Goal: Information Seeking & Learning: Learn about a topic

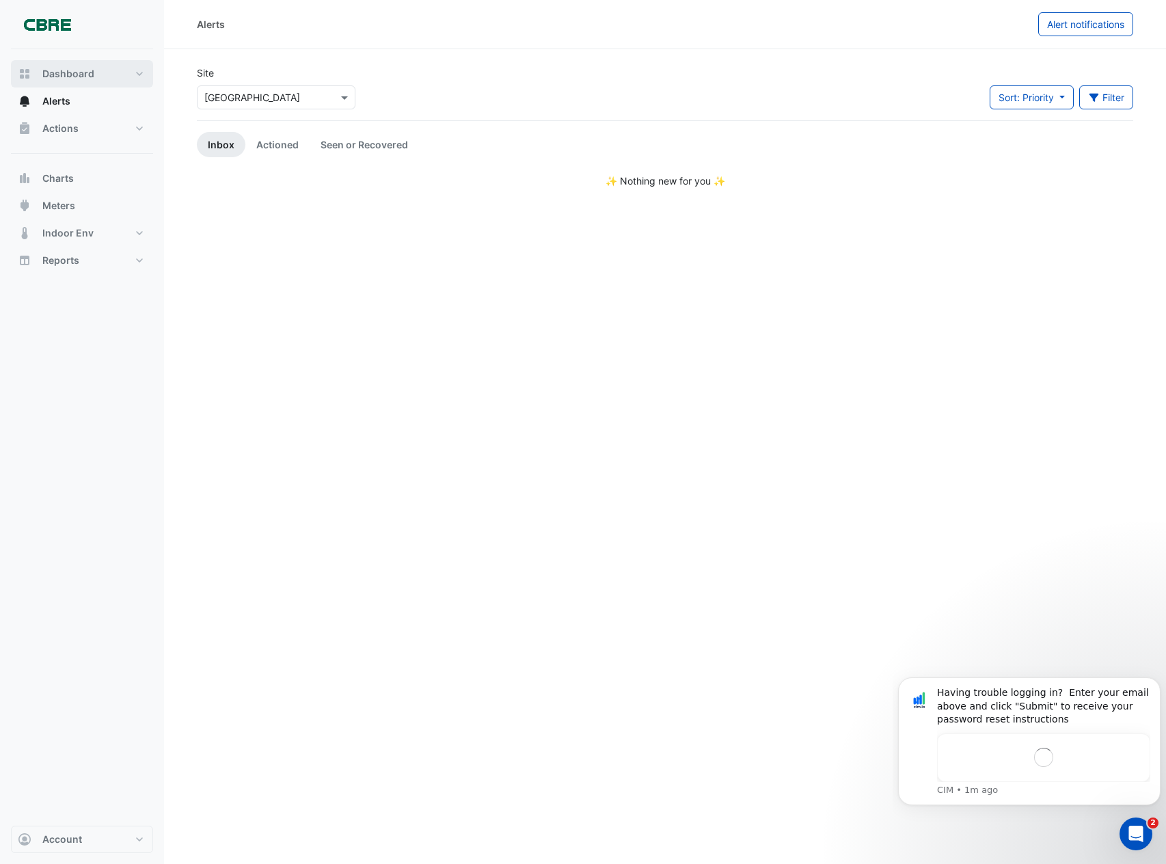
click at [75, 72] on span "Dashboard" at bounding box center [68, 74] width 52 height 14
select select "**"
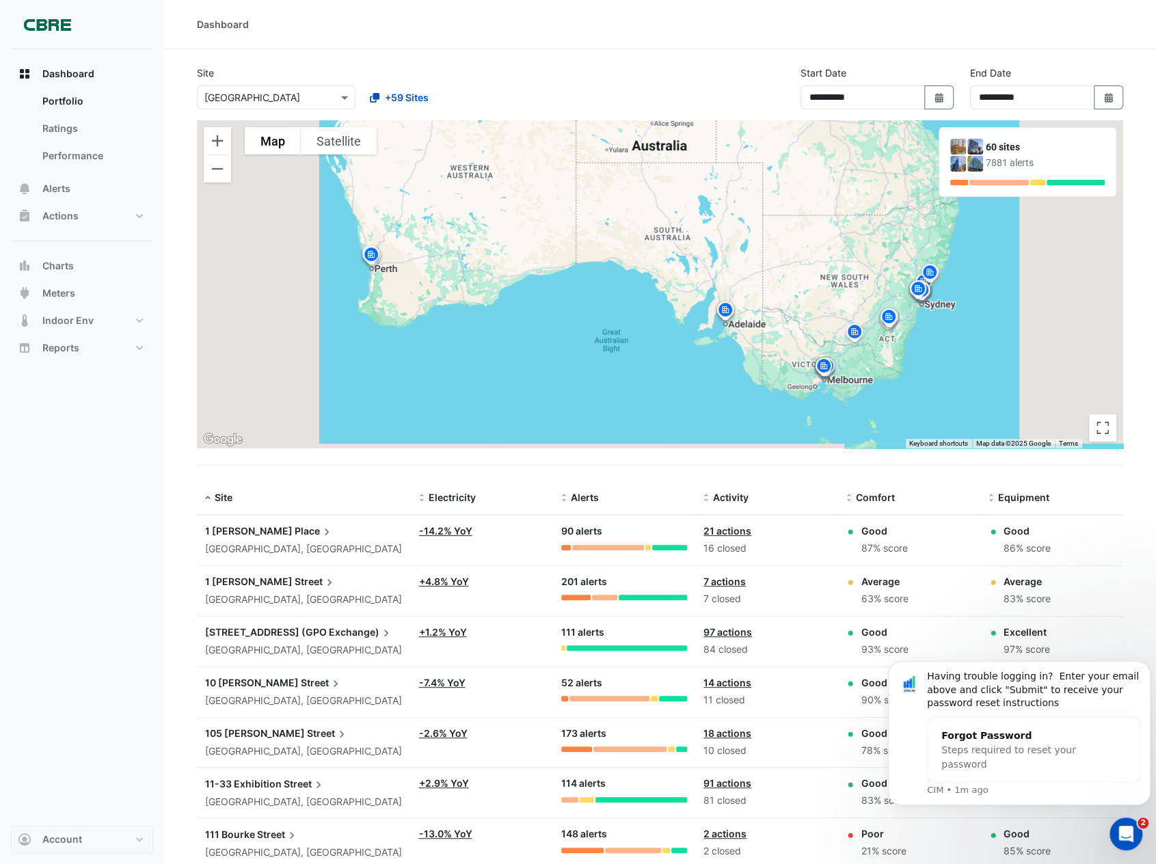
click at [295, 531] on span "Place" at bounding box center [314, 531] width 39 height 15
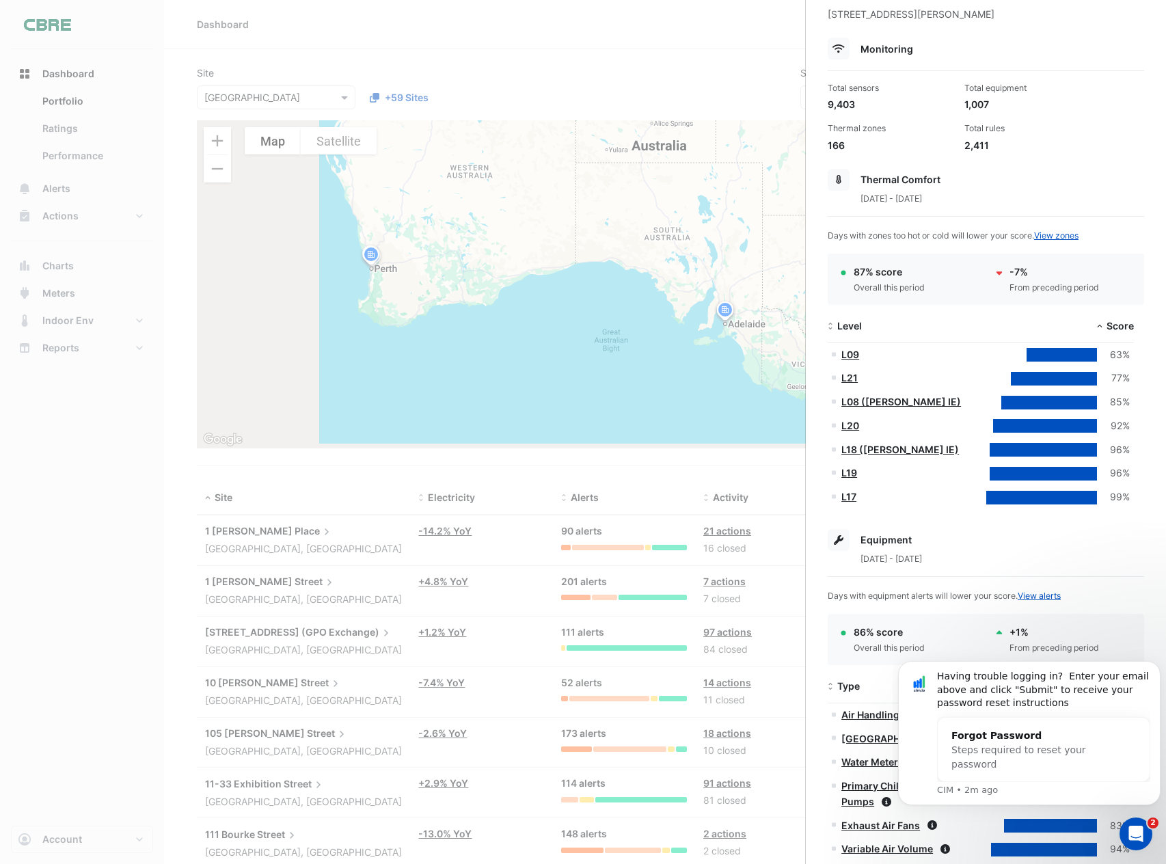
scroll to position [137, 0]
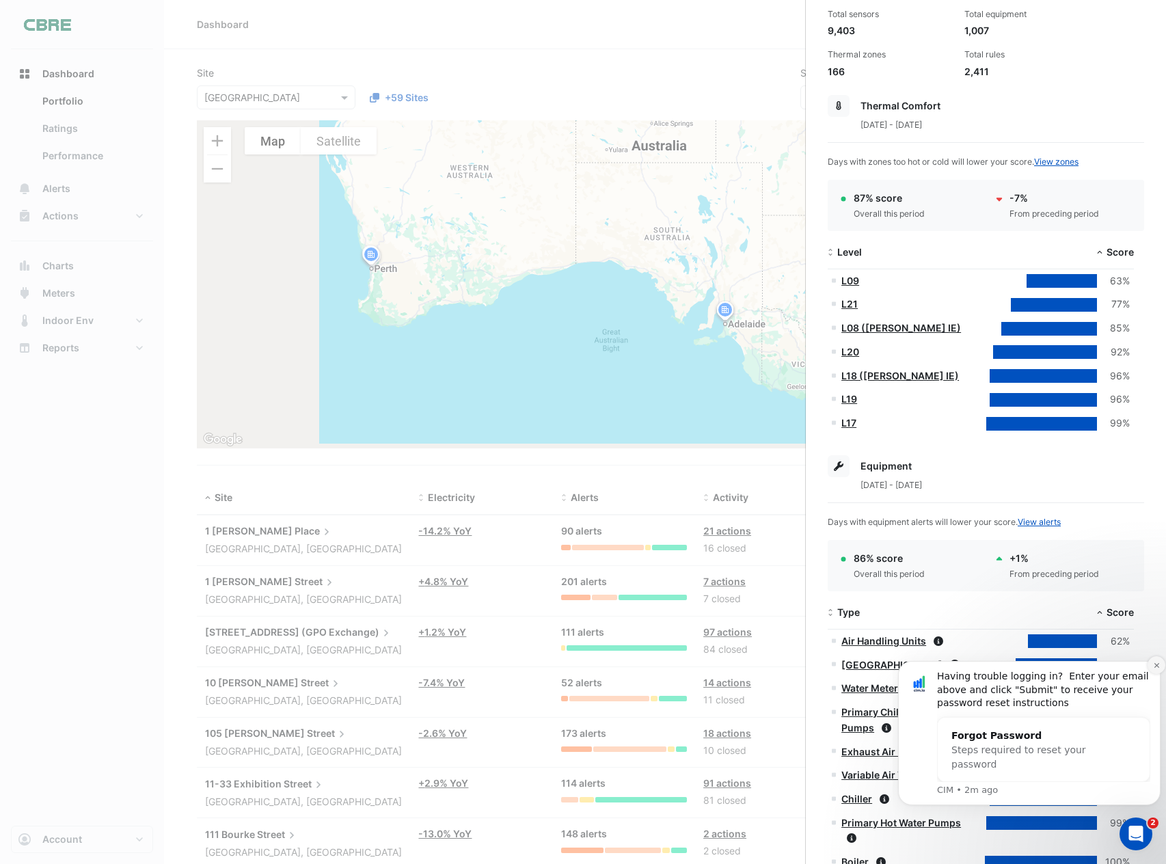
click at [1155, 666] on icon "Dismiss notification" at bounding box center [1156, 664] width 5 height 5
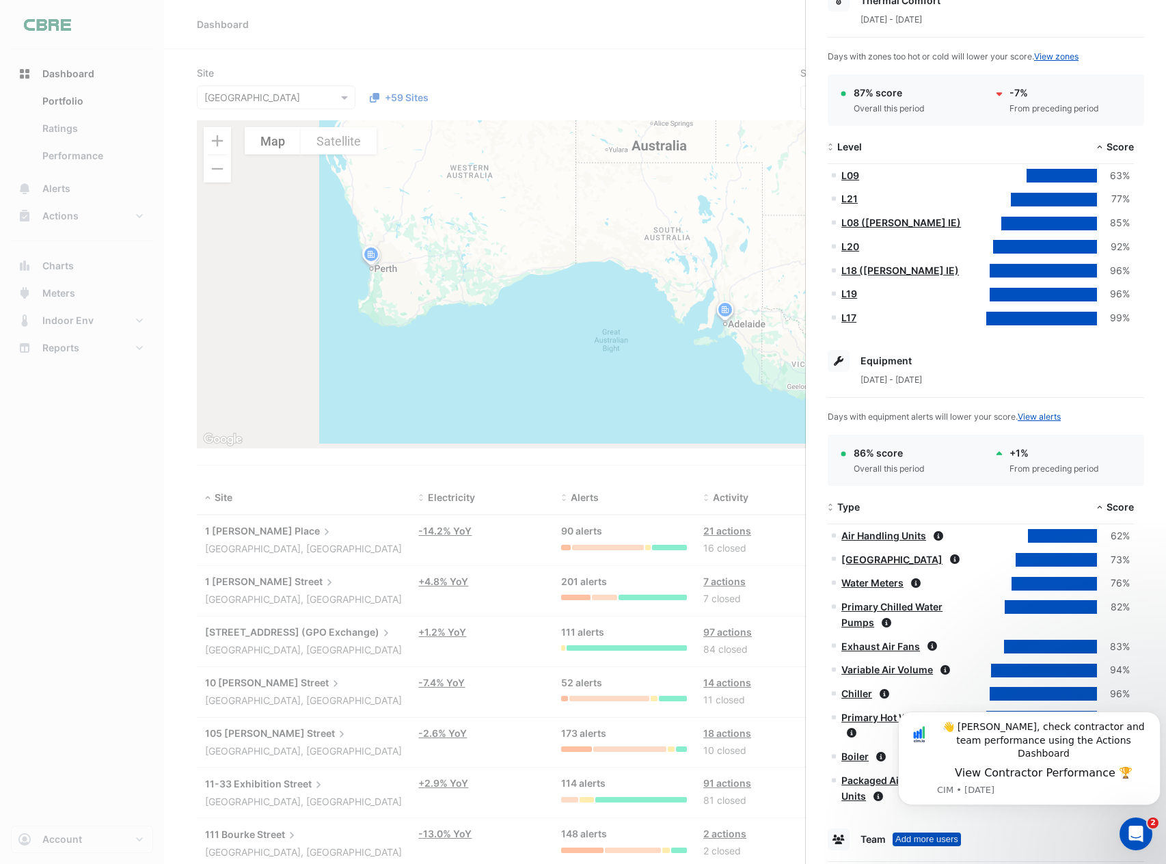
scroll to position [342, 0]
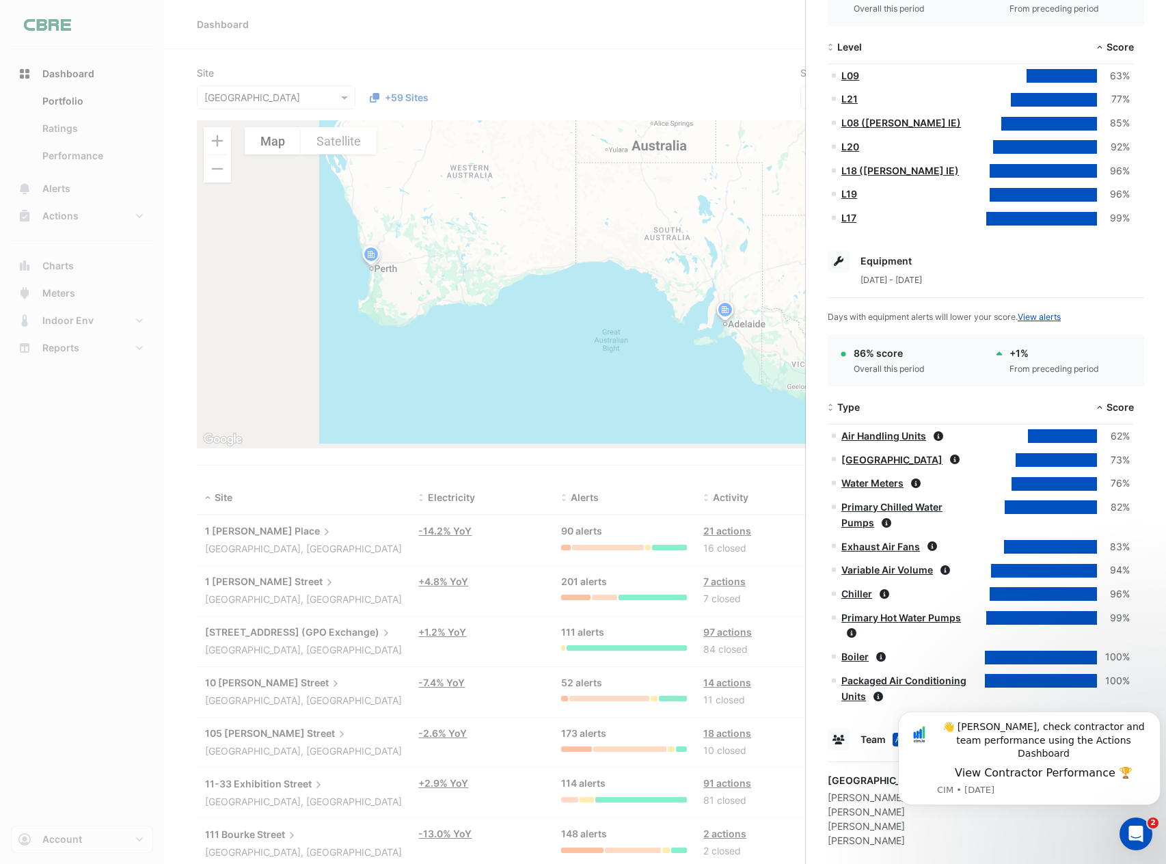
click at [1098, 429] on div "62%" at bounding box center [1113, 437] width 33 height 16
click at [880, 431] on link "Air Handling Units" at bounding box center [883, 436] width 85 height 12
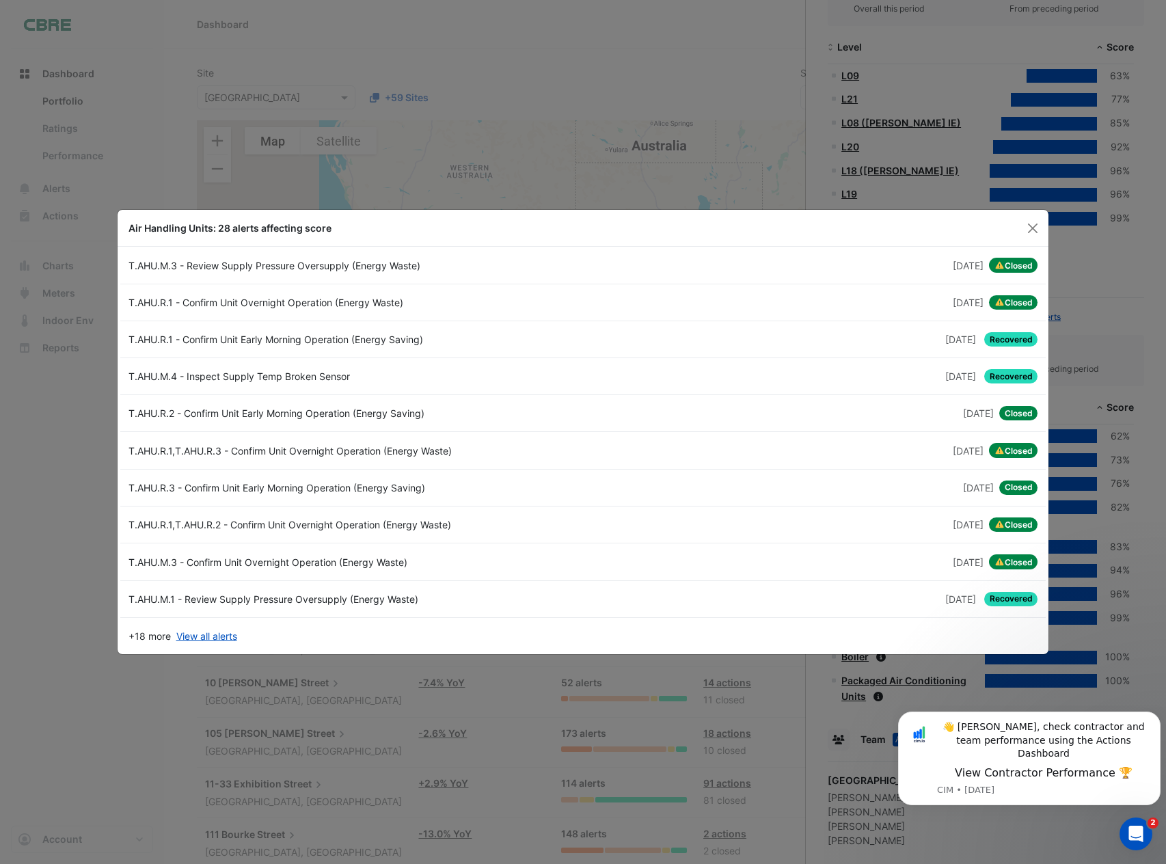
drag, startPoint x: 1032, startPoint y: 228, endPoint x: 353, endPoint y: 331, distance: 687.3
click at [484, 371] on app-alerts-list-modal "Air Handling Units: 28 alerts affecting score T.AHU.M.3 - Review Supply Pressur…" at bounding box center [584, 432] width 932 height 444
drag, startPoint x: 1027, startPoint y: 232, endPoint x: 389, endPoint y: 304, distance: 642.5
click at [485, 308] on app-alerts-list-modal "Air Handling Units: 28 alerts affecting score T.AHU.M.3 - Review Supply Pressur…" at bounding box center [584, 432] width 932 height 444
click at [1031, 232] on button "Close" at bounding box center [1033, 228] width 21 height 21
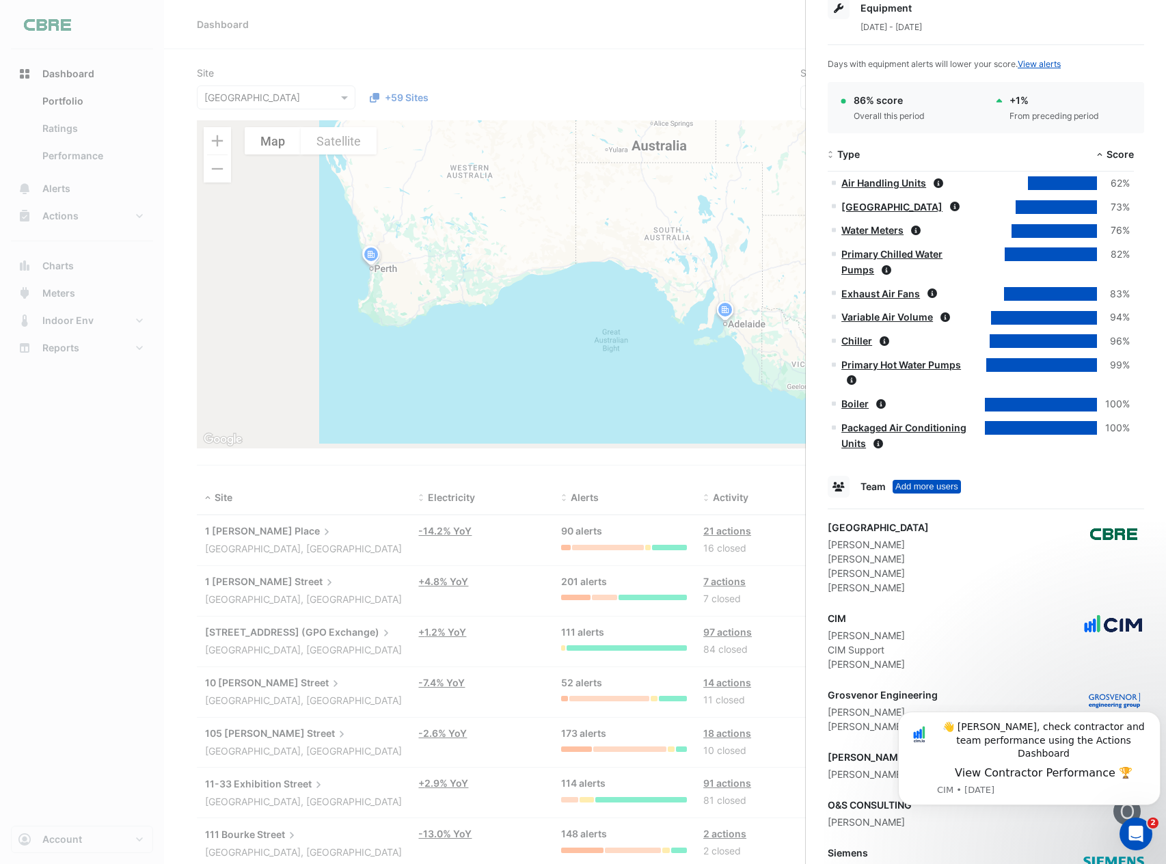
scroll to position [644, 0]
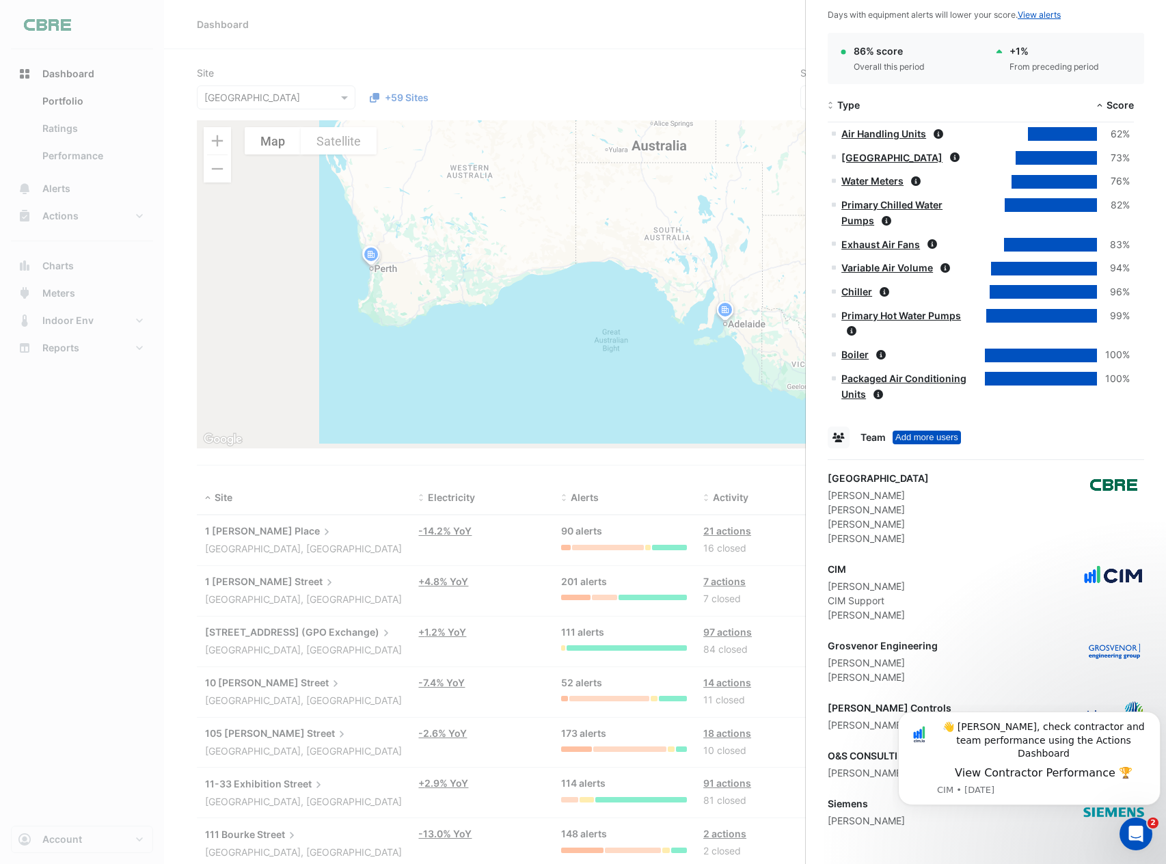
click at [279, 545] on ngb-offcanvas-backdrop at bounding box center [583, 432] width 1166 height 864
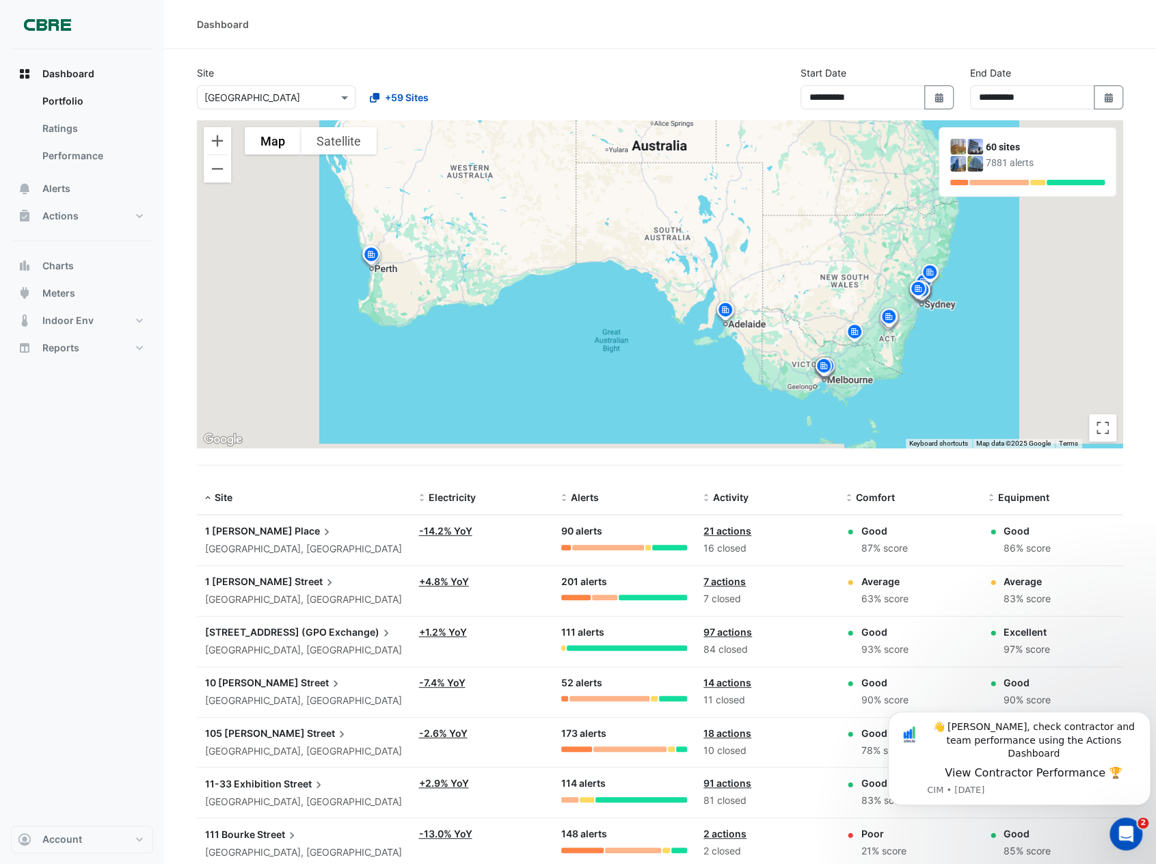
click at [295, 525] on span "Place" at bounding box center [314, 531] width 39 height 15
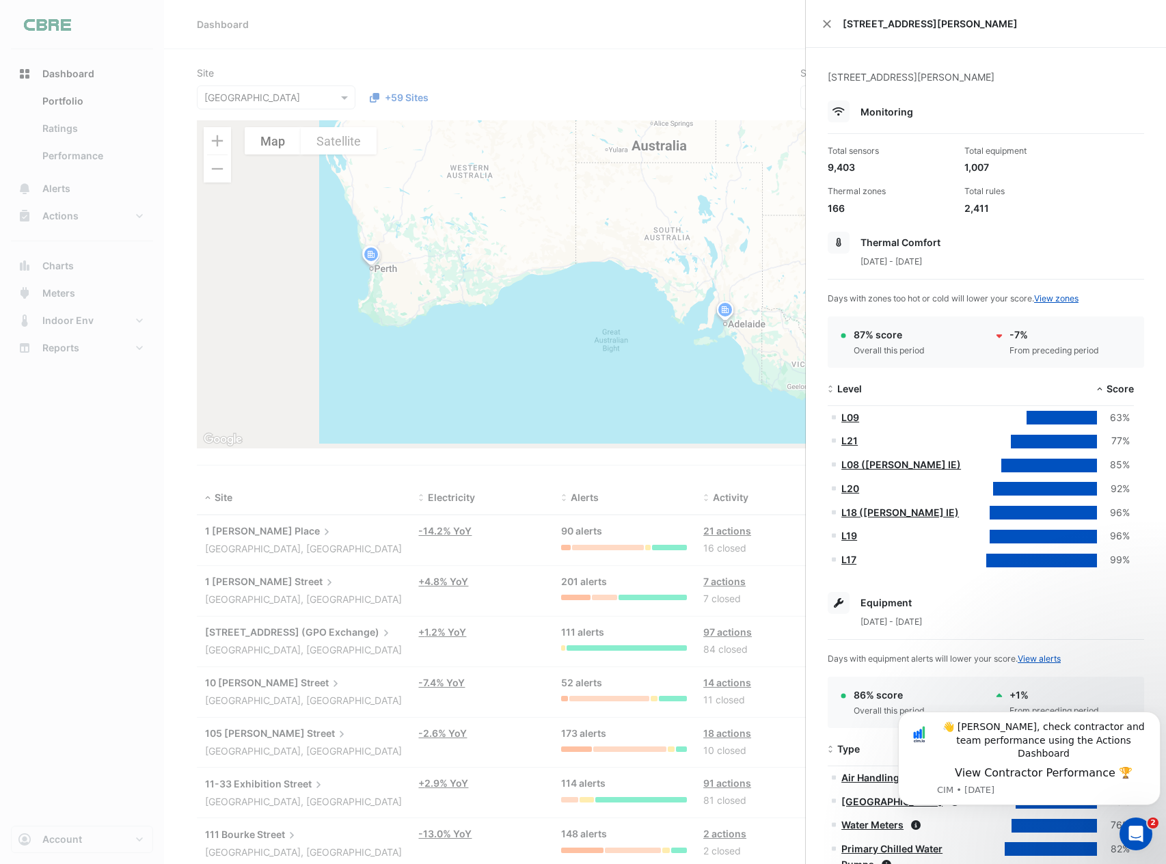
click at [828, 106] on div at bounding box center [839, 111] width 22 height 22
click at [849, 110] on div at bounding box center [839, 111] width 22 height 22
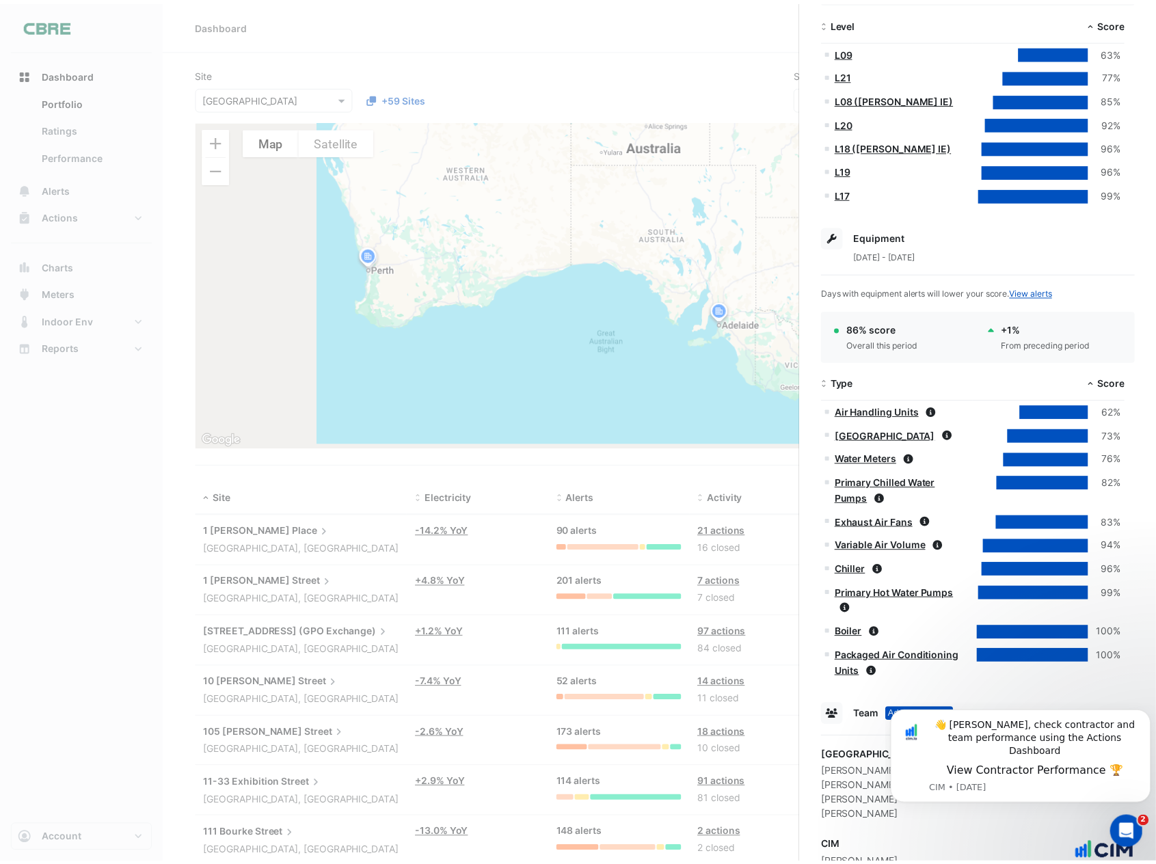
scroll to position [644, 0]
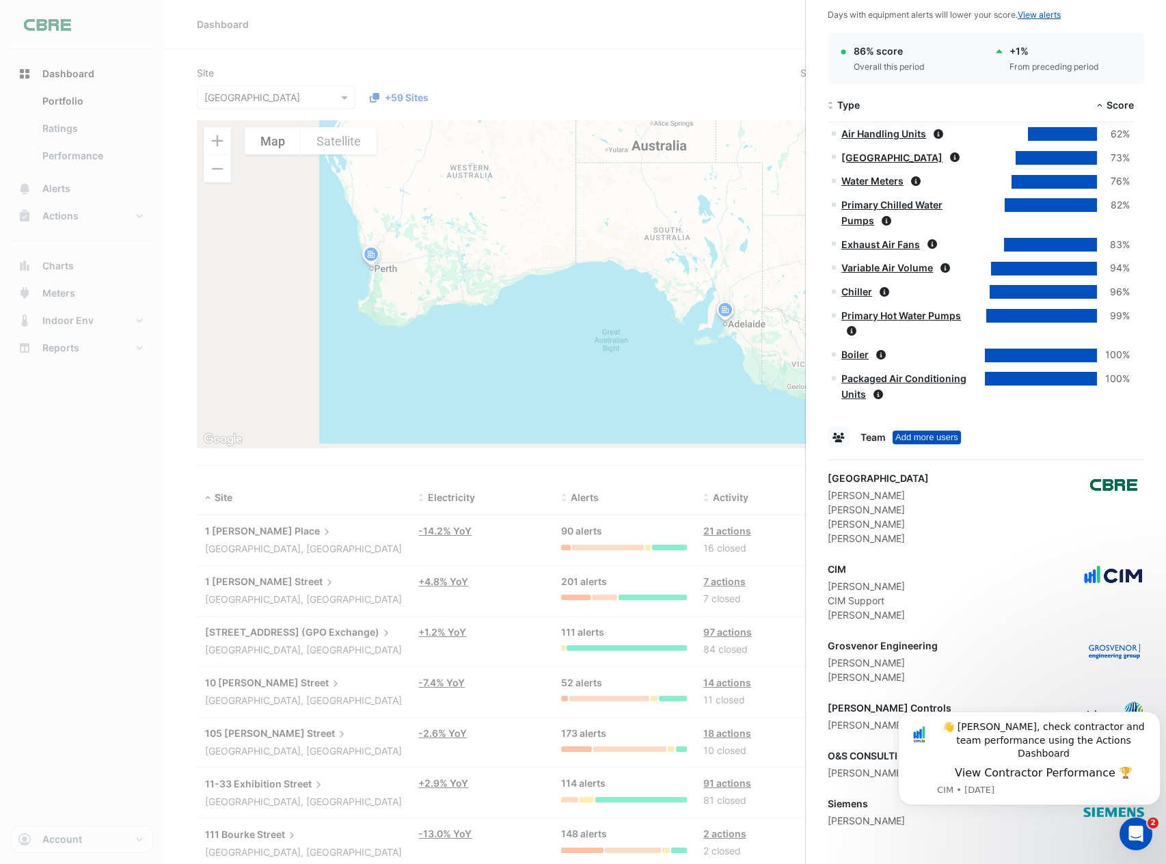
click at [146, 490] on ngb-offcanvas-backdrop at bounding box center [583, 432] width 1166 height 864
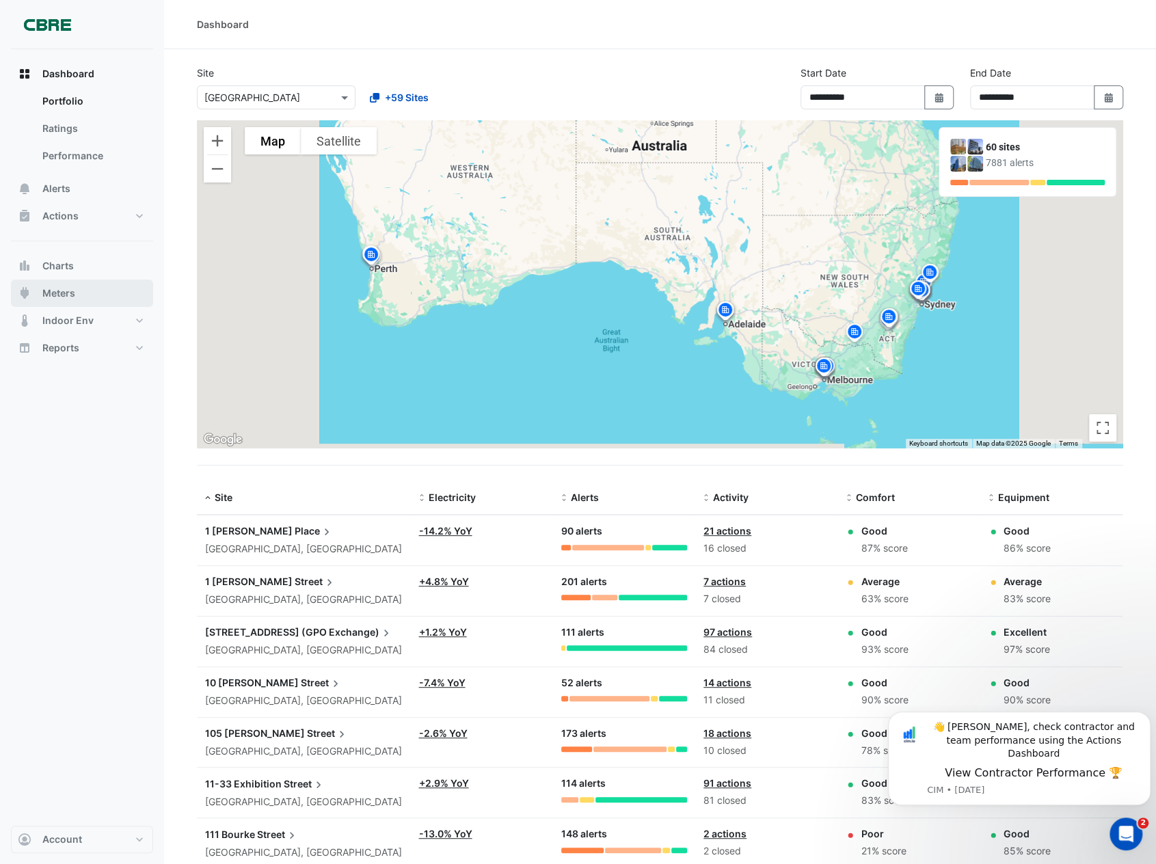
click at [61, 285] on button "Meters" at bounding box center [82, 293] width 142 height 27
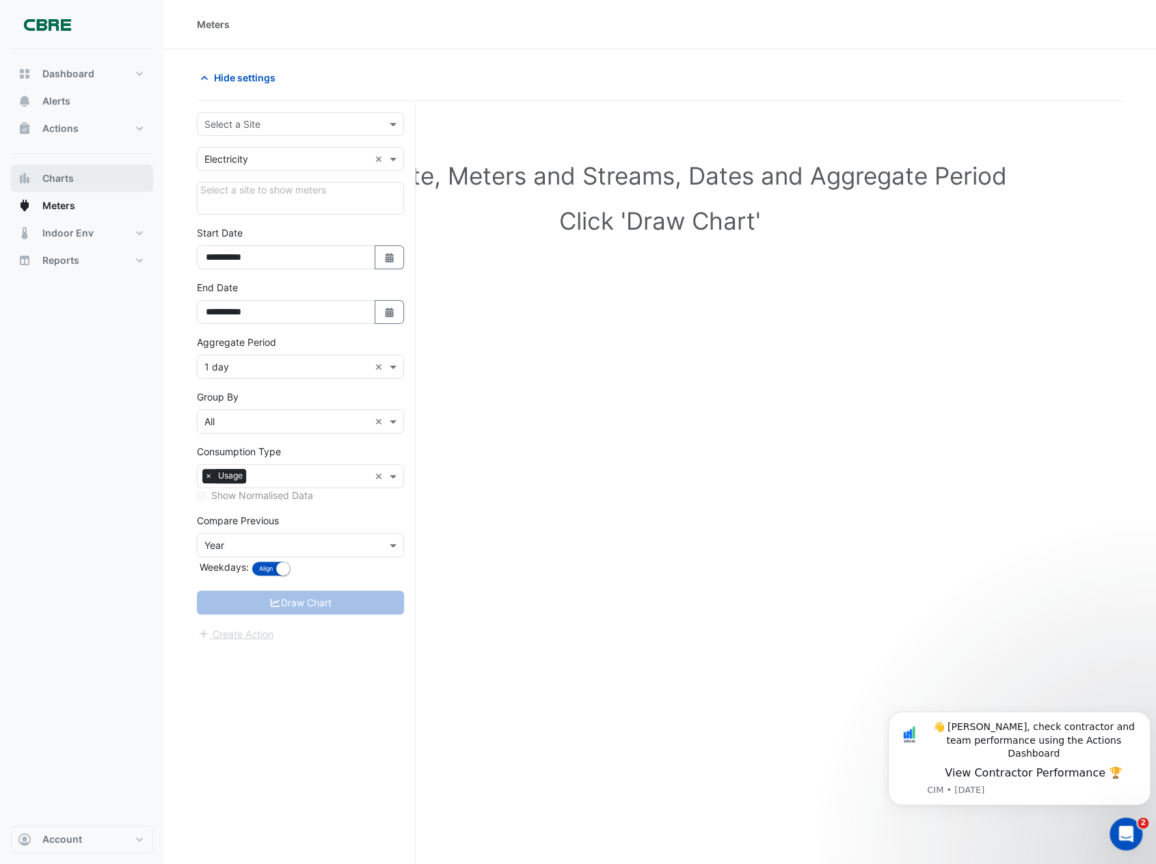
click at [70, 177] on span "Charts" at bounding box center [57, 179] width 31 height 14
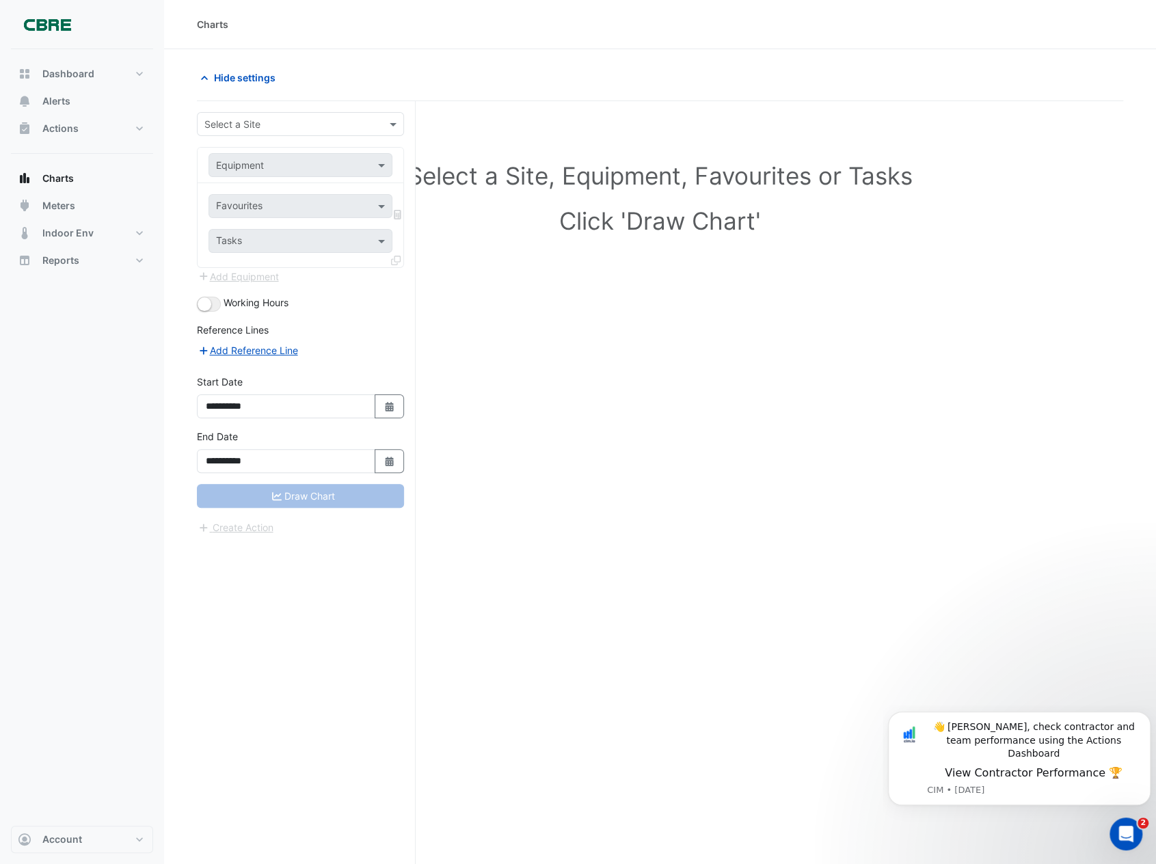
click at [205, 133] on div "Select a Site" at bounding box center [300, 124] width 207 height 24
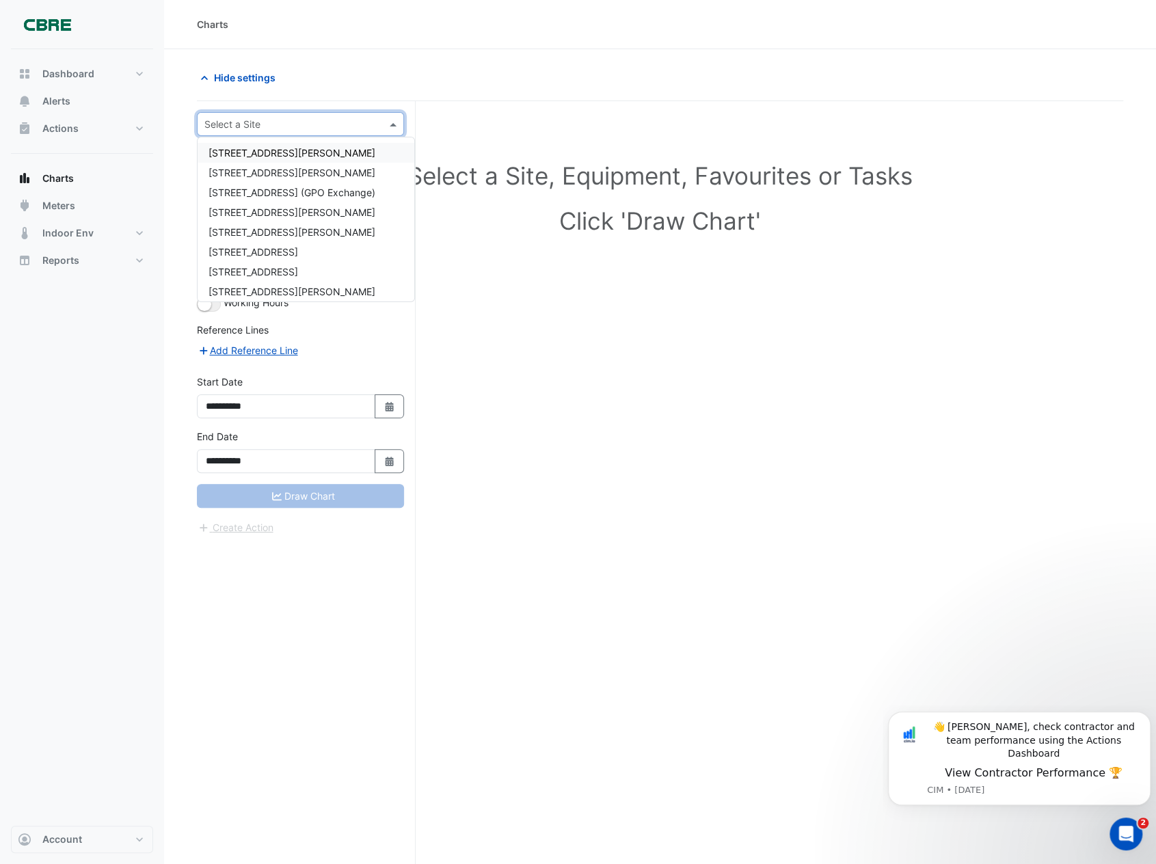
click at [228, 154] on span "[STREET_ADDRESS][PERSON_NAME]" at bounding box center [291, 153] width 167 height 12
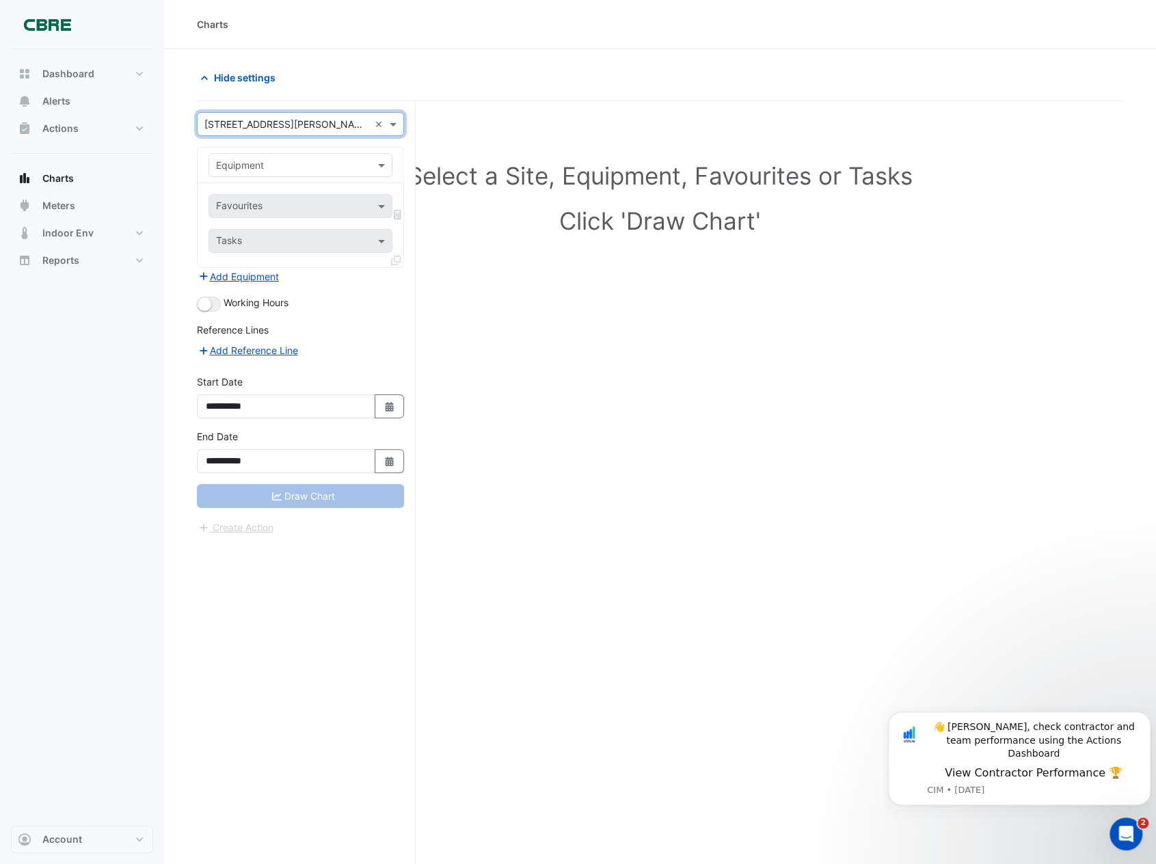
click at [227, 165] on input "text" at bounding box center [286, 166] width 141 height 14
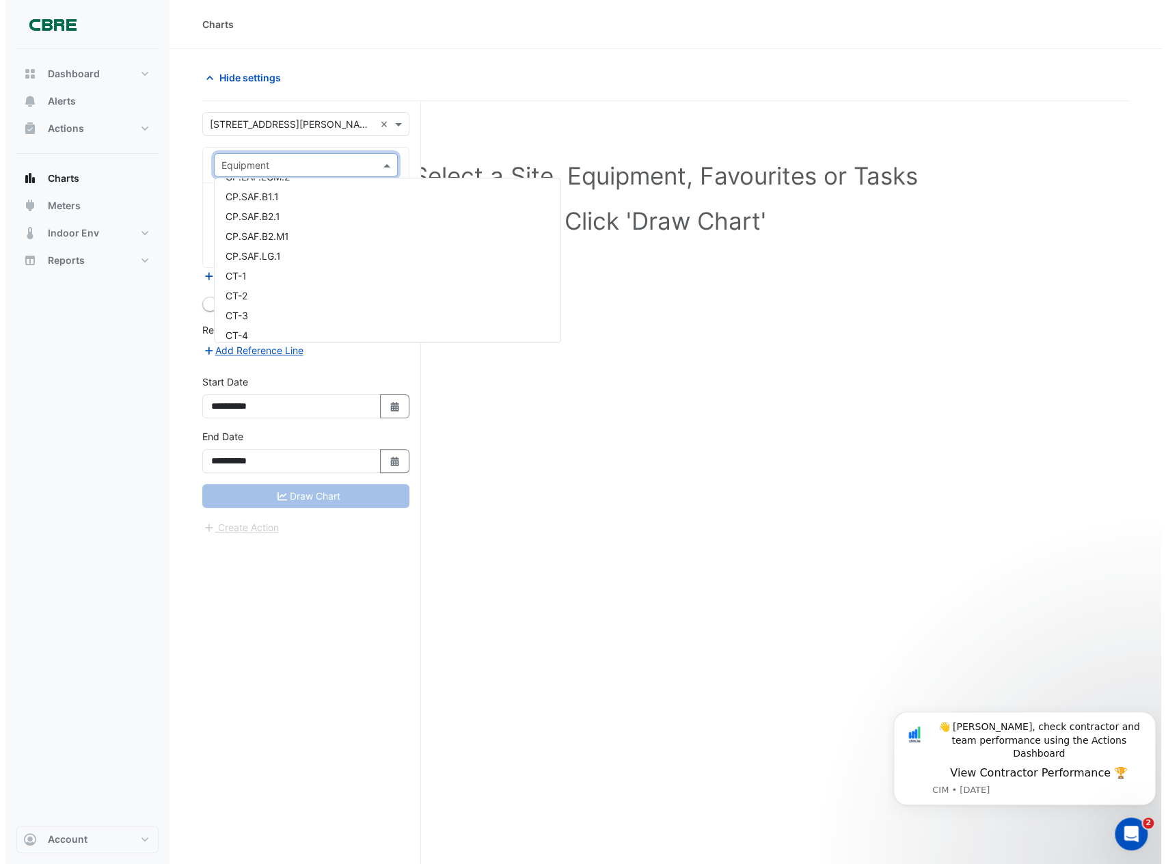
scroll to position [1777, 0]
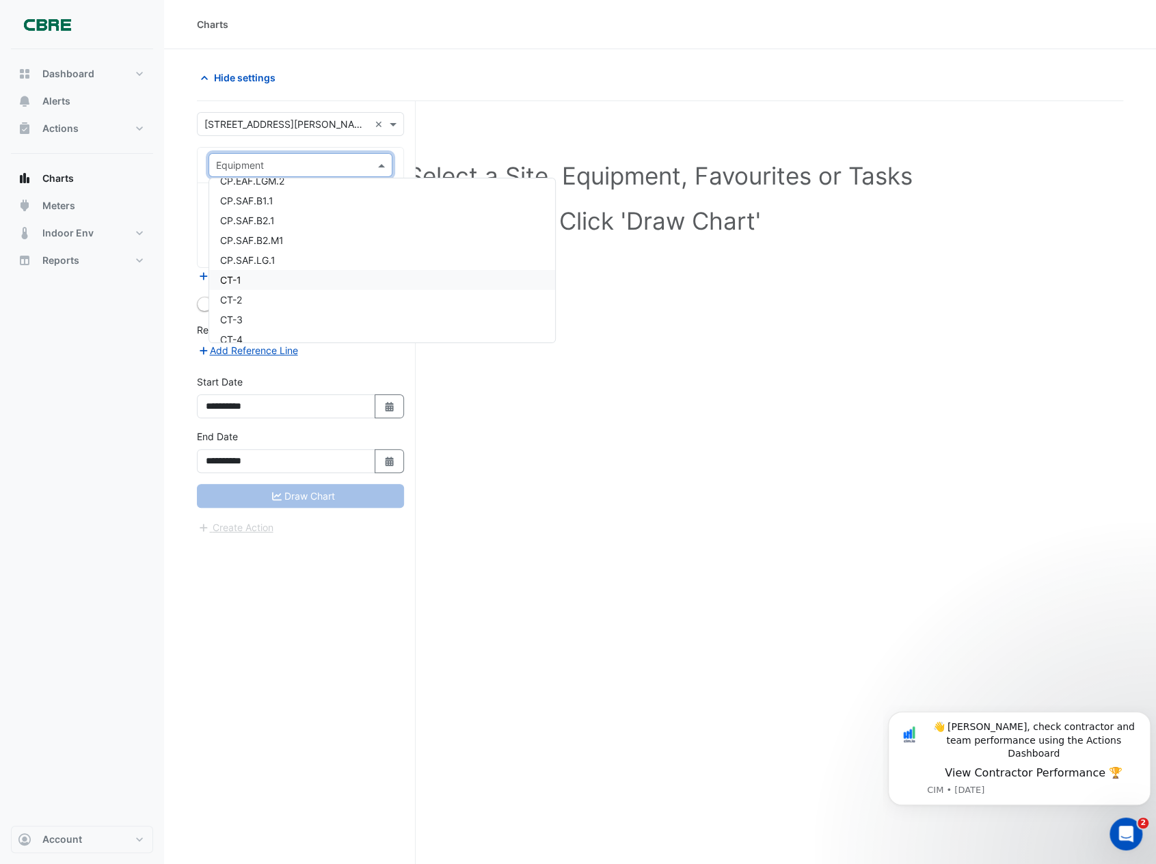
click at [293, 284] on div "CT-1" at bounding box center [382, 280] width 346 height 20
click at [312, 243] on input "text" at bounding box center [292, 242] width 153 height 14
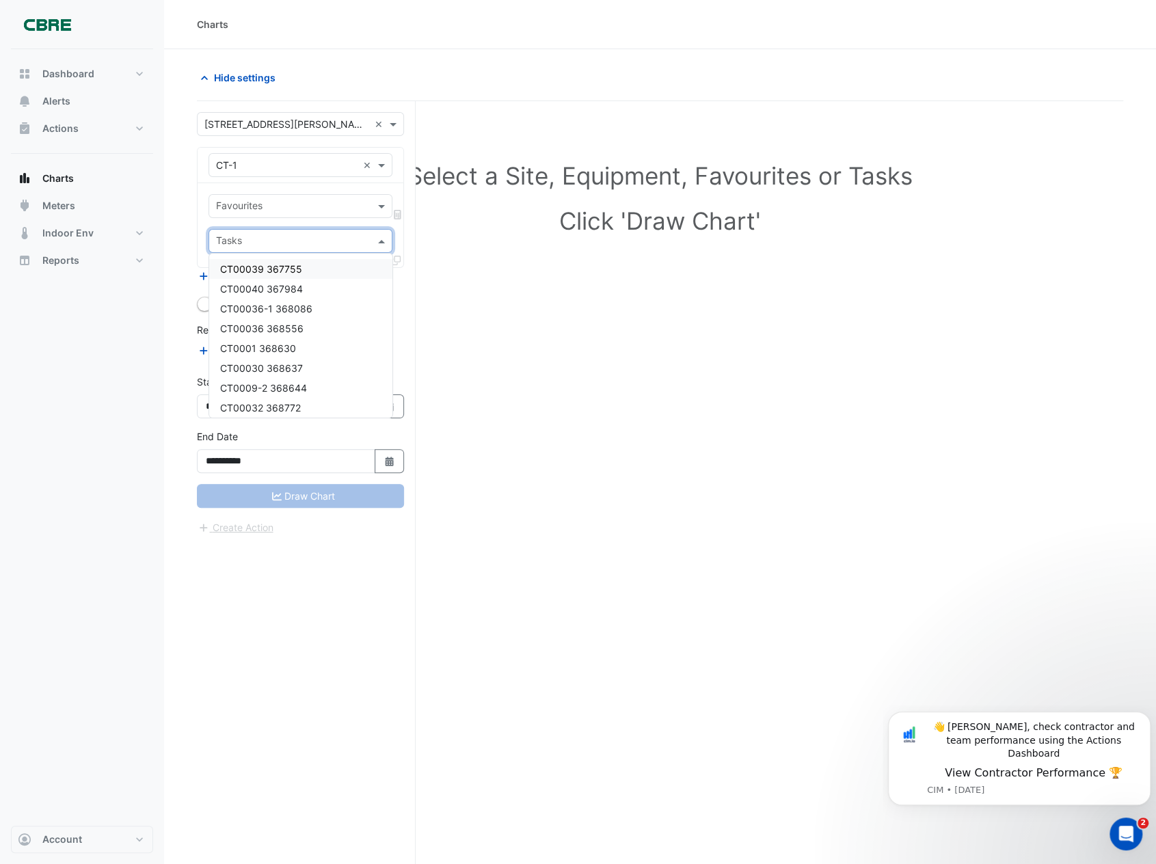
click at [312, 243] on input "text" at bounding box center [292, 242] width 153 height 14
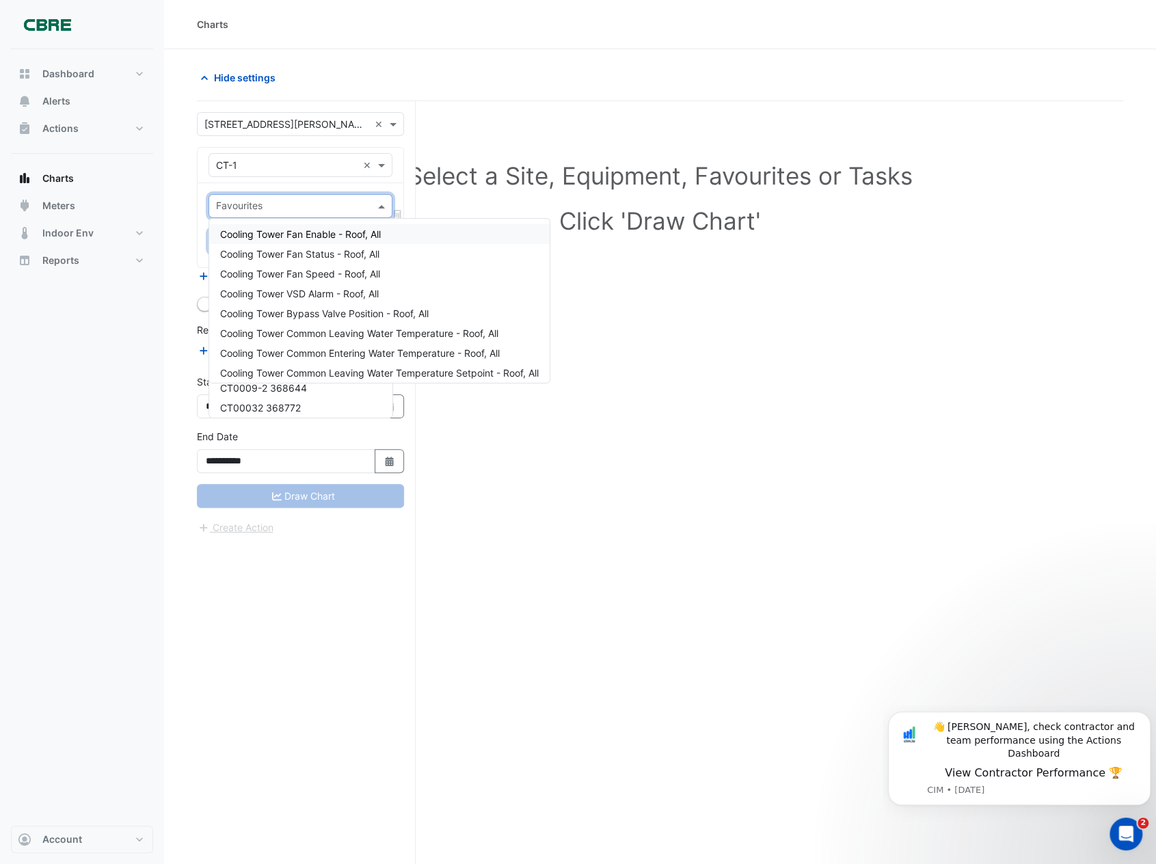
click at [314, 208] on input "text" at bounding box center [292, 207] width 153 height 14
click at [323, 237] on span "Cooling Tower Fan Enable - Roof, All" at bounding box center [300, 234] width 161 height 12
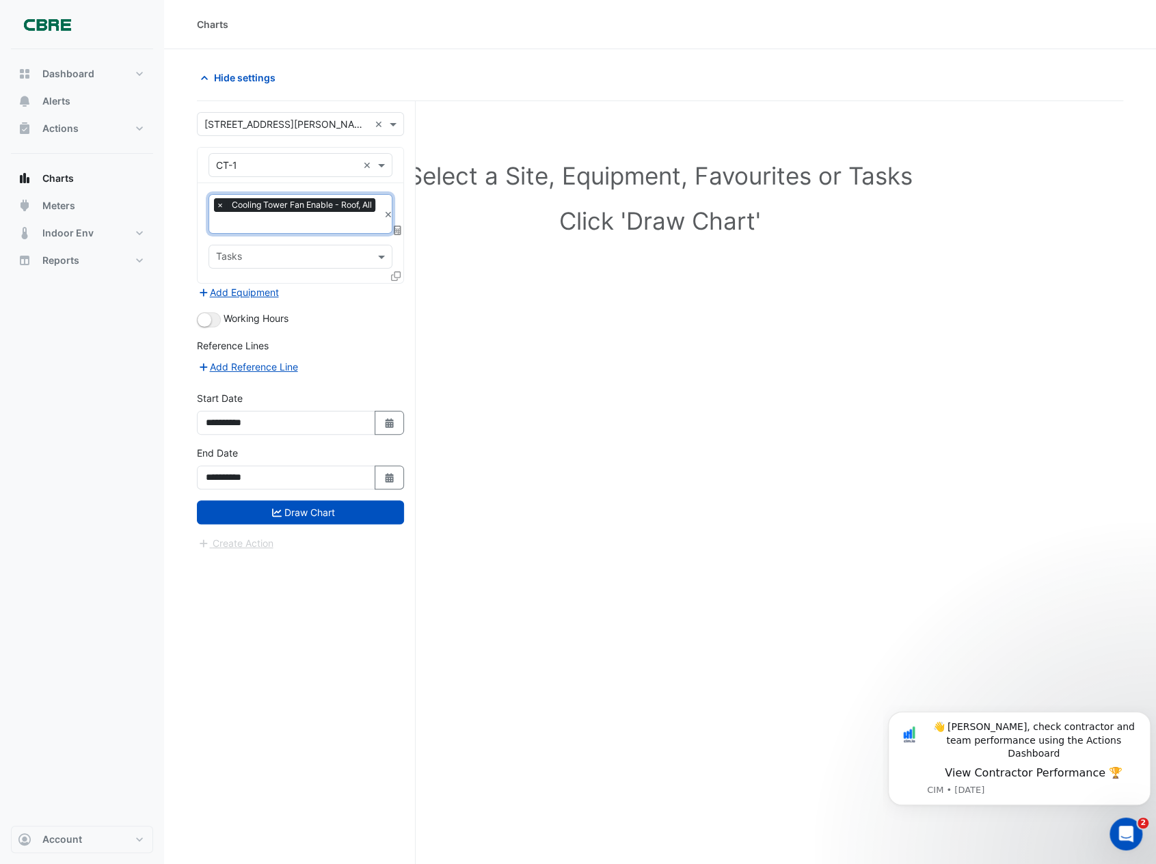
click at [218, 203] on span "×" at bounding box center [220, 205] width 12 height 14
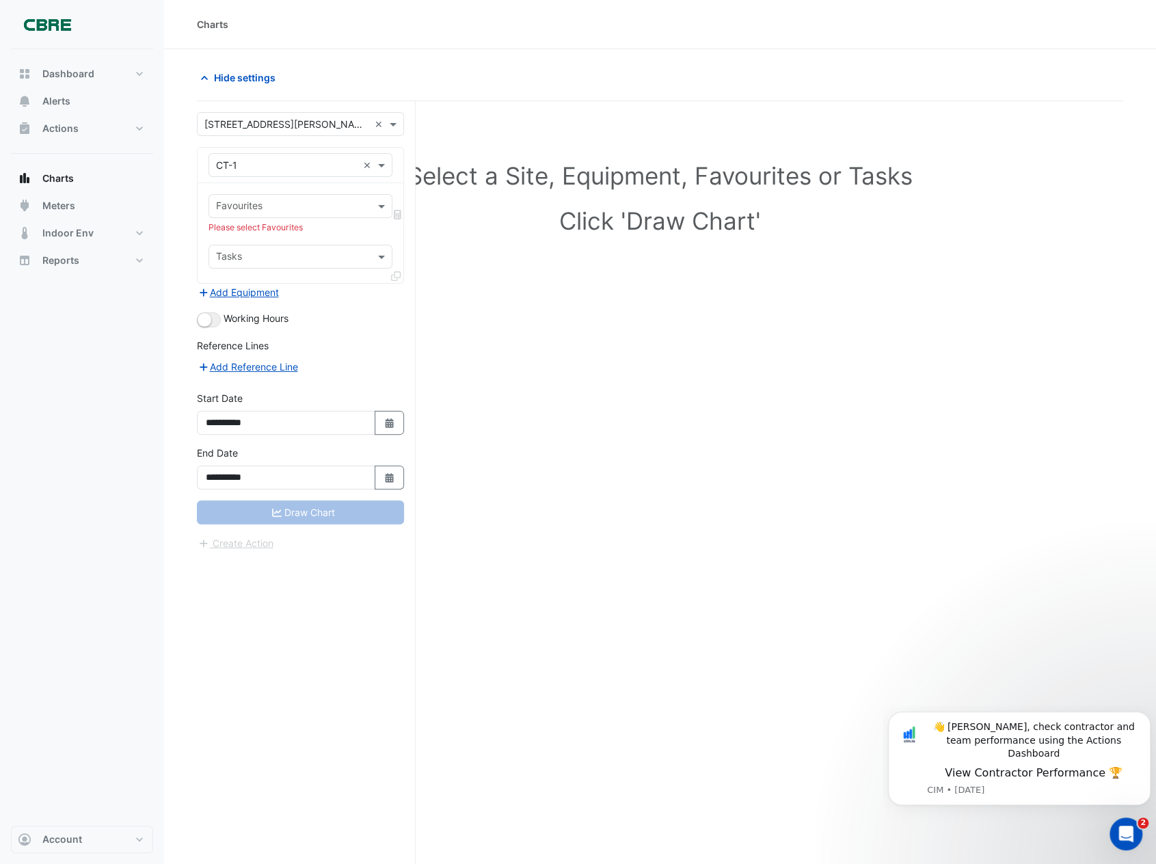
click at [276, 504] on div "Draw Chart" at bounding box center [300, 512] width 207 height 24
click at [140, 75] on button "Dashboard" at bounding box center [82, 73] width 142 height 27
select select "**"
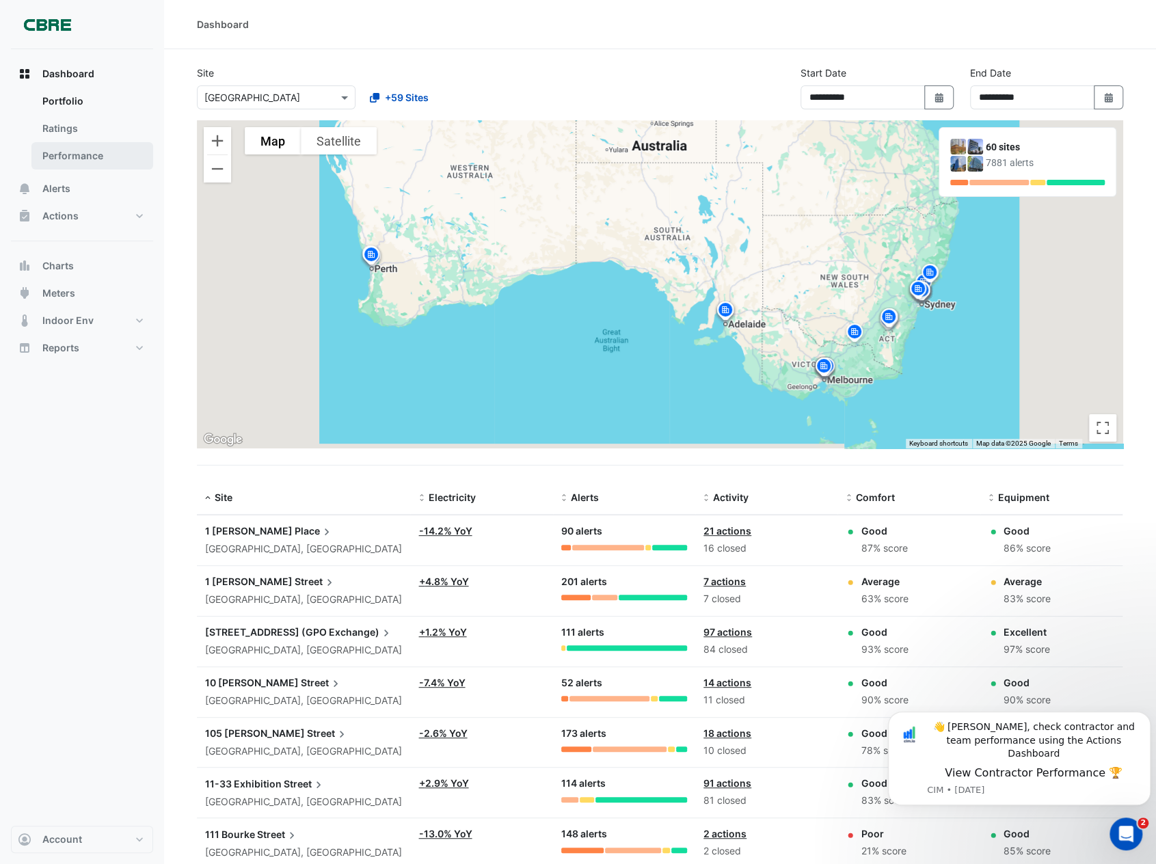
click at [75, 154] on link "Performance" at bounding box center [92, 155] width 122 height 27
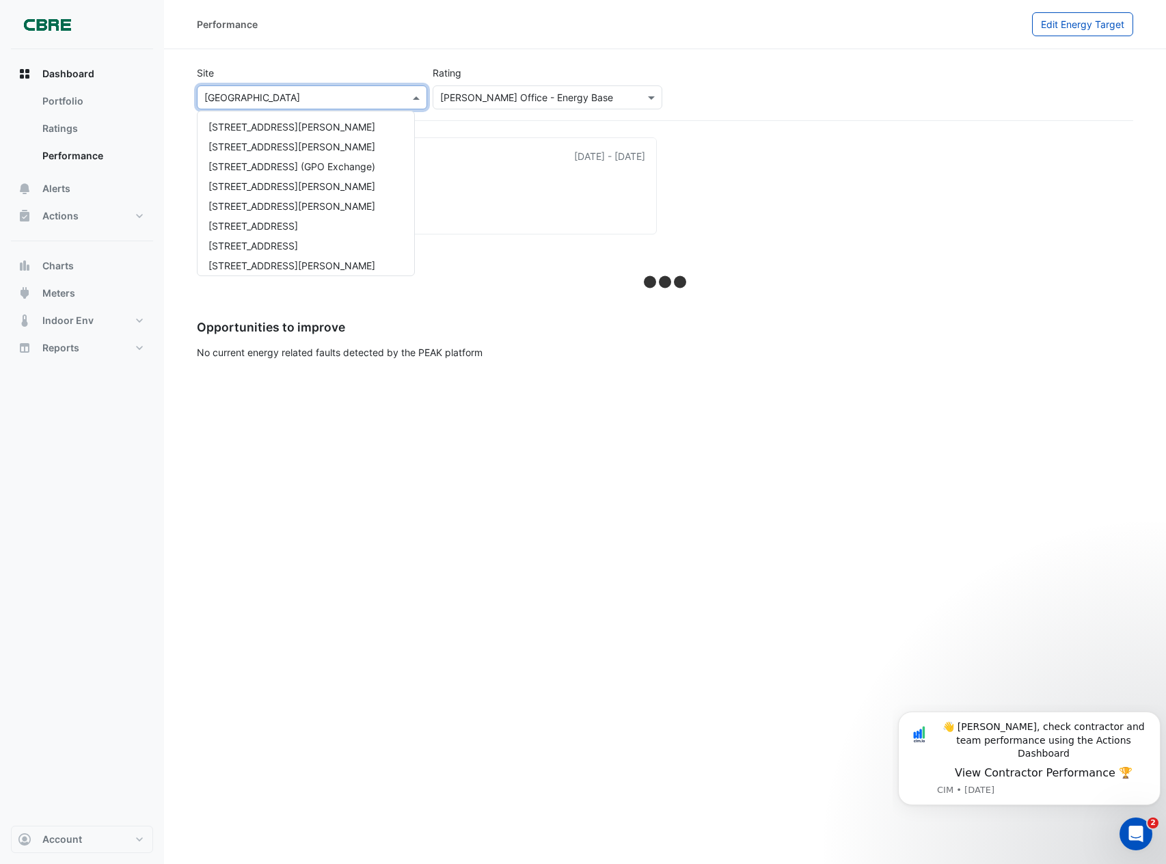
click at [290, 95] on input "text" at bounding box center [298, 98] width 188 height 14
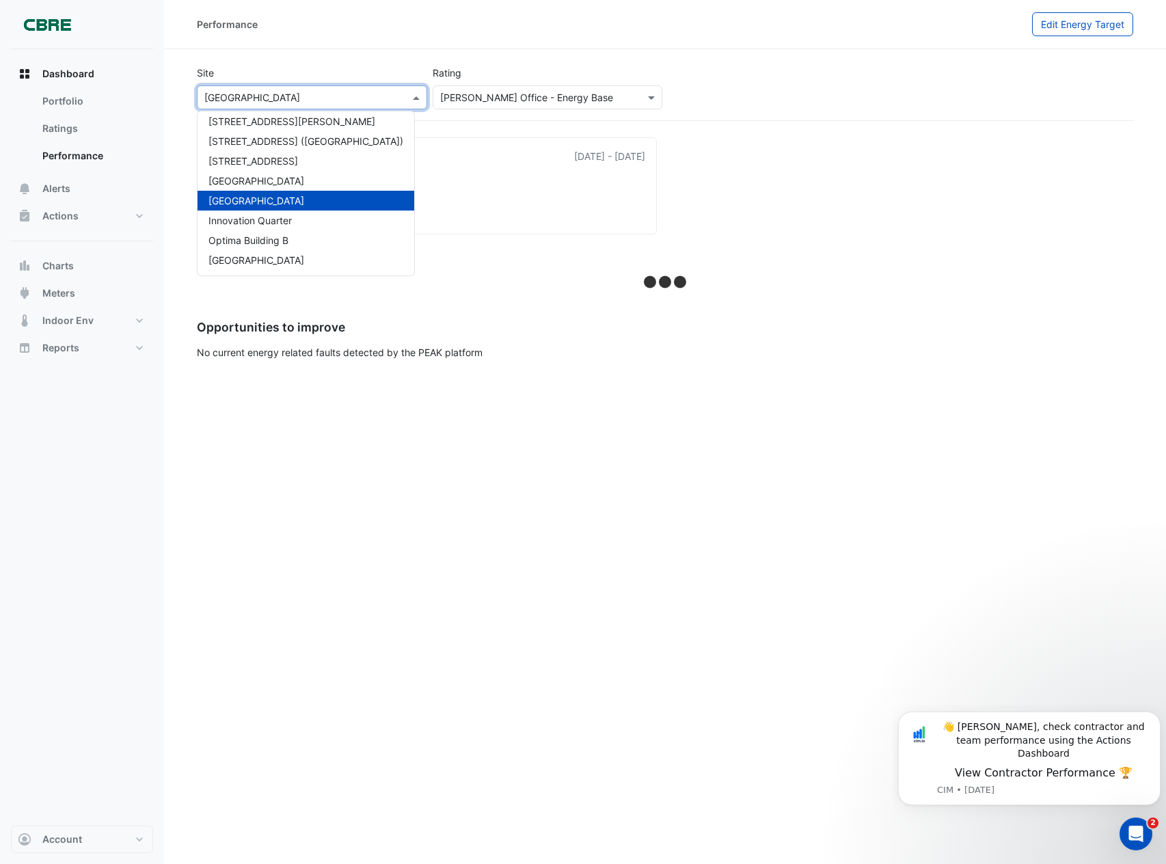
click at [277, 193] on div "[GEOGRAPHIC_DATA]" at bounding box center [306, 201] width 217 height 20
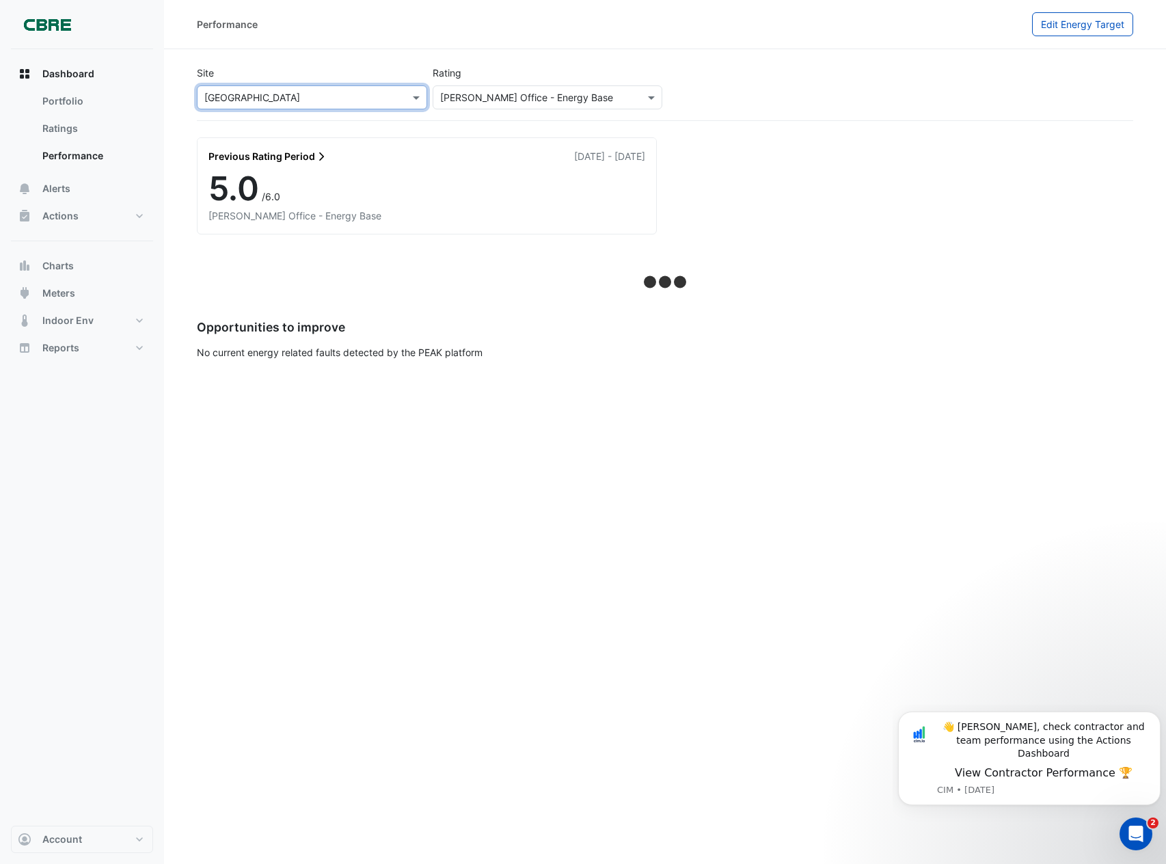
click at [576, 92] on input "text" at bounding box center [534, 98] width 188 height 14
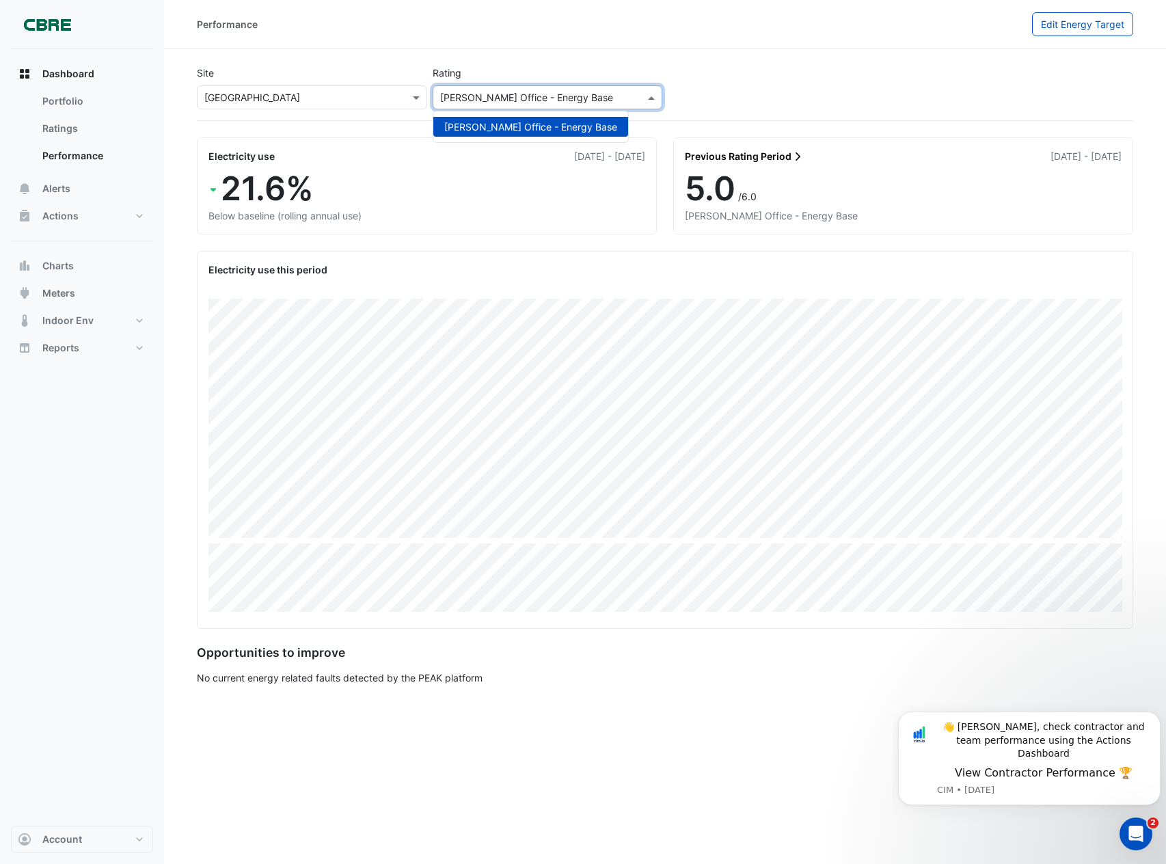
click at [576, 93] on input "text" at bounding box center [534, 98] width 188 height 14
click at [610, 102] on input "text" at bounding box center [534, 98] width 188 height 14
click at [649, 99] on span at bounding box center [653, 97] width 17 height 14
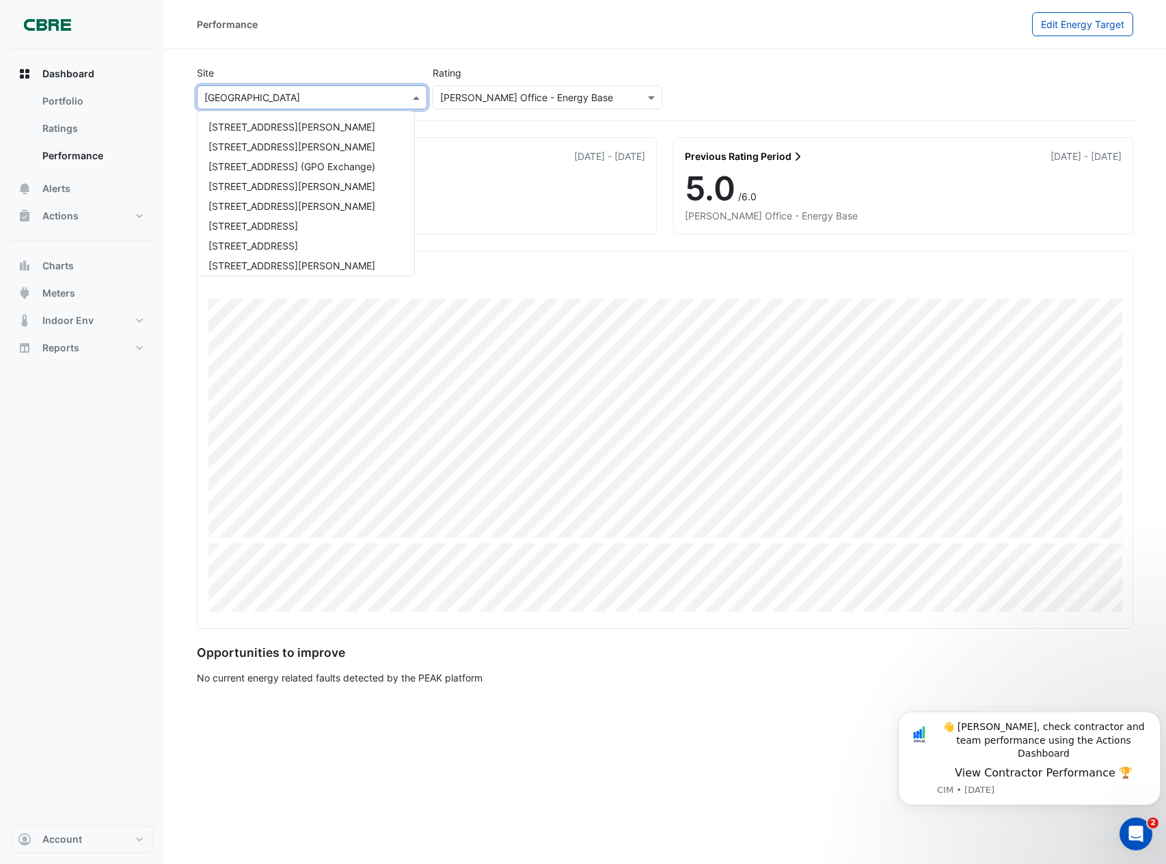
click at [366, 102] on input "text" at bounding box center [298, 98] width 188 height 14
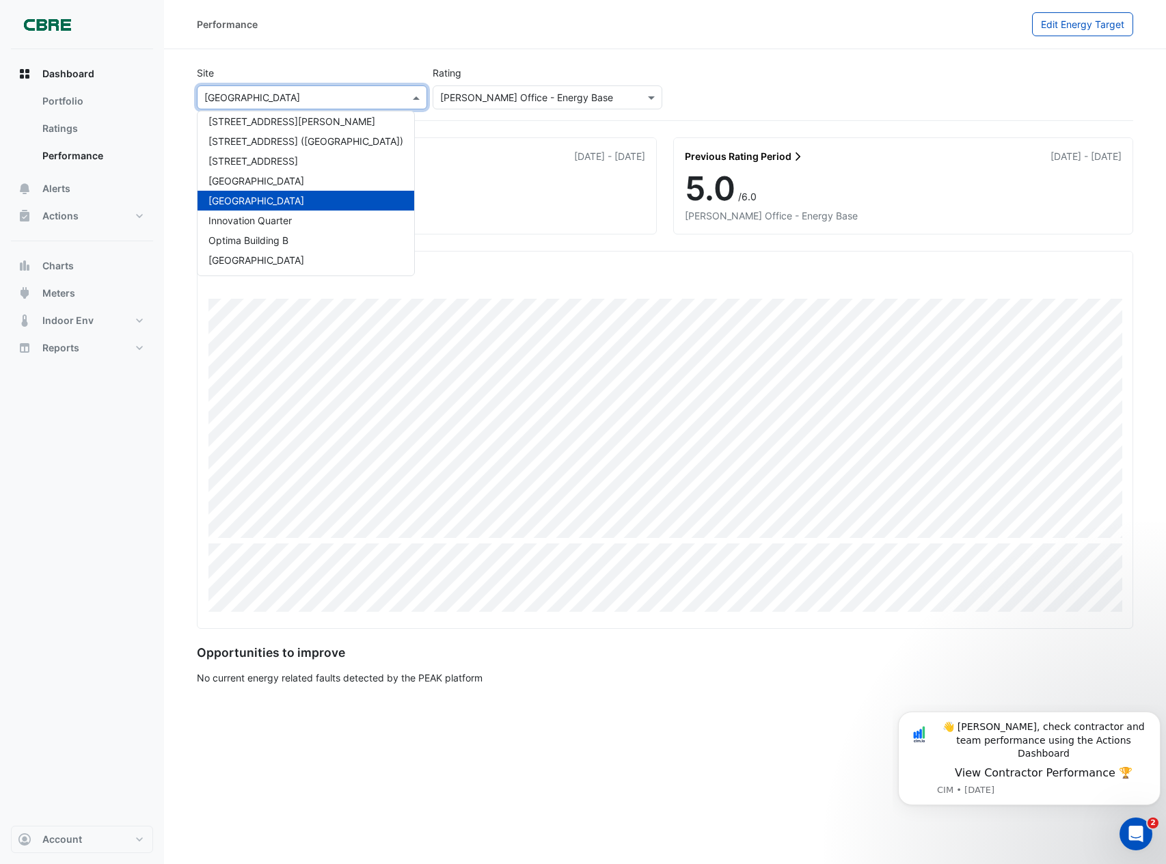
click at [381, 97] on input "text" at bounding box center [298, 98] width 188 height 14
click at [524, 216] on div "Below baseline (rolling annual use)" at bounding box center [426, 215] width 437 height 14
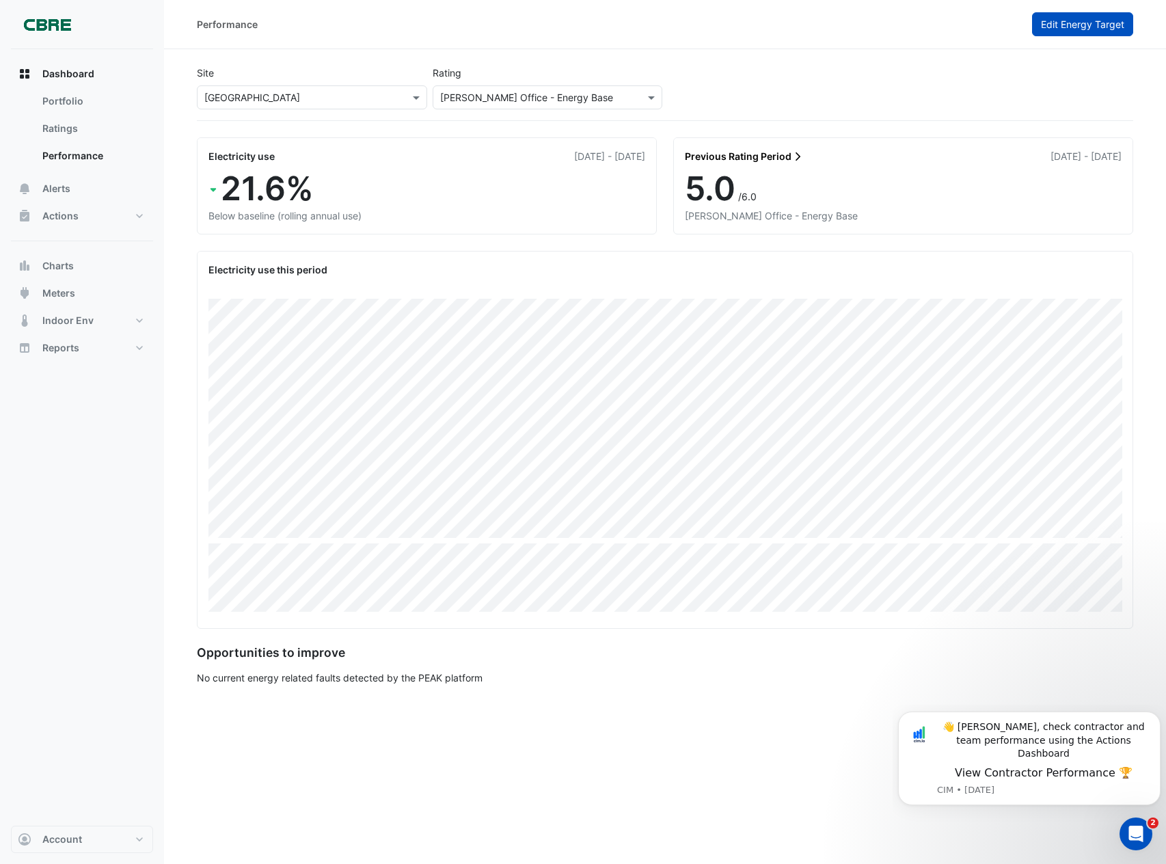
click at [1085, 29] on span "Edit Energy Target" at bounding box center [1082, 24] width 83 height 12
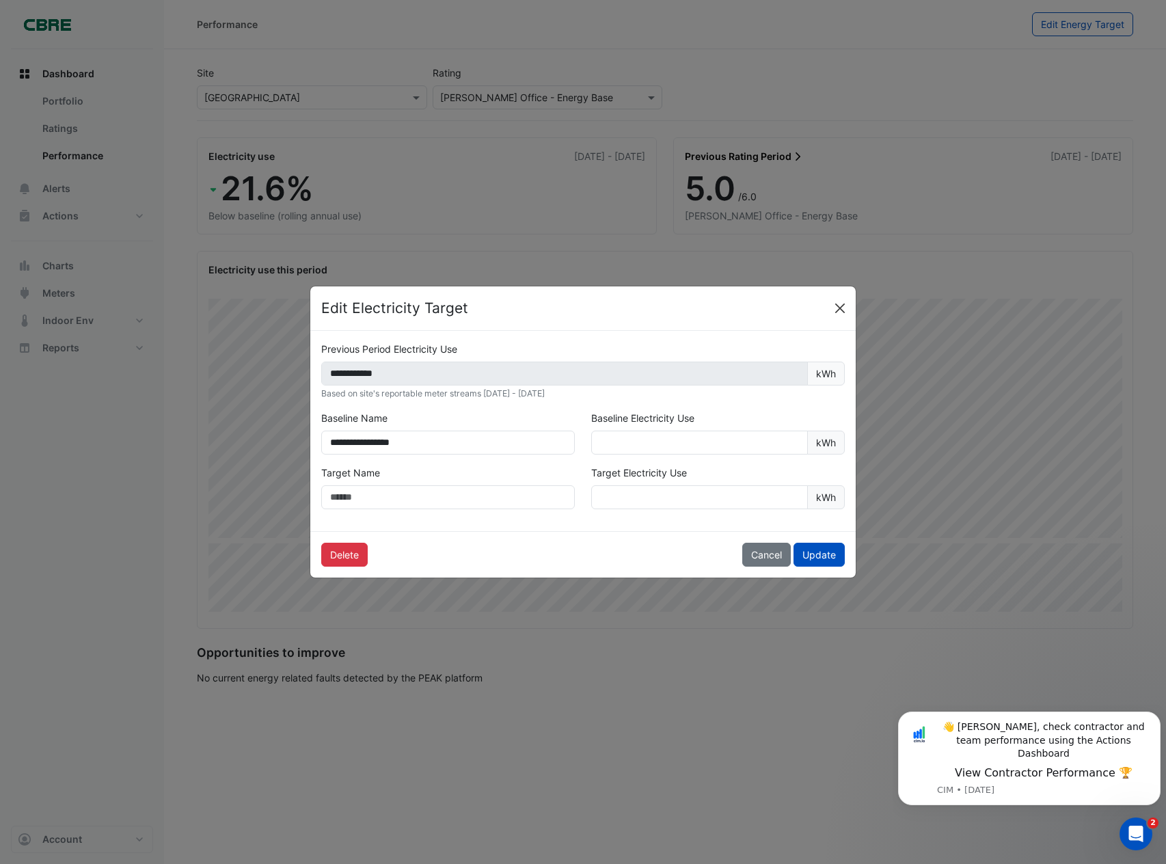
click at [836, 314] on button "Close" at bounding box center [840, 308] width 21 height 21
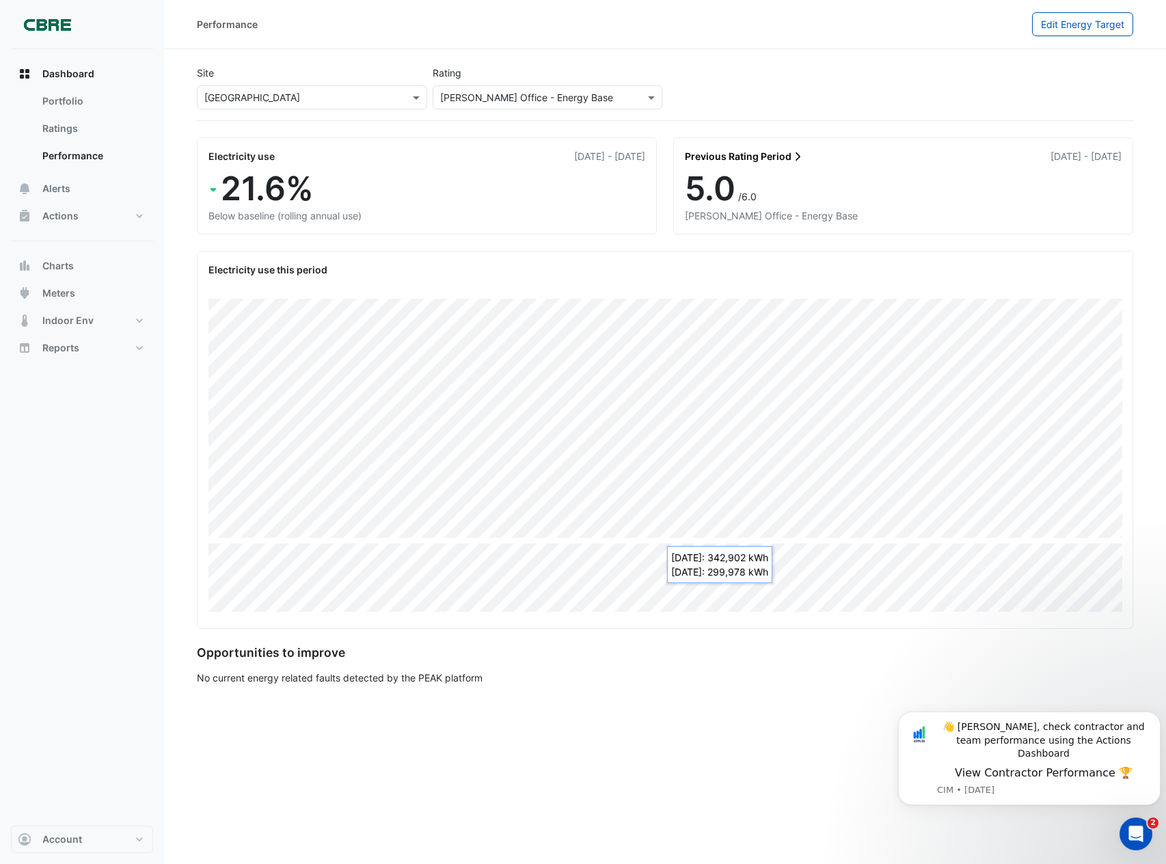
click at [1085, 36] on div "Performance Edit Energy Target" at bounding box center [665, 24] width 1002 height 49
click at [1081, 29] on span "Edit Energy Target" at bounding box center [1082, 24] width 83 height 12
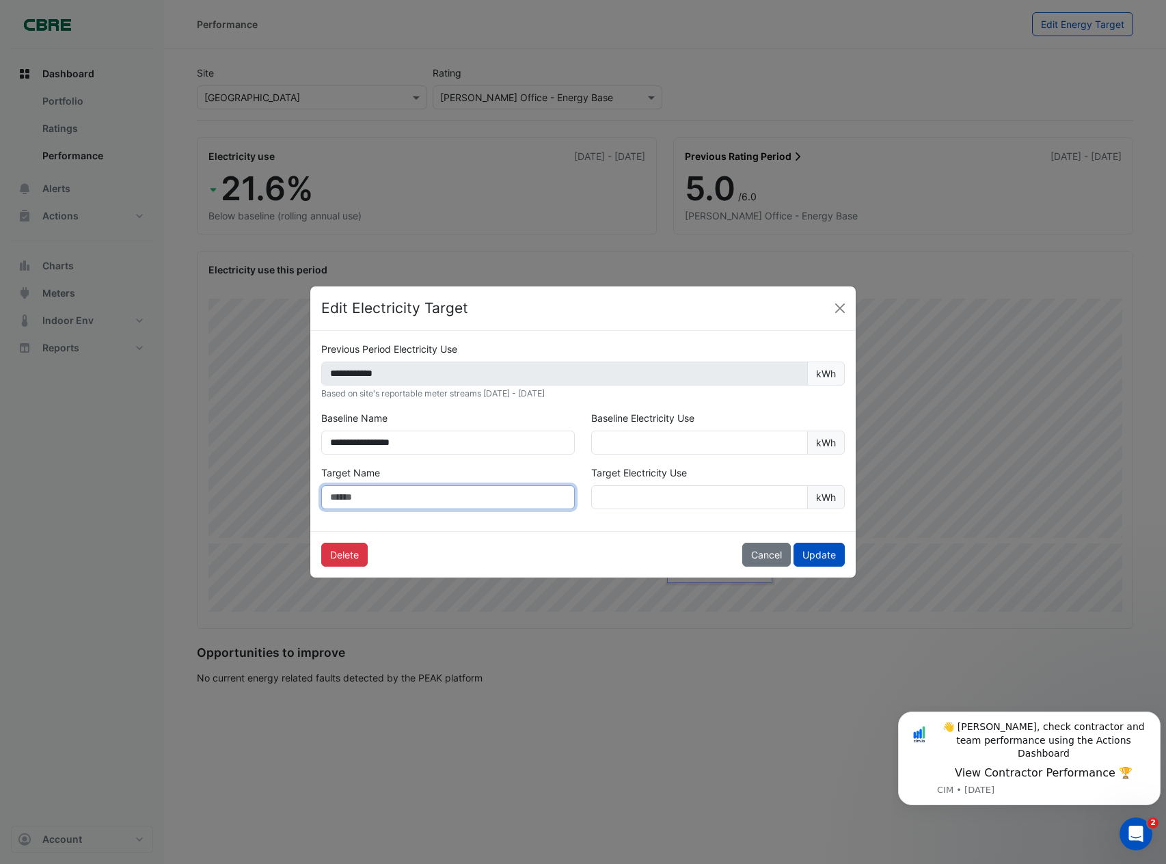
click at [491, 505] on input "text" at bounding box center [448, 497] width 254 height 24
click at [489, 500] on input "text" at bounding box center [448, 497] width 254 height 24
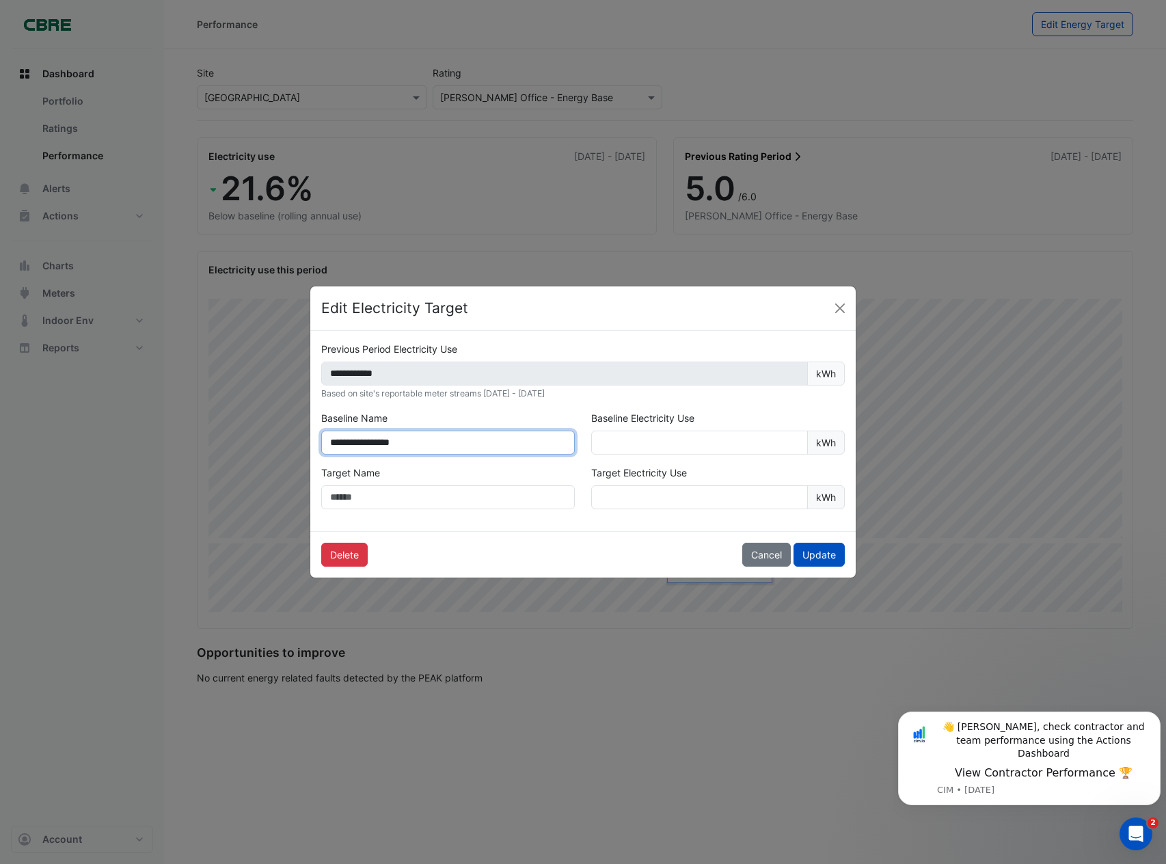
click at [500, 449] on input "**********" at bounding box center [448, 443] width 254 height 24
click at [844, 308] on button "Close" at bounding box center [840, 308] width 21 height 21
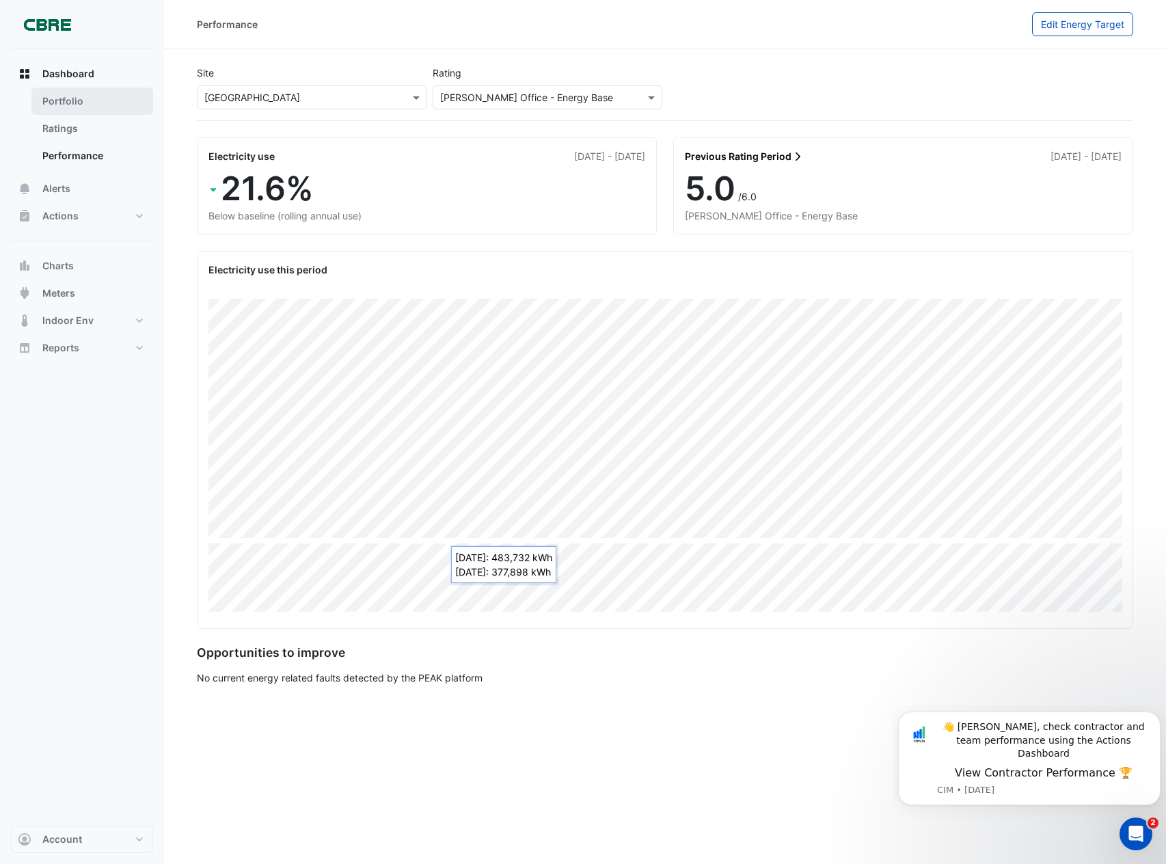
click at [85, 110] on link "Portfolio" at bounding box center [92, 100] width 122 height 27
select select "**"
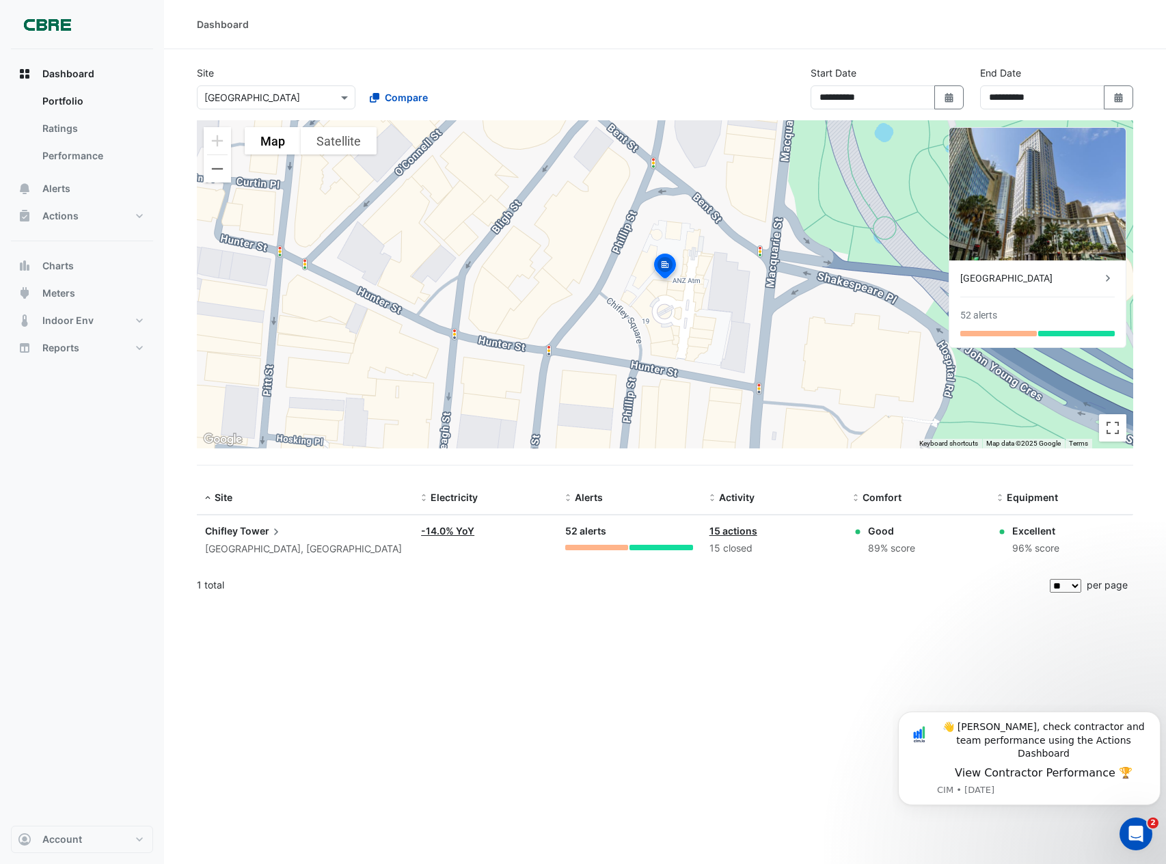
click at [255, 535] on span "Tower" at bounding box center [261, 531] width 43 height 15
click at [254, 535] on ngb-offcanvas-backdrop at bounding box center [583, 432] width 1166 height 864
click at [254, 535] on span "Tower" at bounding box center [261, 531] width 43 height 15
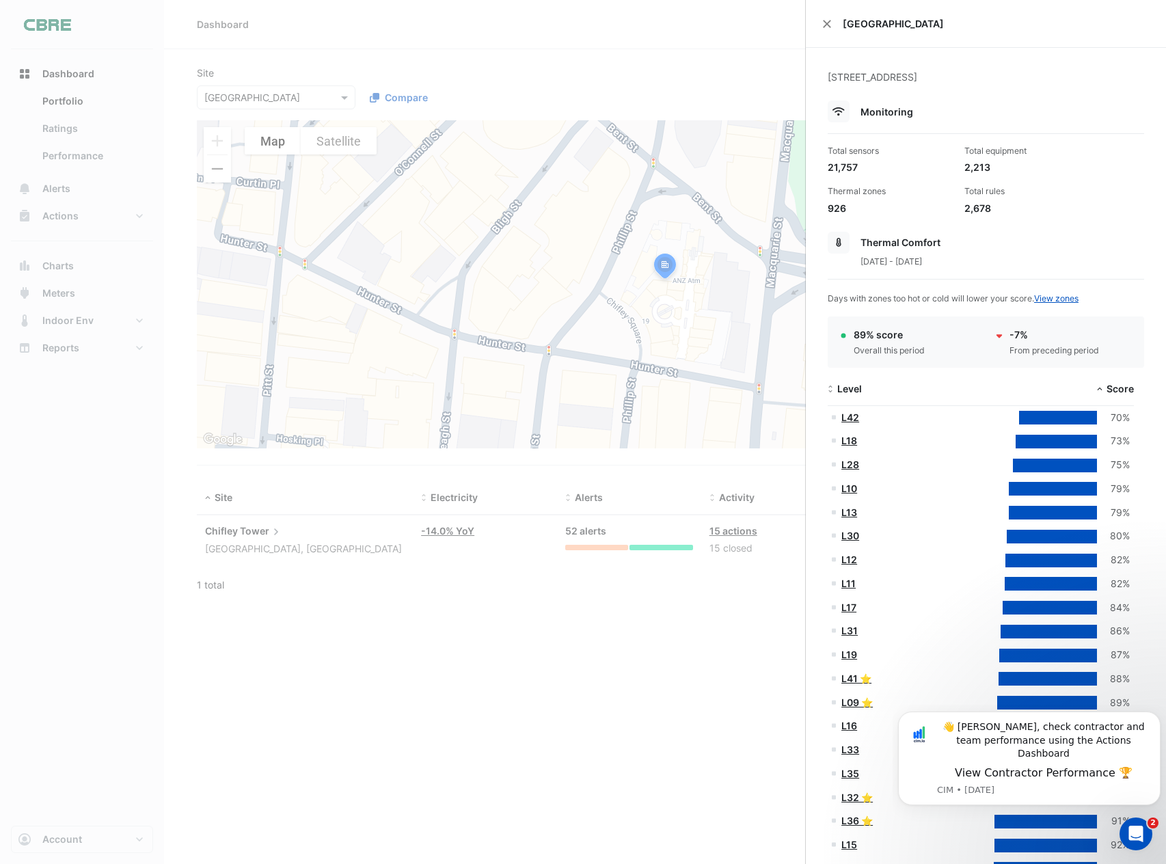
click at [894, 348] on div "Overall this period" at bounding box center [889, 351] width 71 height 12
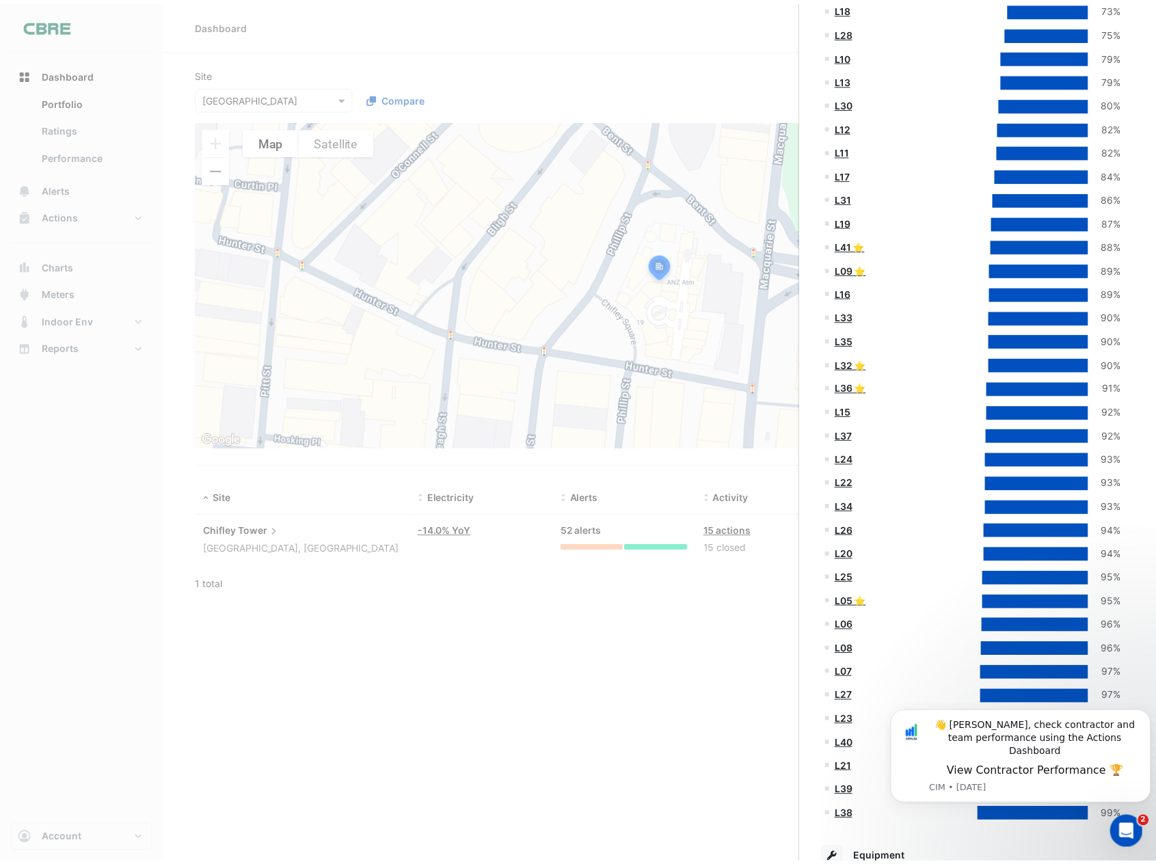
scroll to position [547, 0]
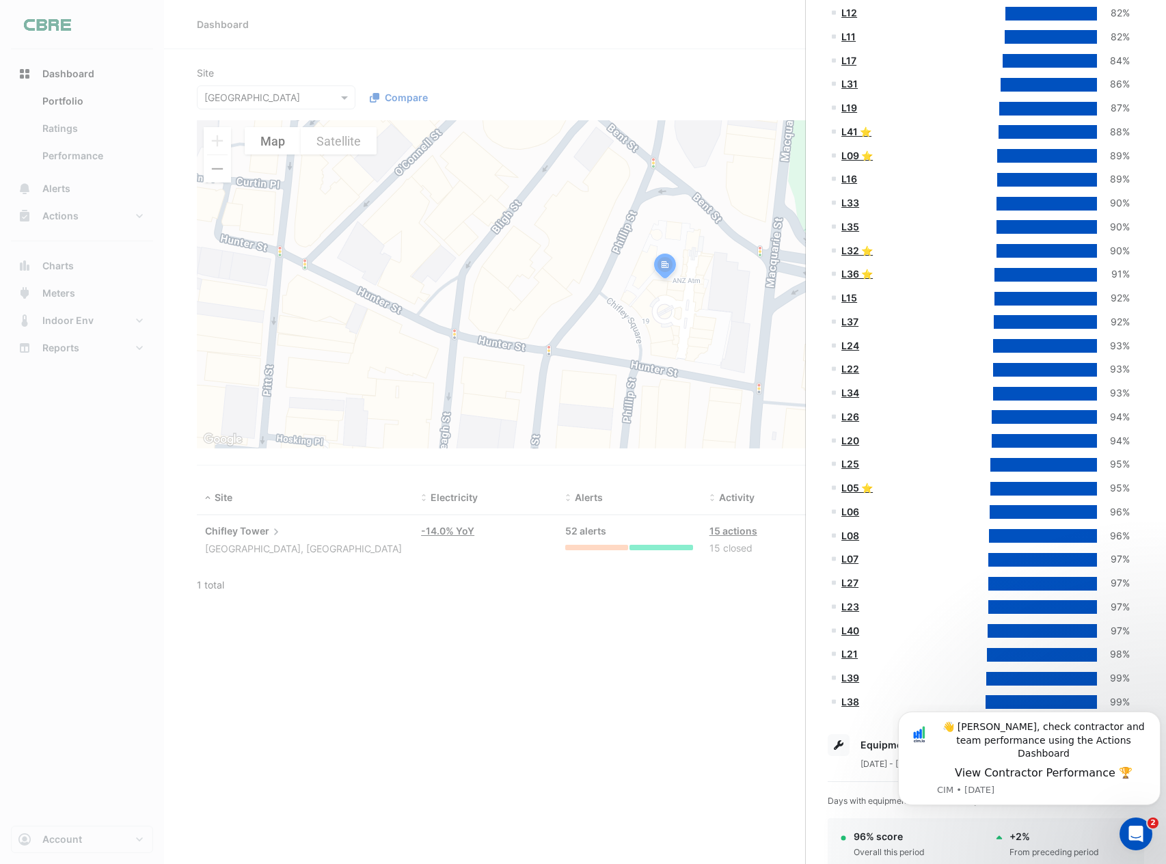
click at [854, 487] on link "L05 ⭐" at bounding box center [856, 488] width 31 height 12
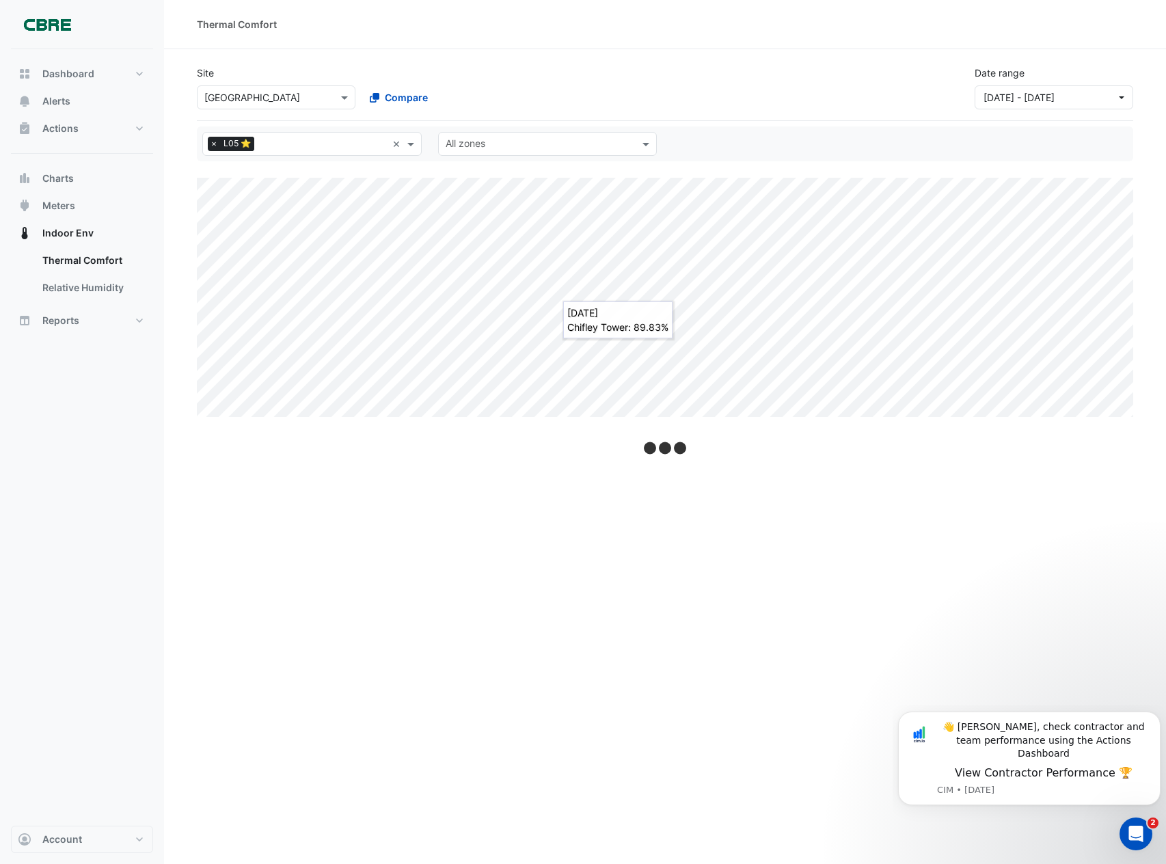
select select "**"
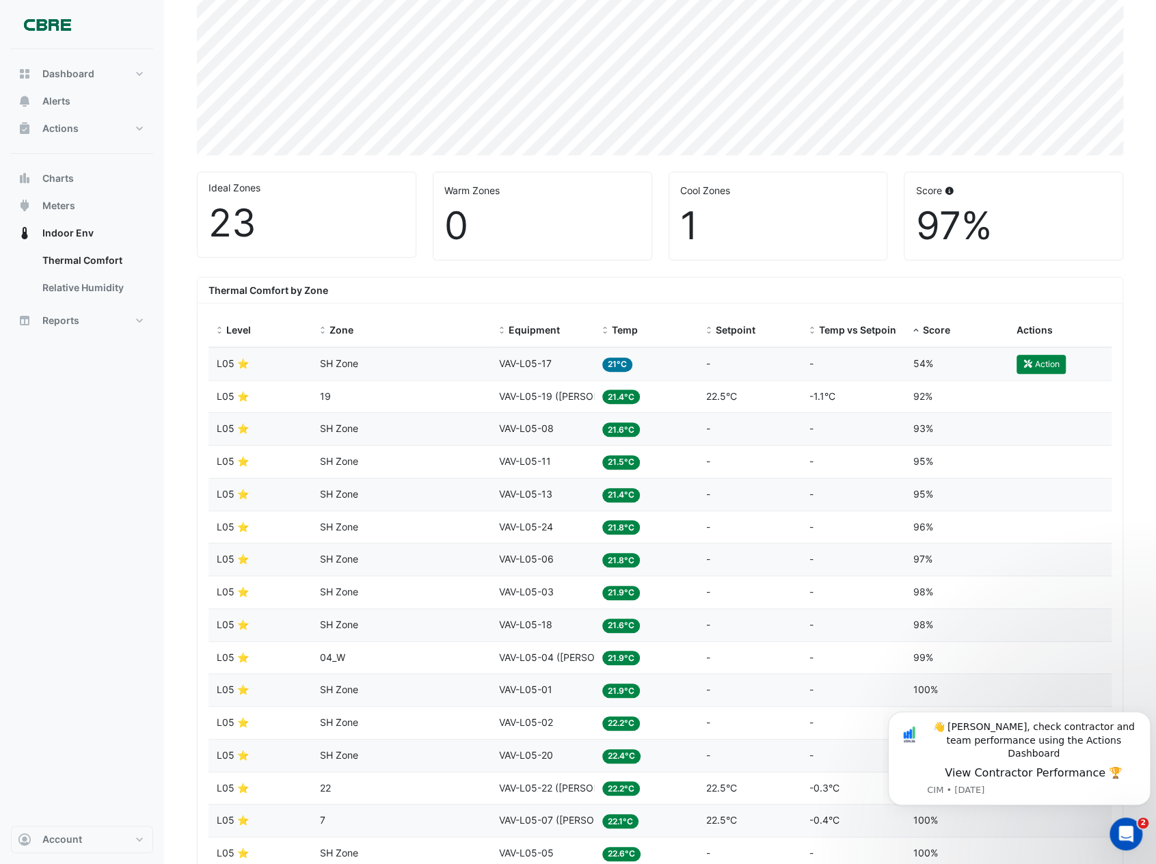
scroll to position [205, 0]
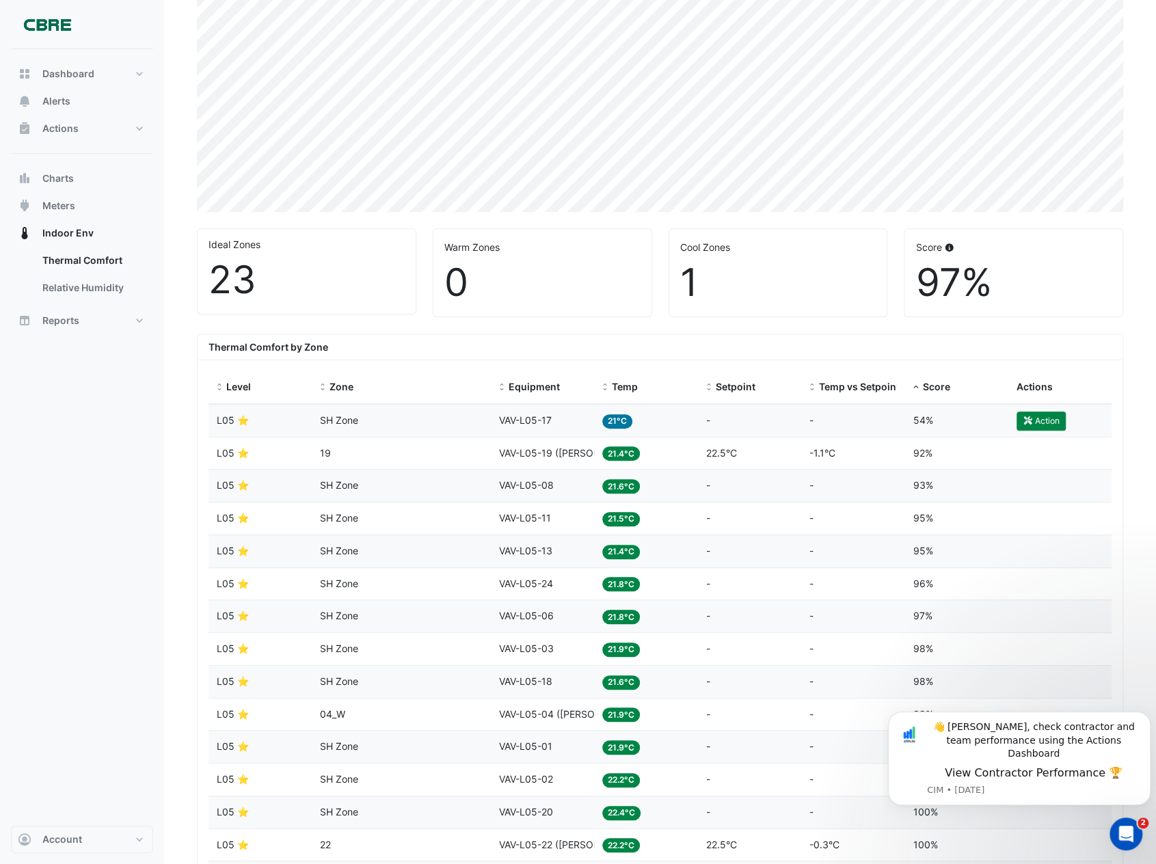
click at [689, 276] on div "1" at bounding box center [778, 283] width 196 height 46
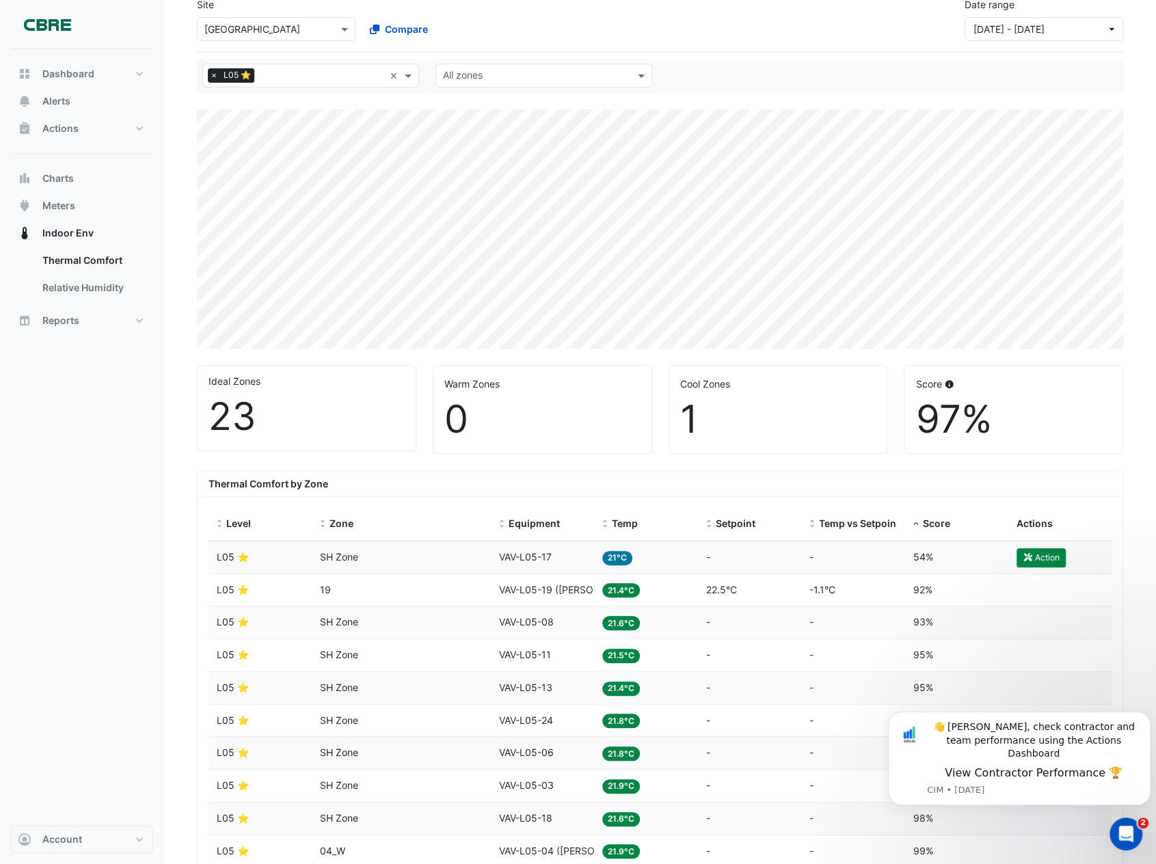
scroll to position [0, 0]
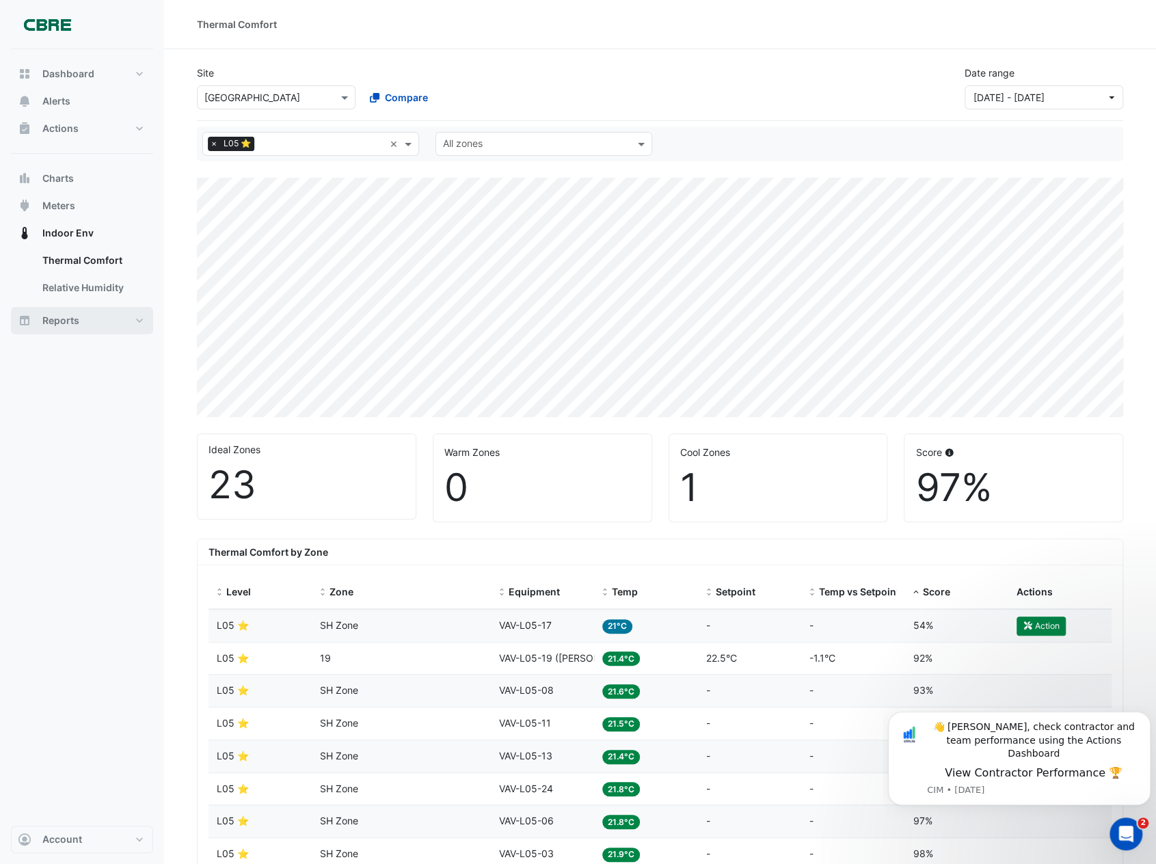
click at [137, 318] on button "Reports" at bounding box center [82, 320] width 142 height 27
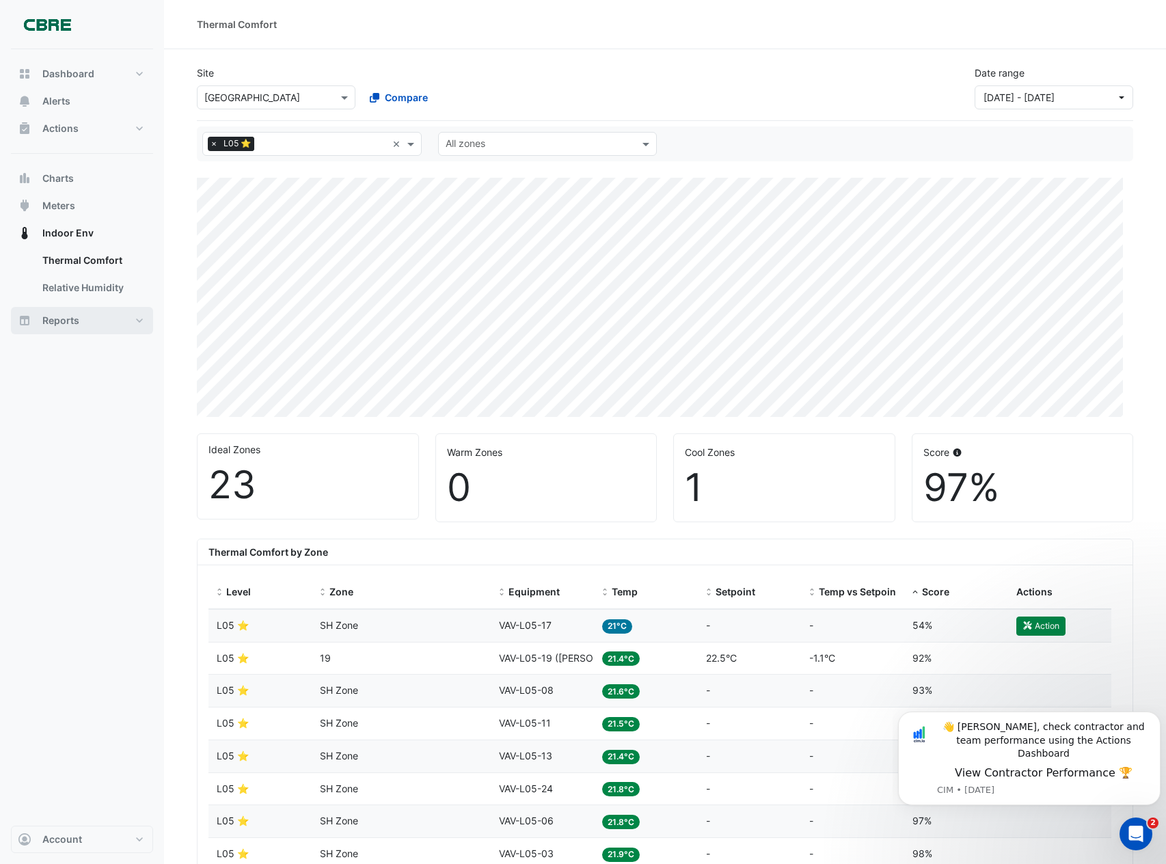
select select "**"
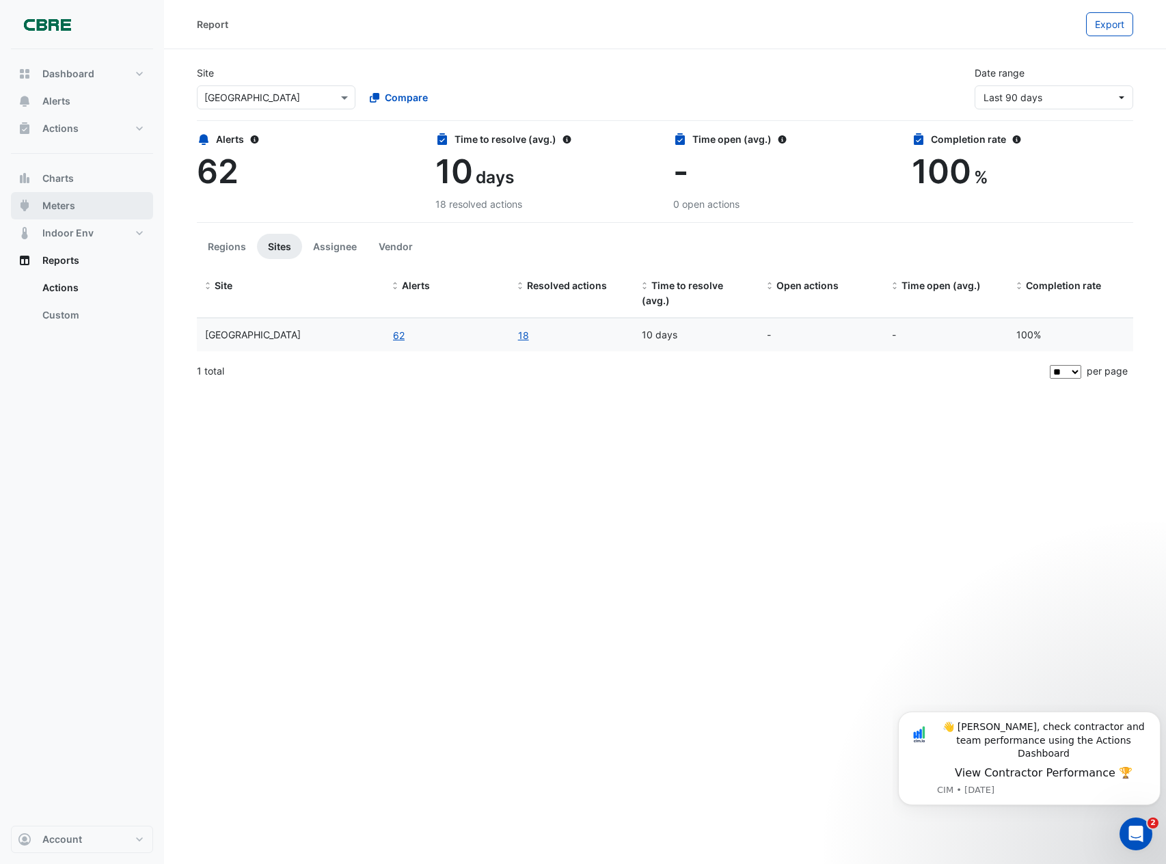
click at [106, 206] on button "Meters" at bounding box center [82, 205] width 142 height 27
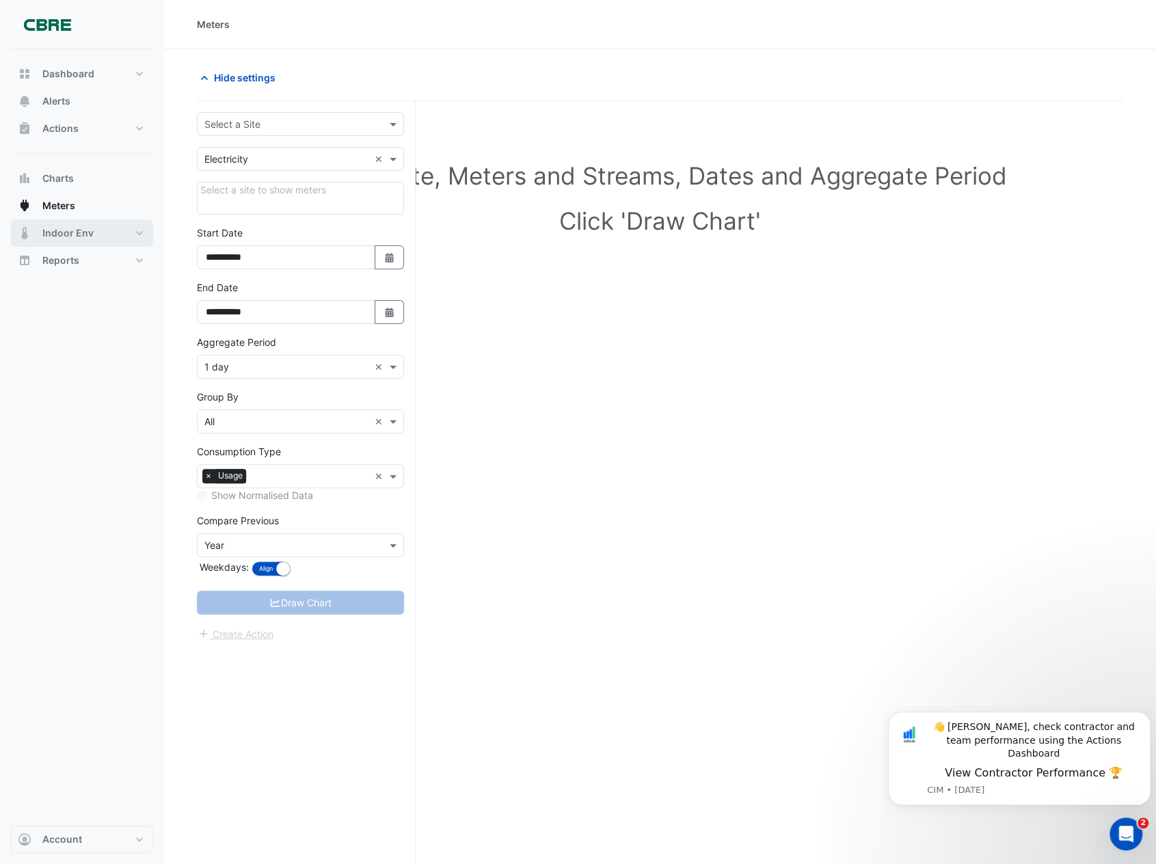
click at [111, 234] on button "Indoor Env" at bounding box center [82, 232] width 142 height 27
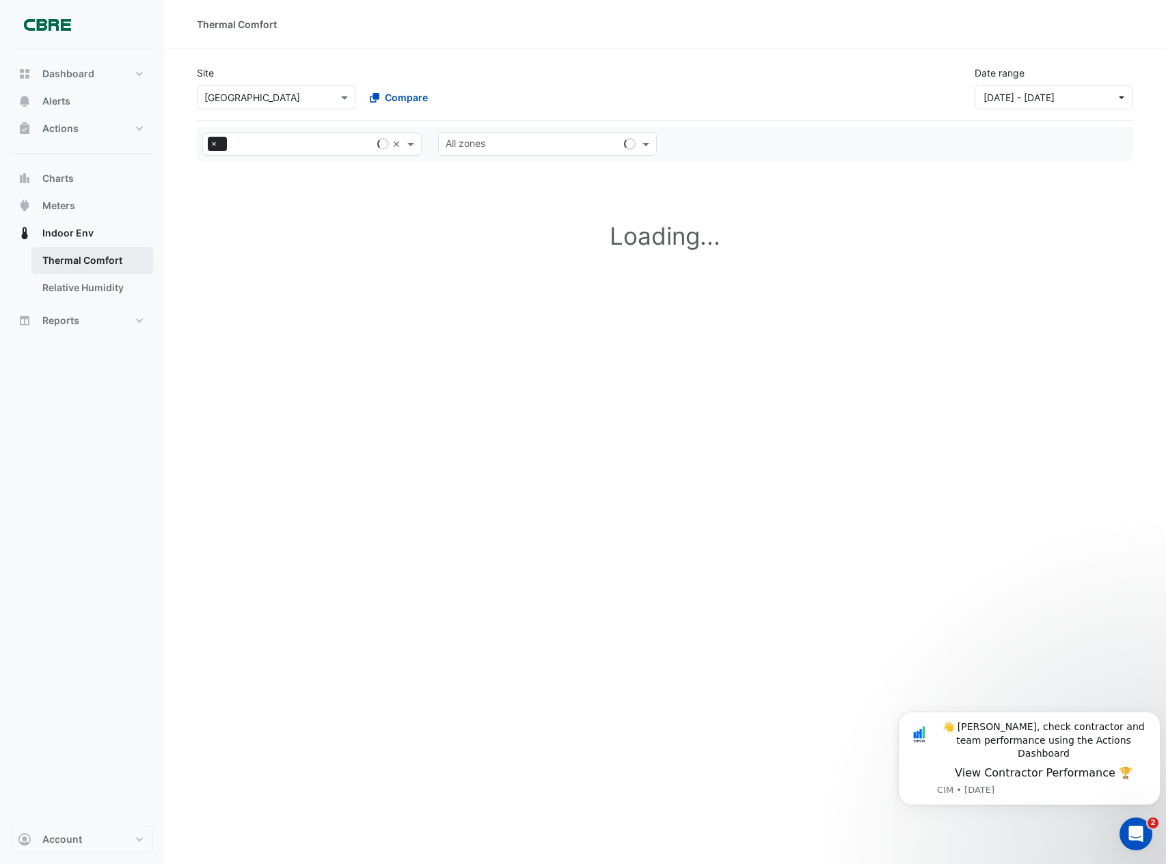
click at [101, 260] on link "Thermal Comfort" at bounding box center [92, 260] width 122 height 27
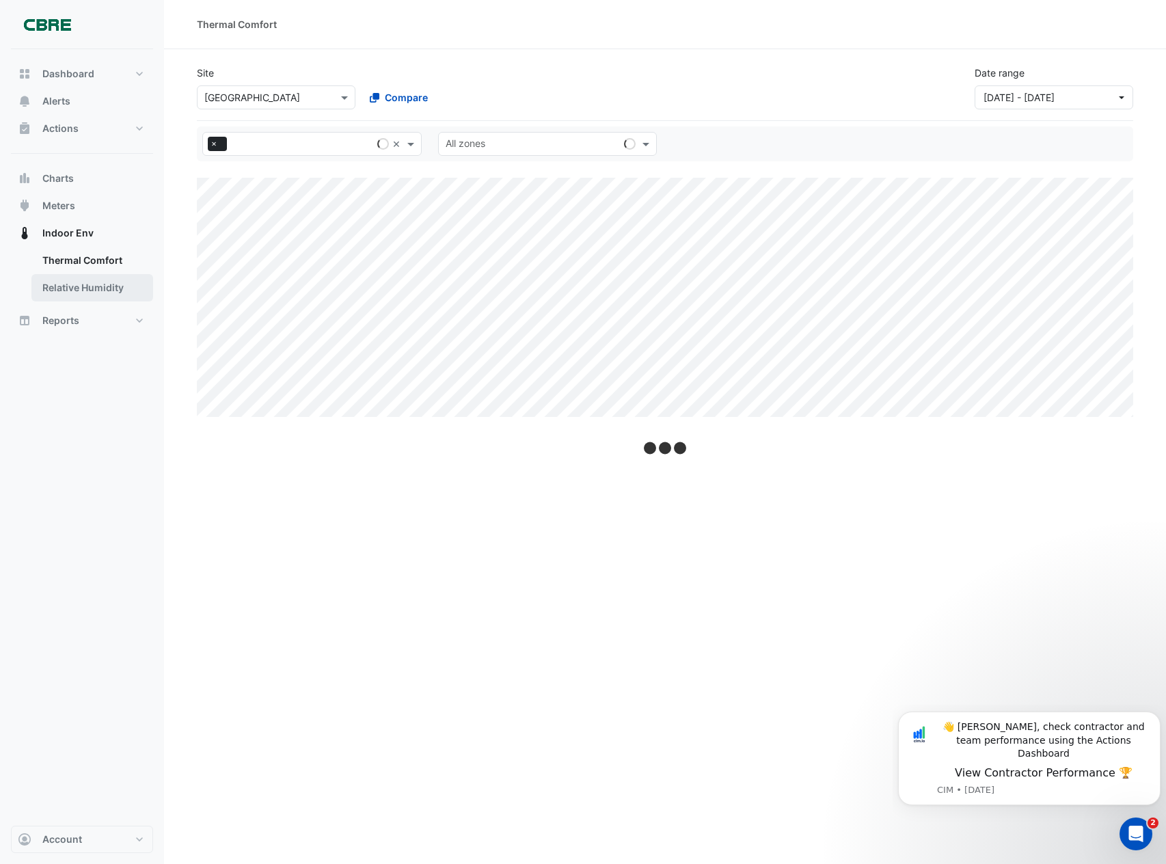
click at [104, 288] on link "Relative Humidity" at bounding box center [92, 287] width 122 height 27
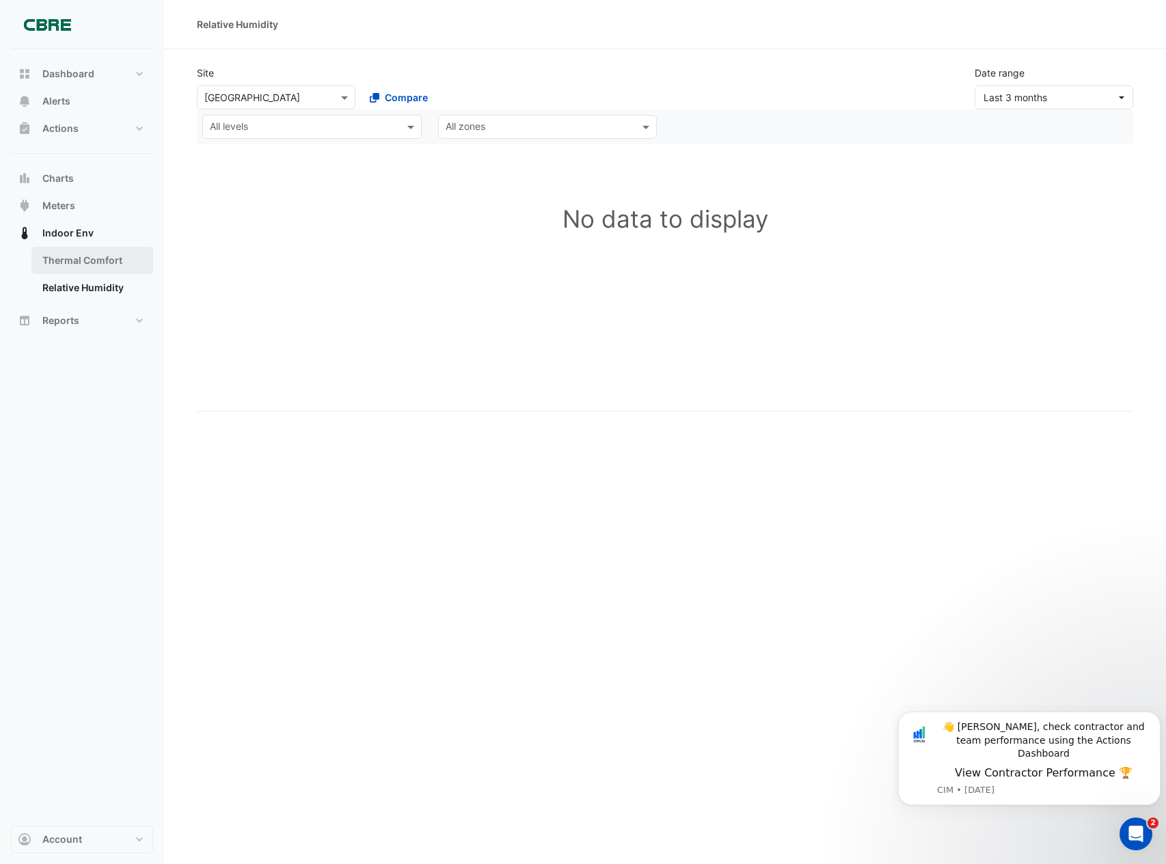
click at [105, 253] on link "Thermal Comfort" at bounding box center [92, 260] width 122 height 27
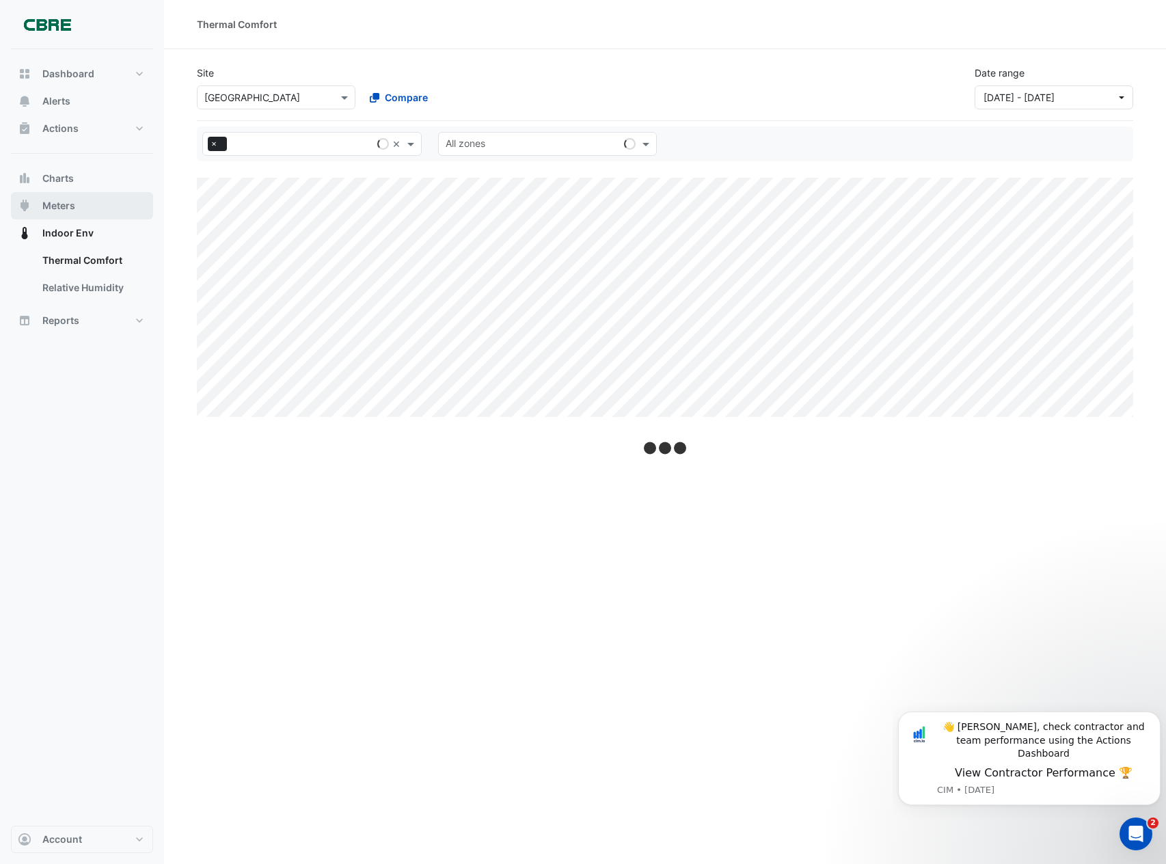
select select "**"
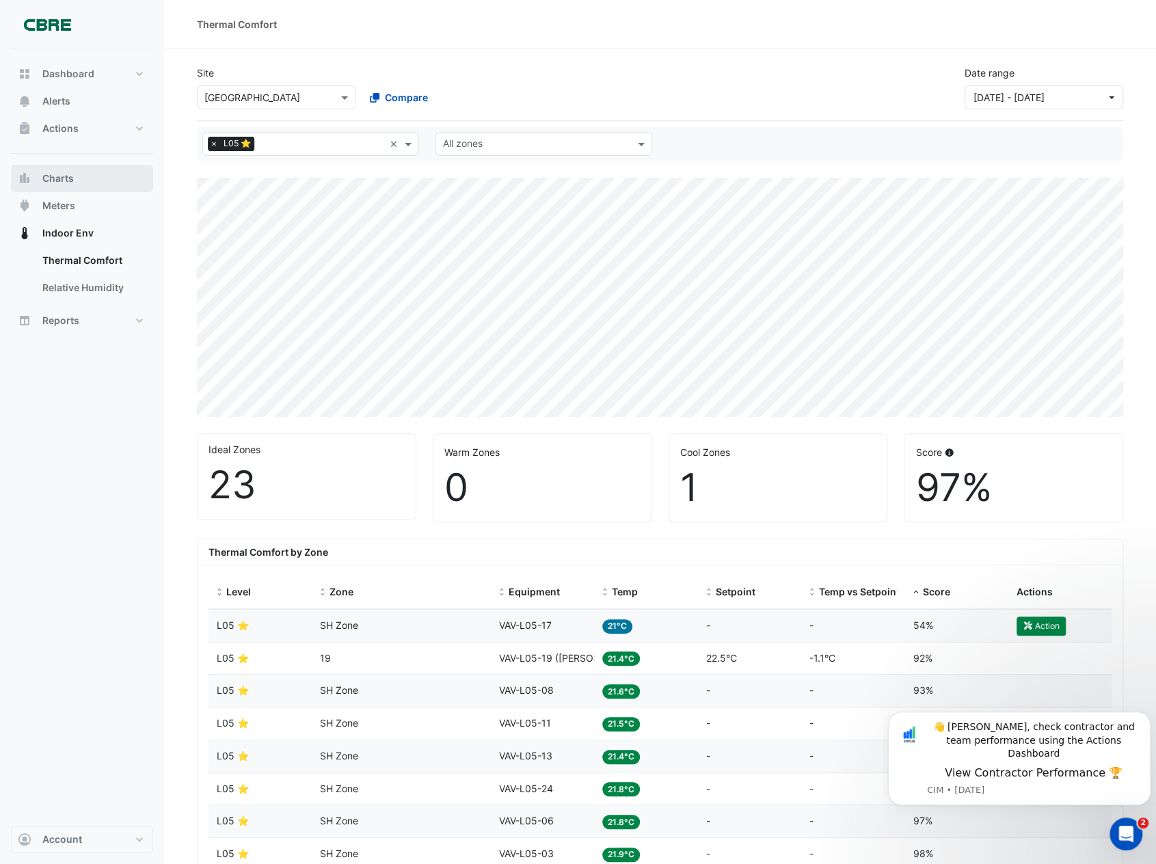
click at [64, 172] on span "Charts" at bounding box center [57, 179] width 31 height 14
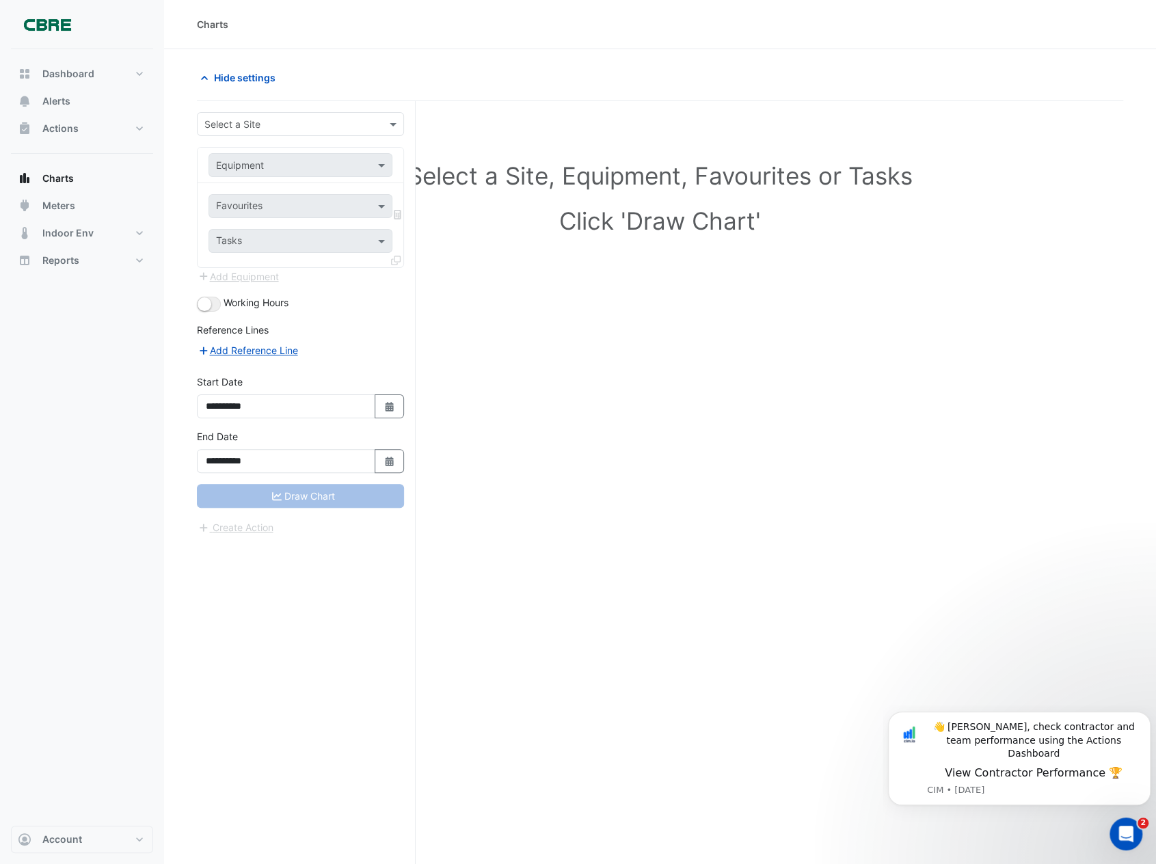
click at [327, 122] on input "text" at bounding box center [286, 125] width 165 height 14
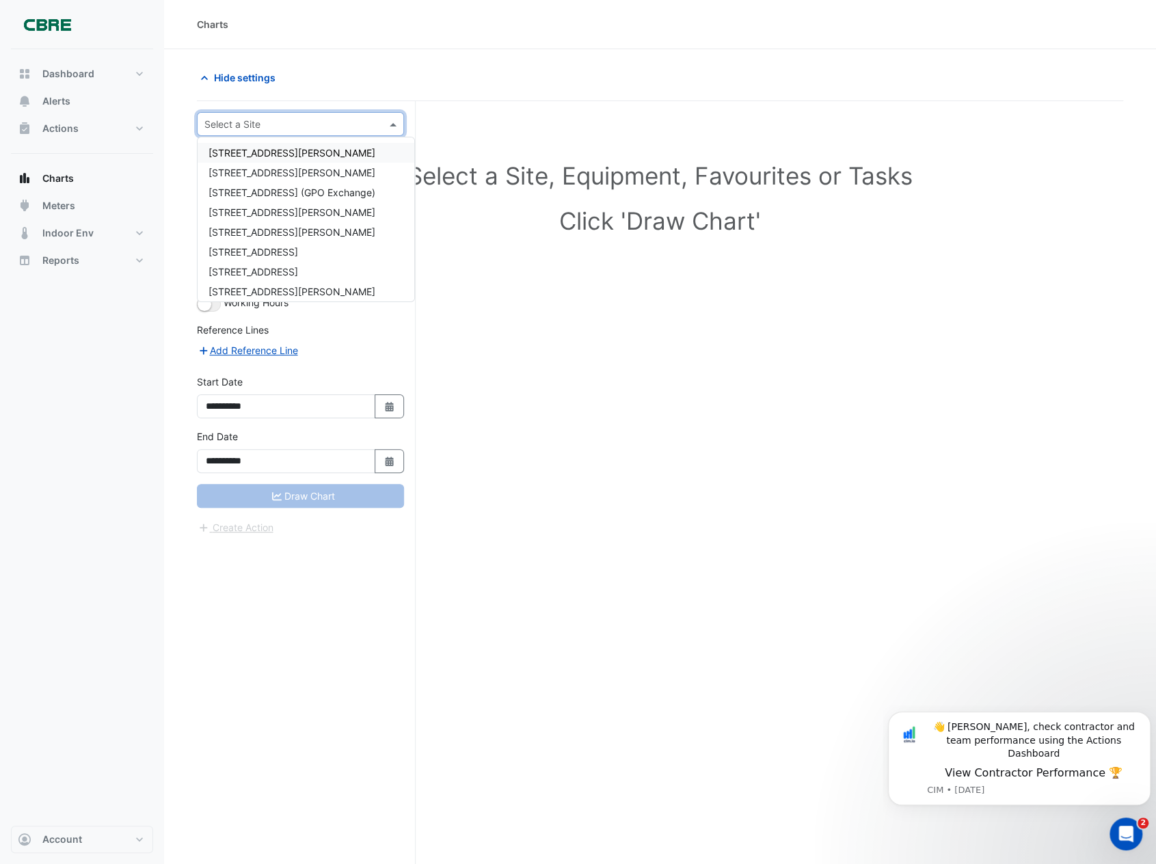
click at [332, 122] on input "text" at bounding box center [286, 125] width 165 height 14
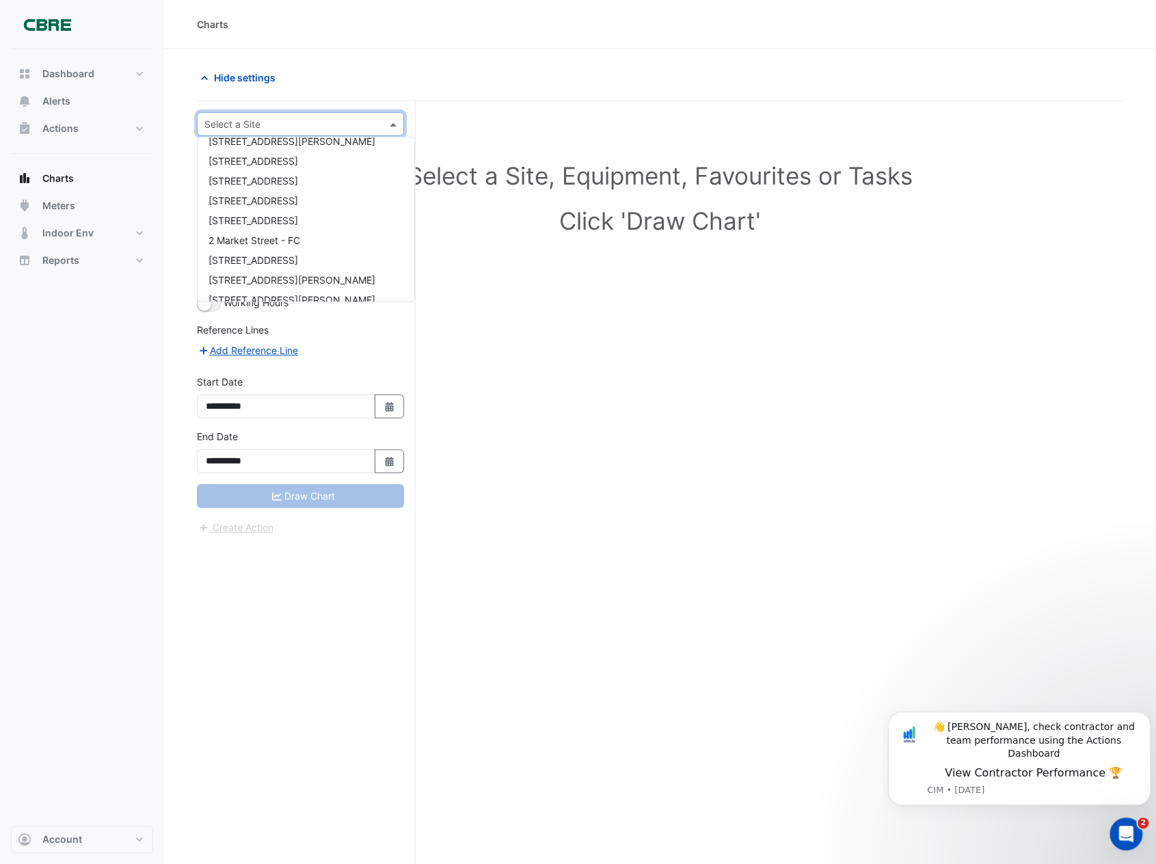
scroll to position [217, 0]
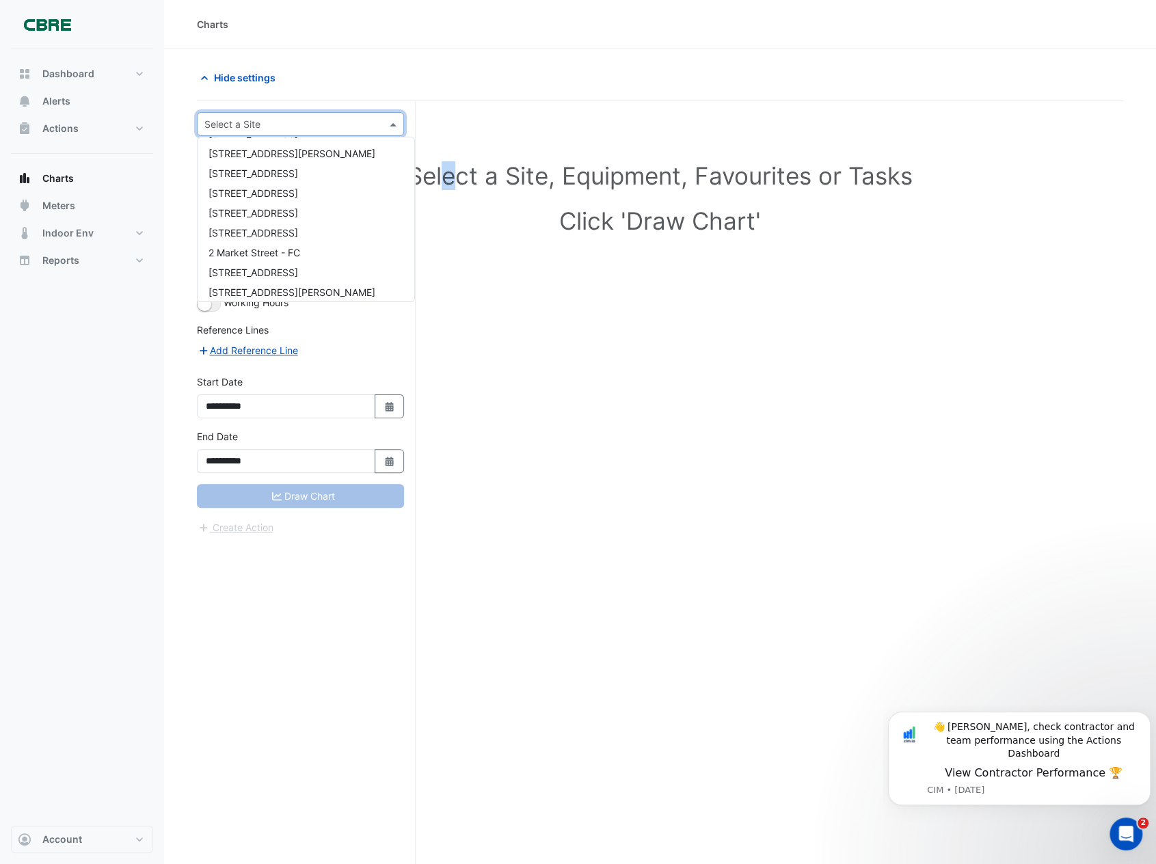
click at [448, 176] on h1 "Select a Site, Equipment, Favourites or Tasks" at bounding box center [660, 175] width 866 height 29
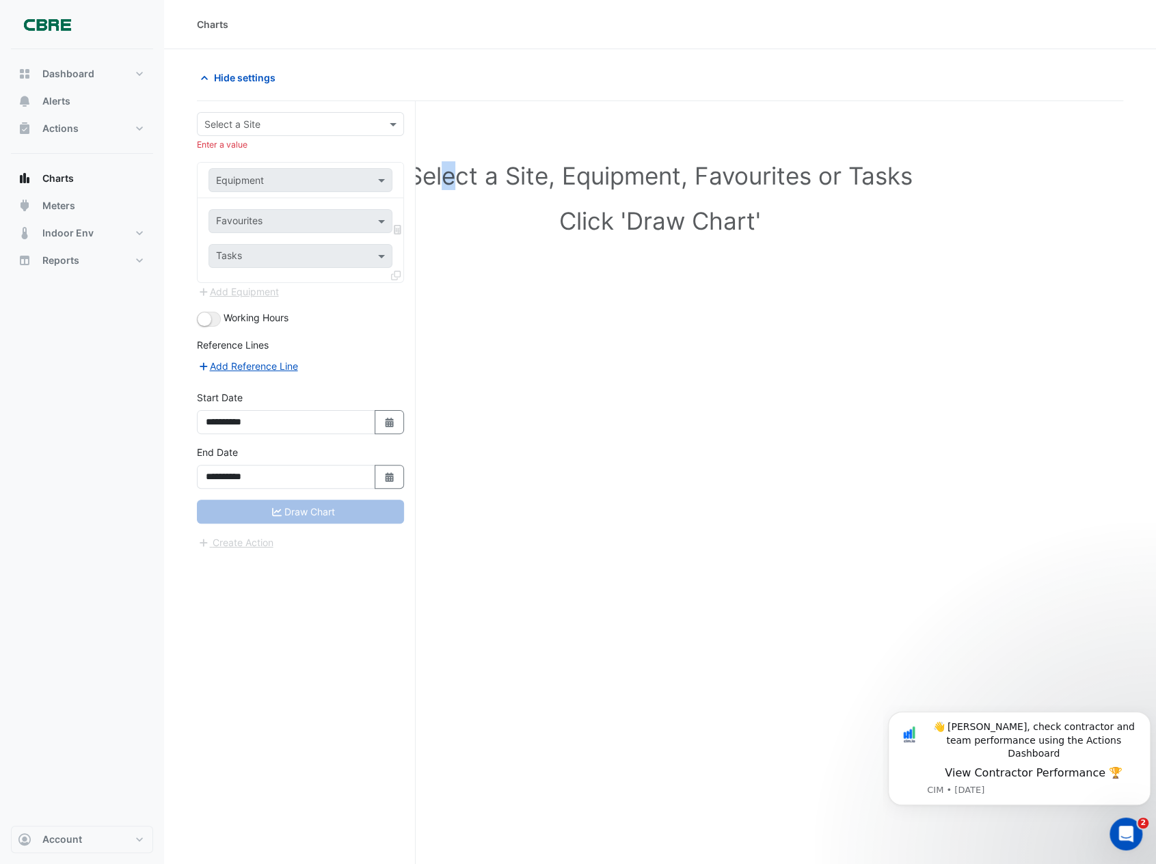
click at [448, 176] on h1 "Select a Site, Equipment, Favourites or Tasks" at bounding box center [660, 175] width 866 height 29
click at [141, 70] on button "Dashboard" at bounding box center [82, 73] width 142 height 27
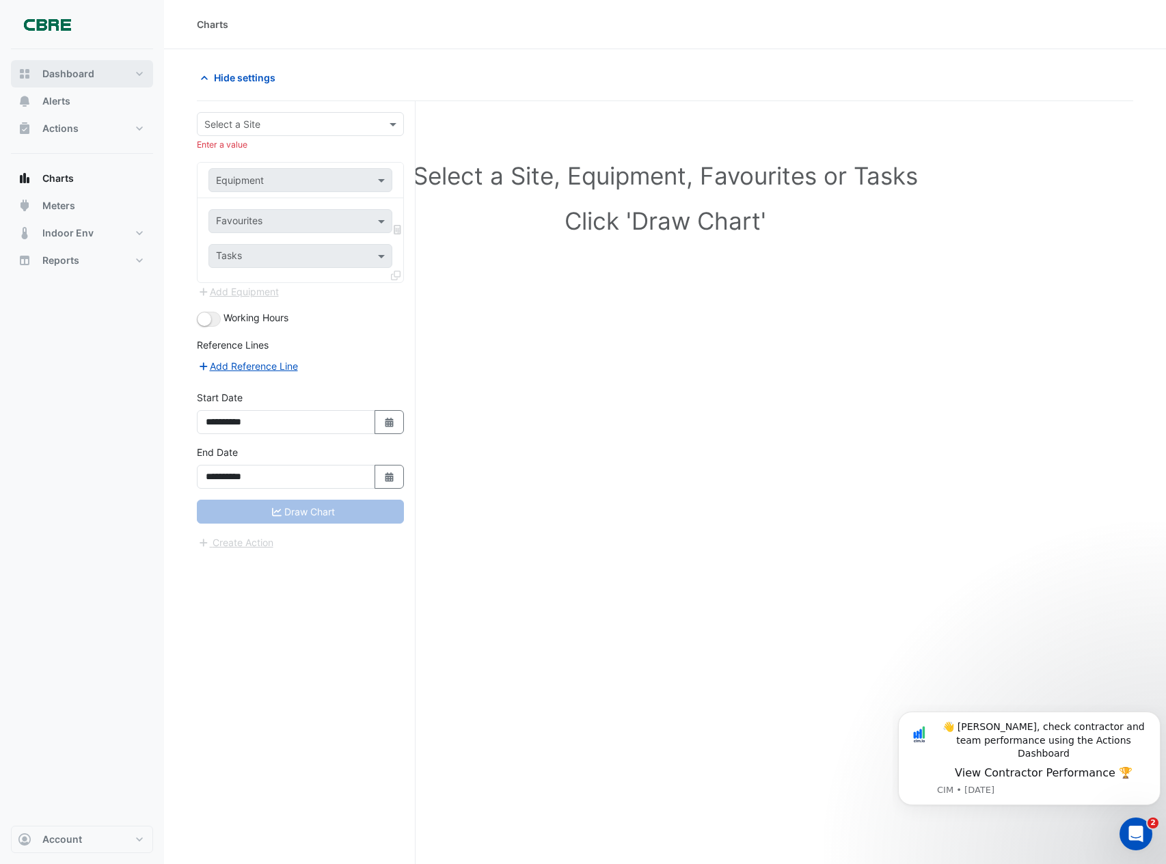
select select "**"
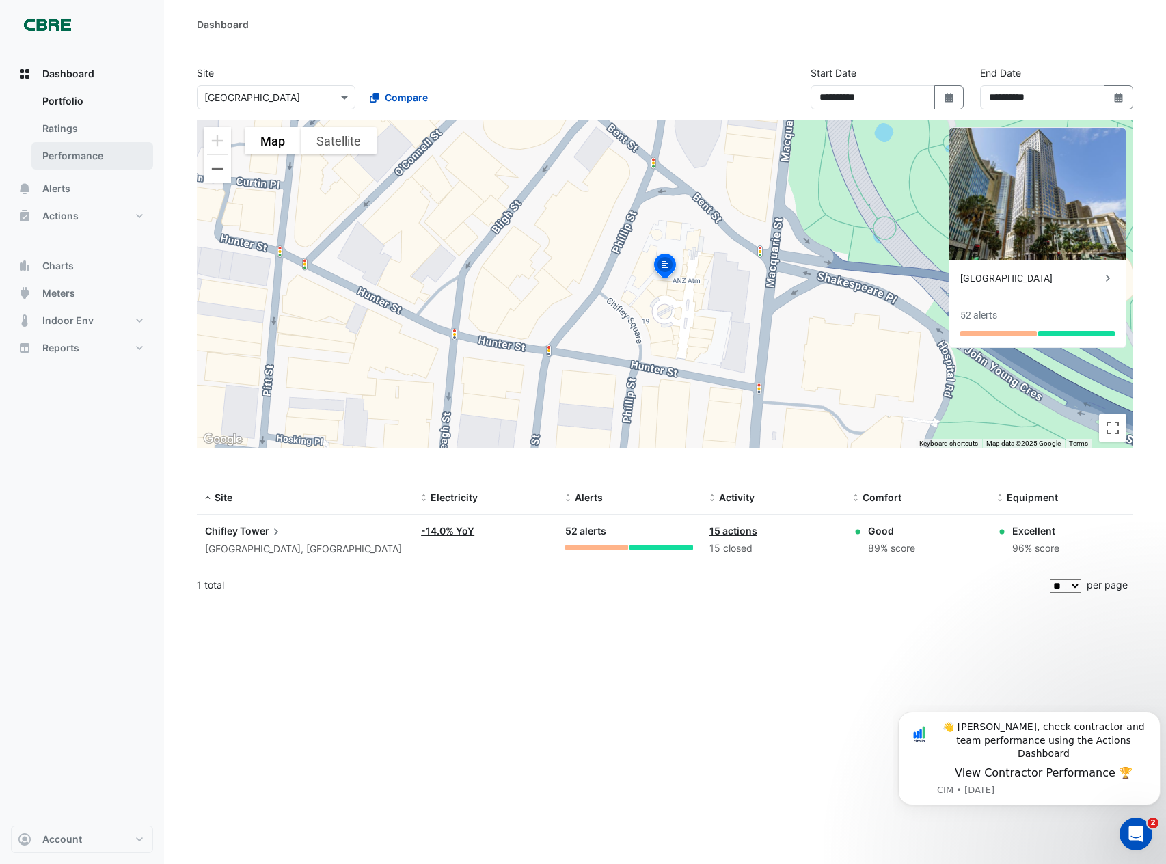
click at [109, 156] on link "Performance" at bounding box center [92, 155] width 122 height 27
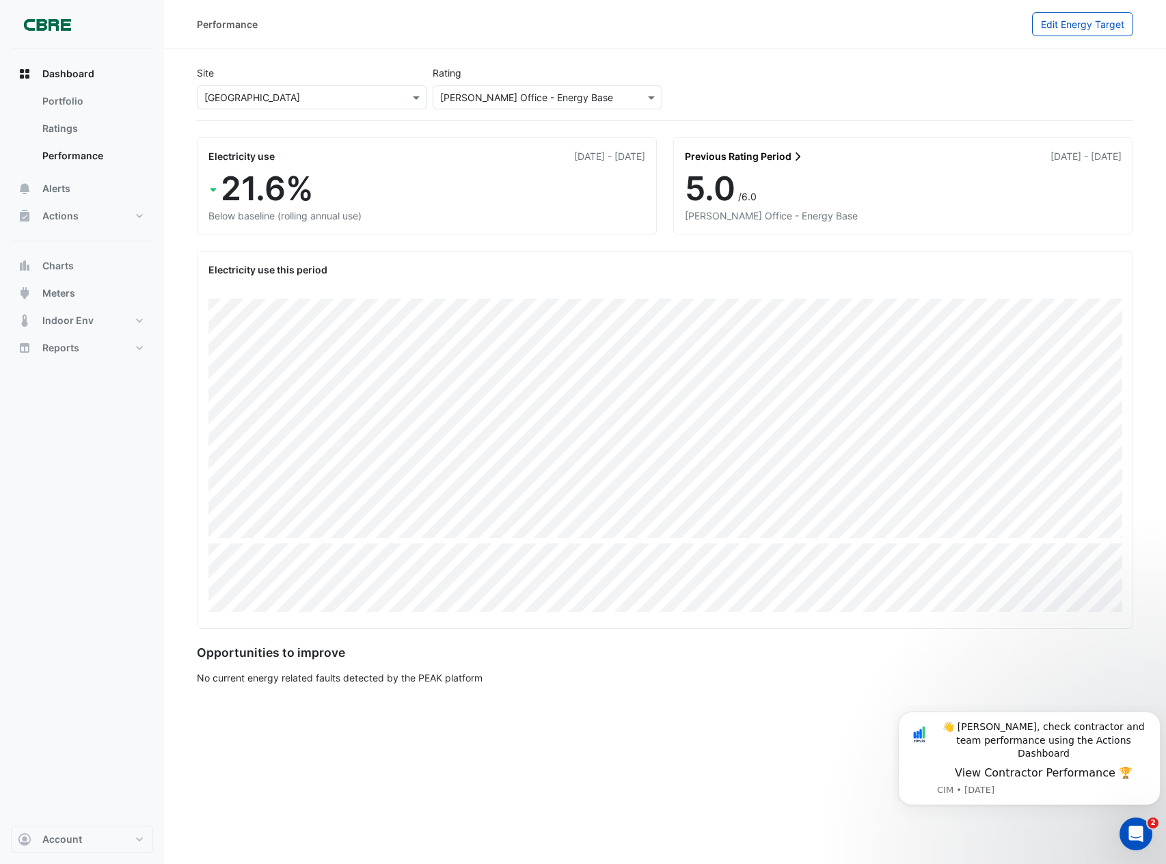
click at [561, 111] on div "Site Select a Site × [GEOGRAPHIC_DATA] Rating Please select a Sustainability Ra…" at bounding box center [665, 90] width 942 height 60
click at [559, 102] on input "text" at bounding box center [534, 98] width 188 height 14
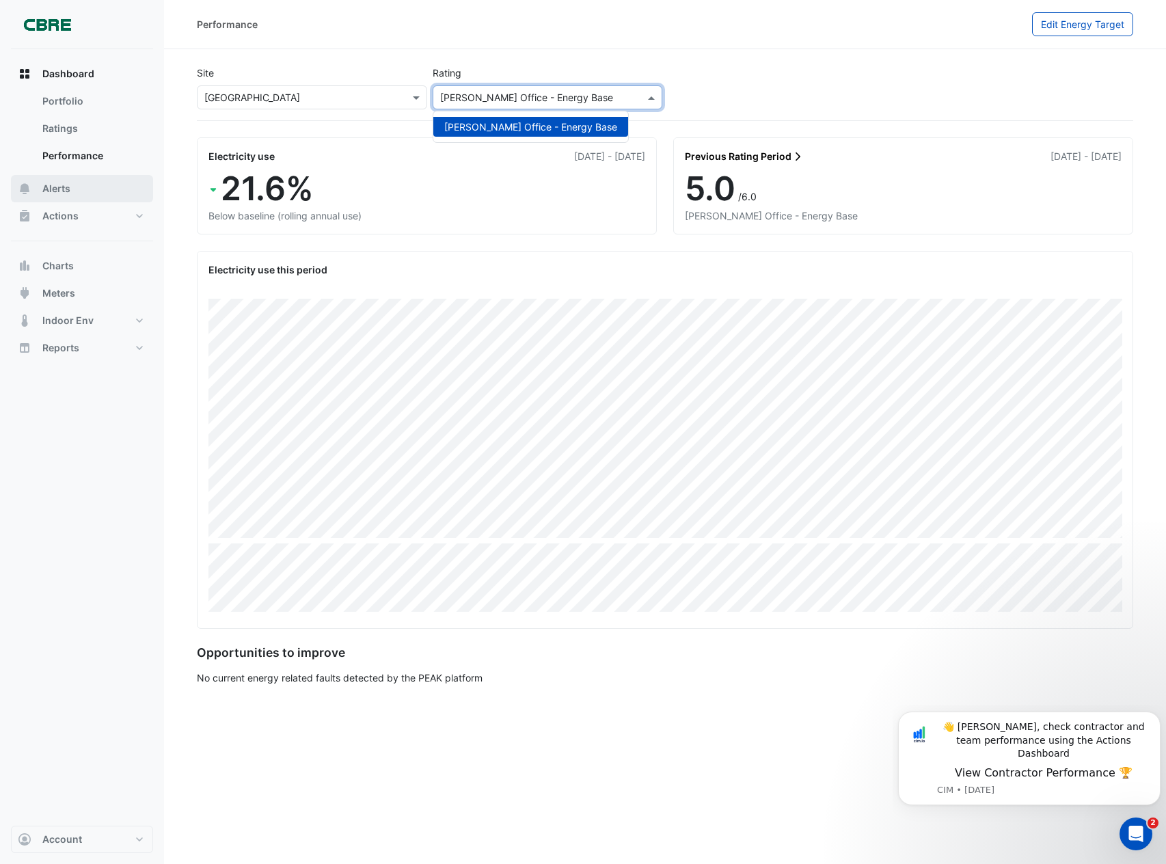
click at [98, 193] on button "Alerts" at bounding box center [82, 188] width 142 height 27
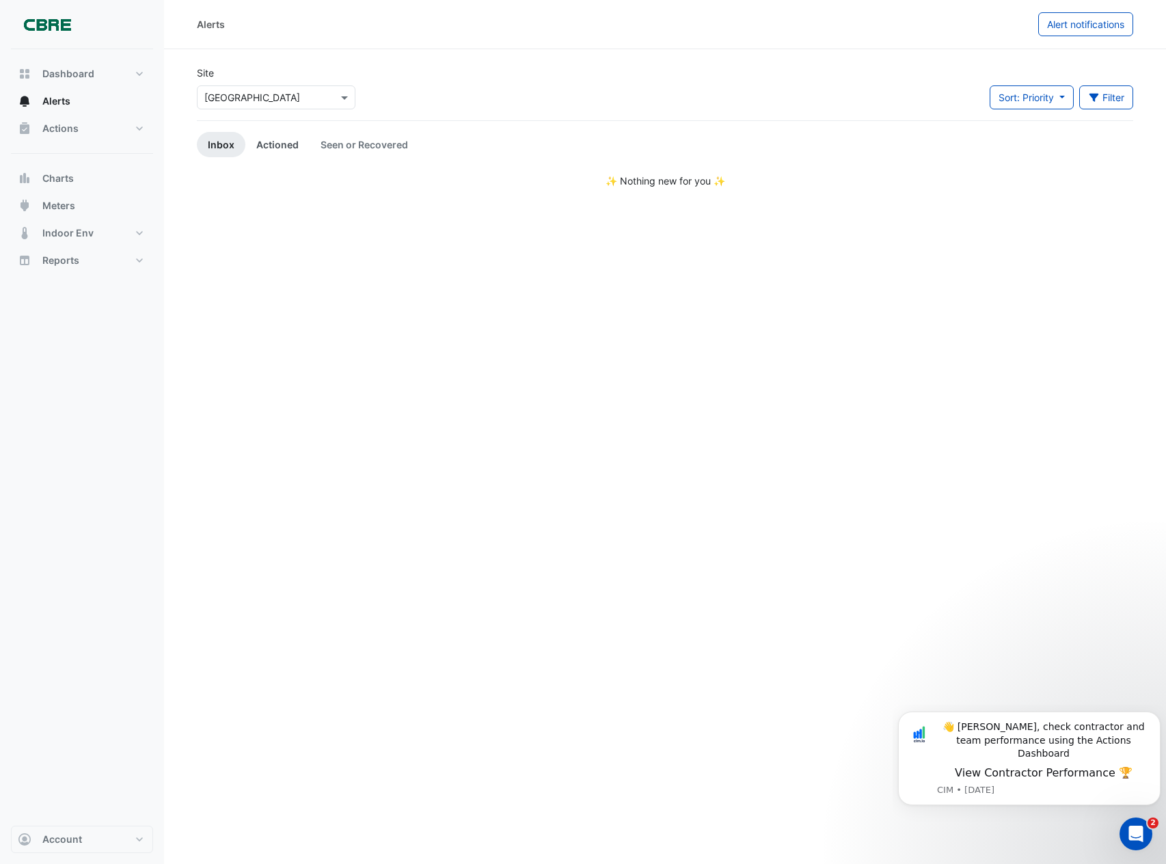
click at [293, 150] on link "Actioned" at bounding box center [277, 144] width 64 height 25
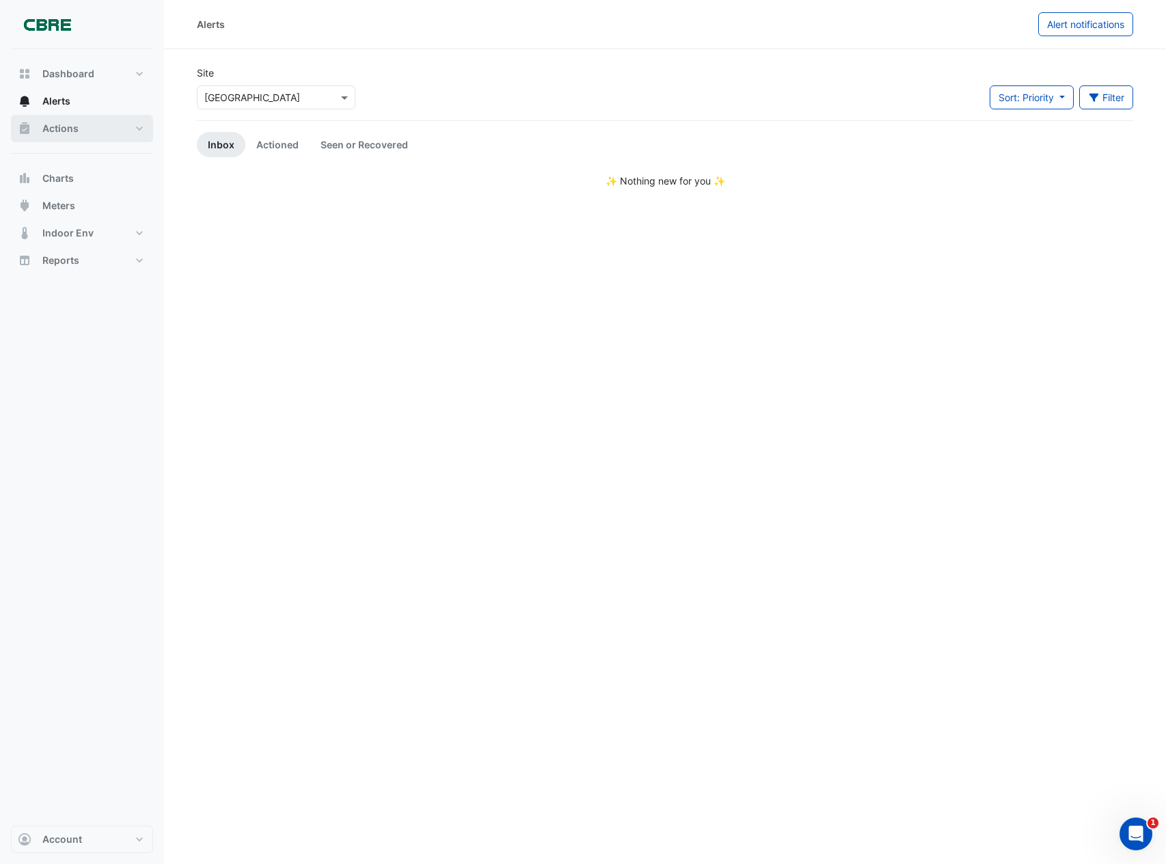
click at [79, 128] on button "Actions" at bounding box center [82, 128] width 142 height 27
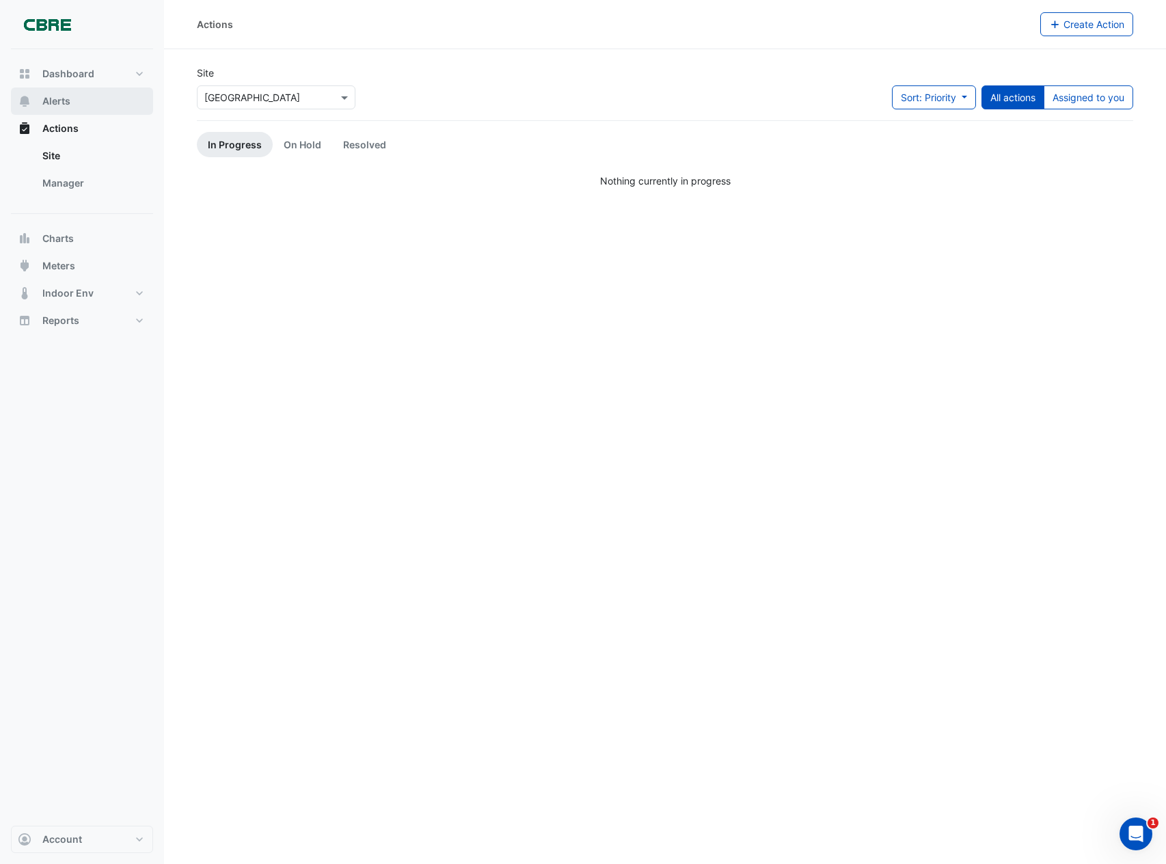
click at [79, 104] on button "Alerts" at bounding box center [82, 100] width 142 height 27
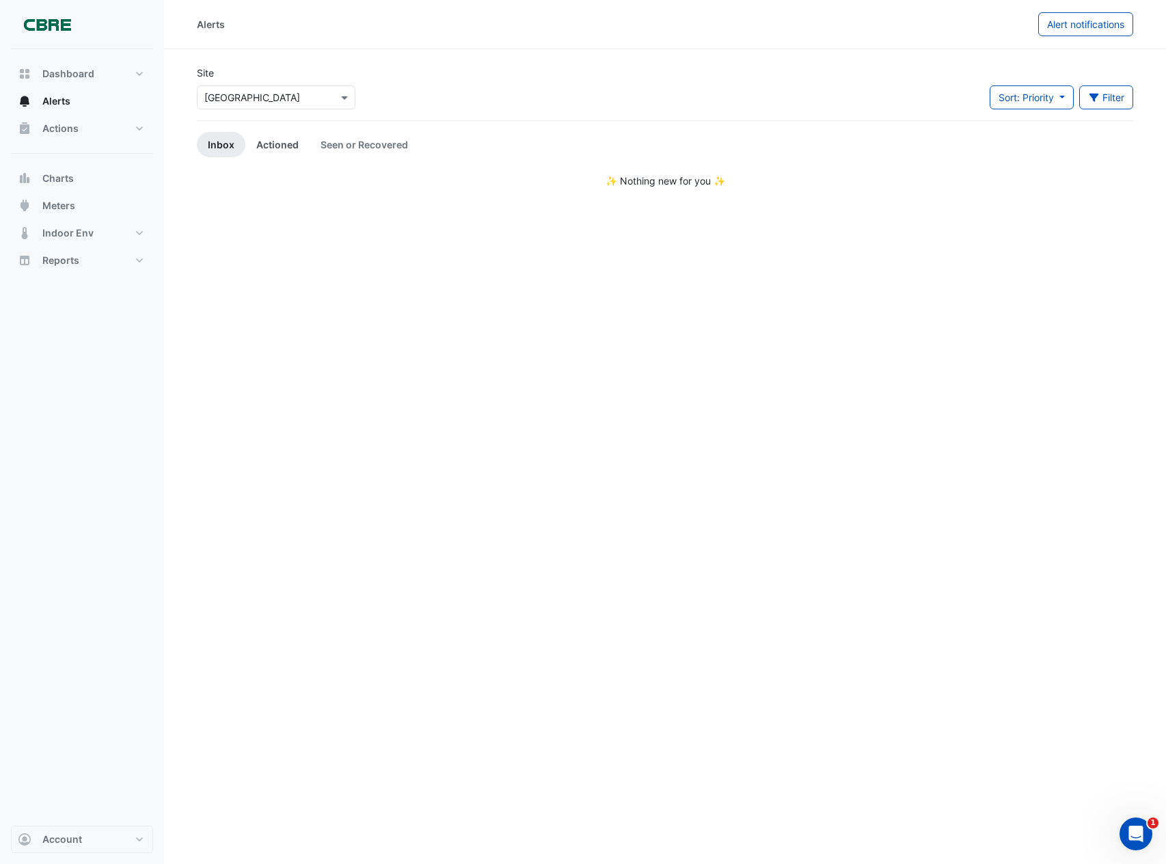
click at [276, 145] on link "Actioned" at bounding box center [277, 144] width 64 height 25
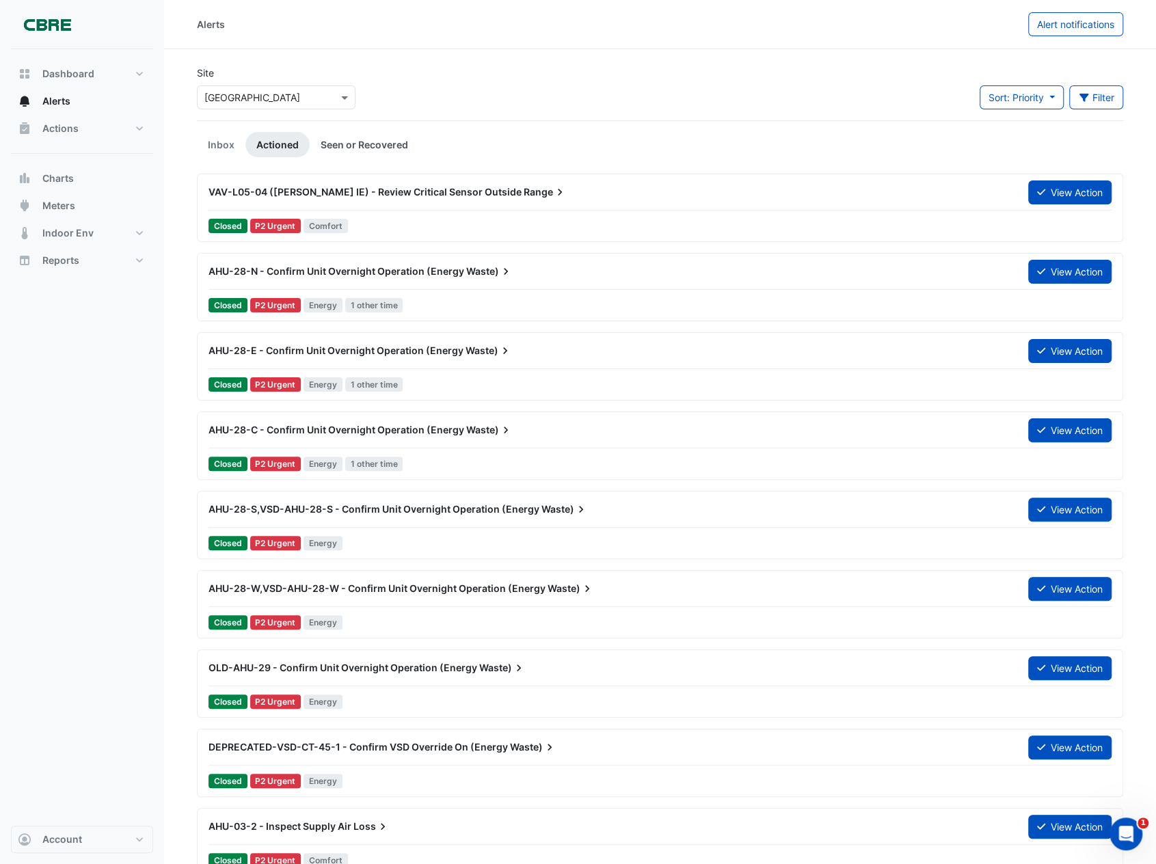
click at [338, 145] on link "Seen or Recovered" at bounding box center [364, 144] width 109 height 25
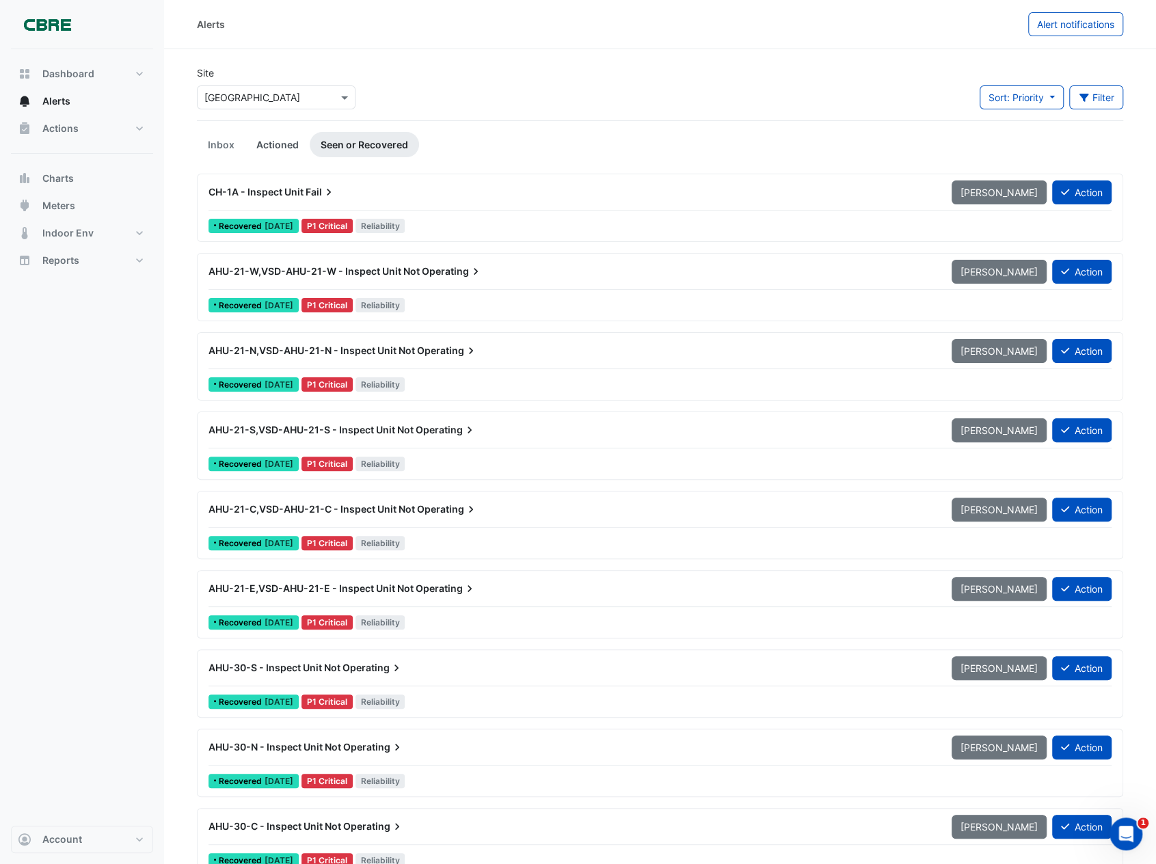
click at [287, 146] on link "Actioned" at bounding box center [277, 144] width 64 height 25
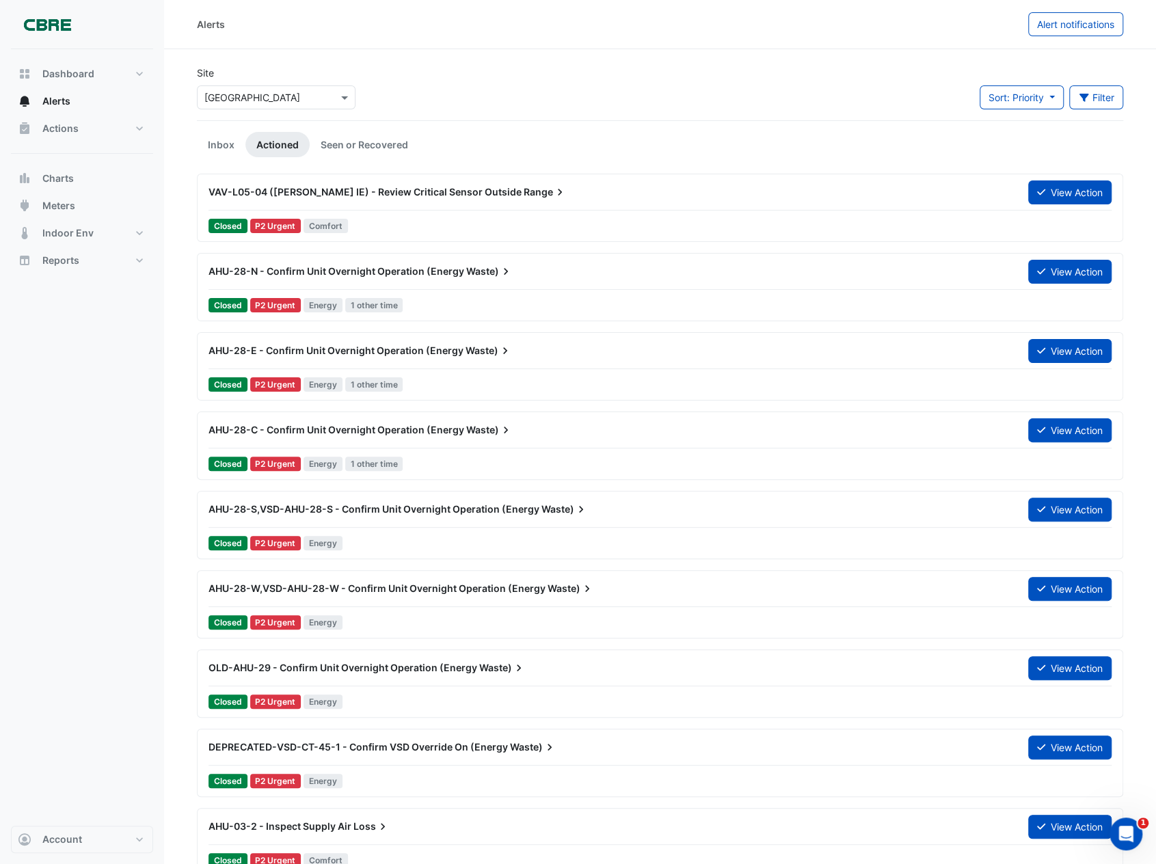
click at [472, 192] on span "VAV-L05-04 ([PERSON_NAME] IE) - Review Critical Sensor Outside" at bounding box center [364, 192] width 313 height 12
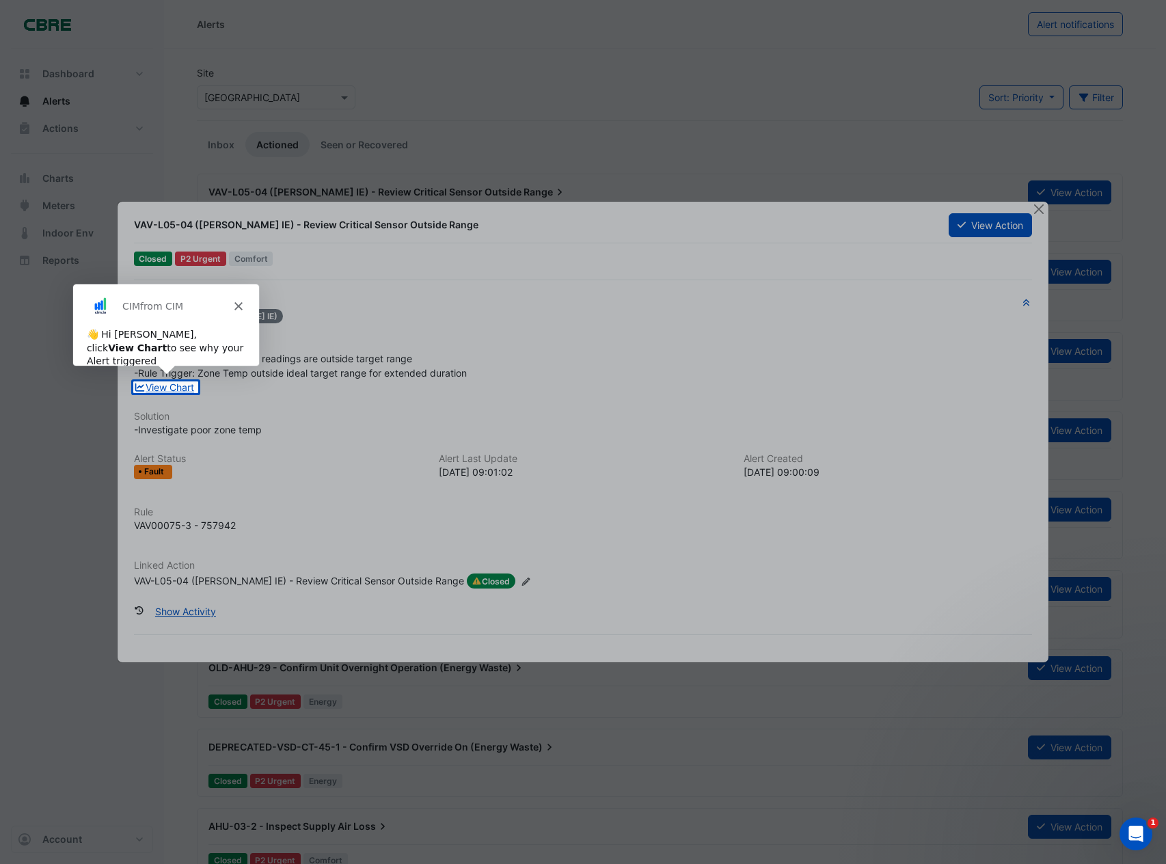
click at [233, 299] on div "CIM from CIM" at bounding box center [165, 305] width 186 height 44
click at [237, 301] on icon "Close" at bounding box center [238, 305] width 8 height 8
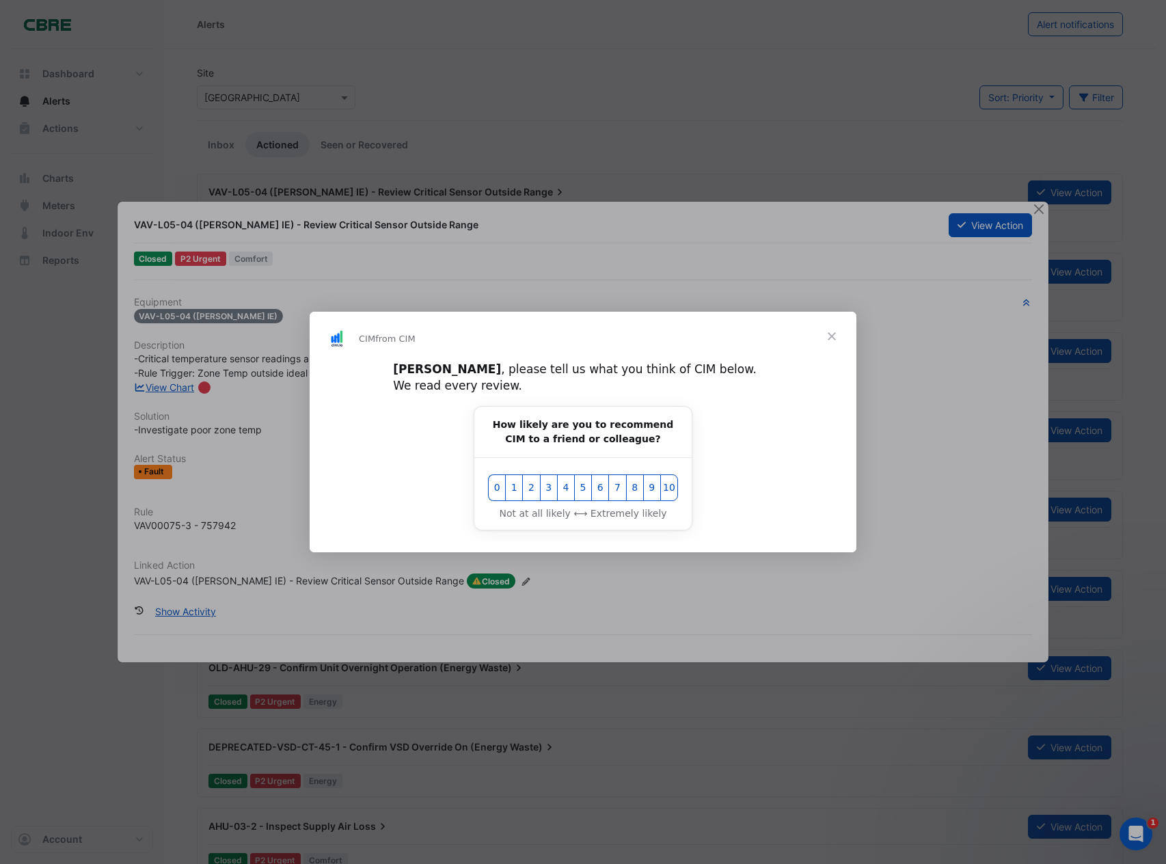
click at [832, 347] on span "Close" at bounding box center [831, 336] width 49 height 49
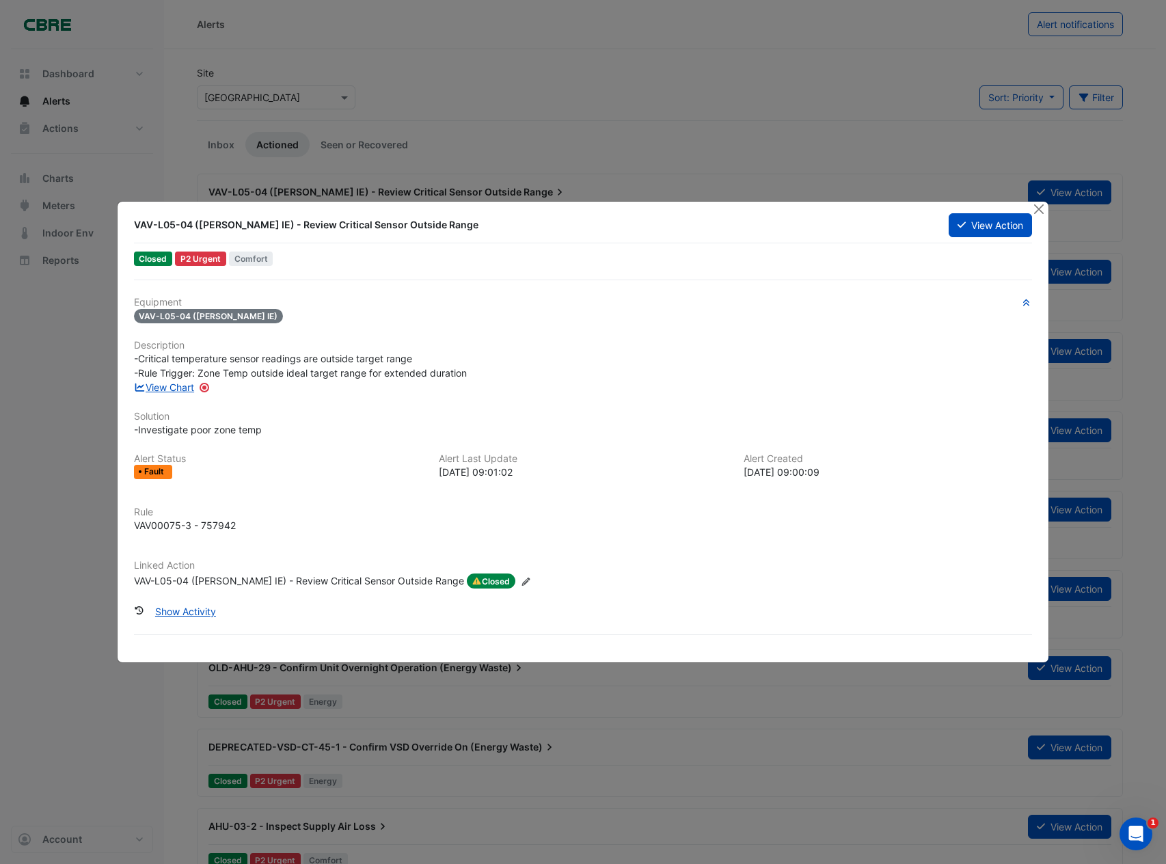
click at [1036, 217] on div at bounding box center [1039, 210] width 17 height 16
click at [1036, 213] on button "Close" at bounding box center [1038, 209] width 14 height 14
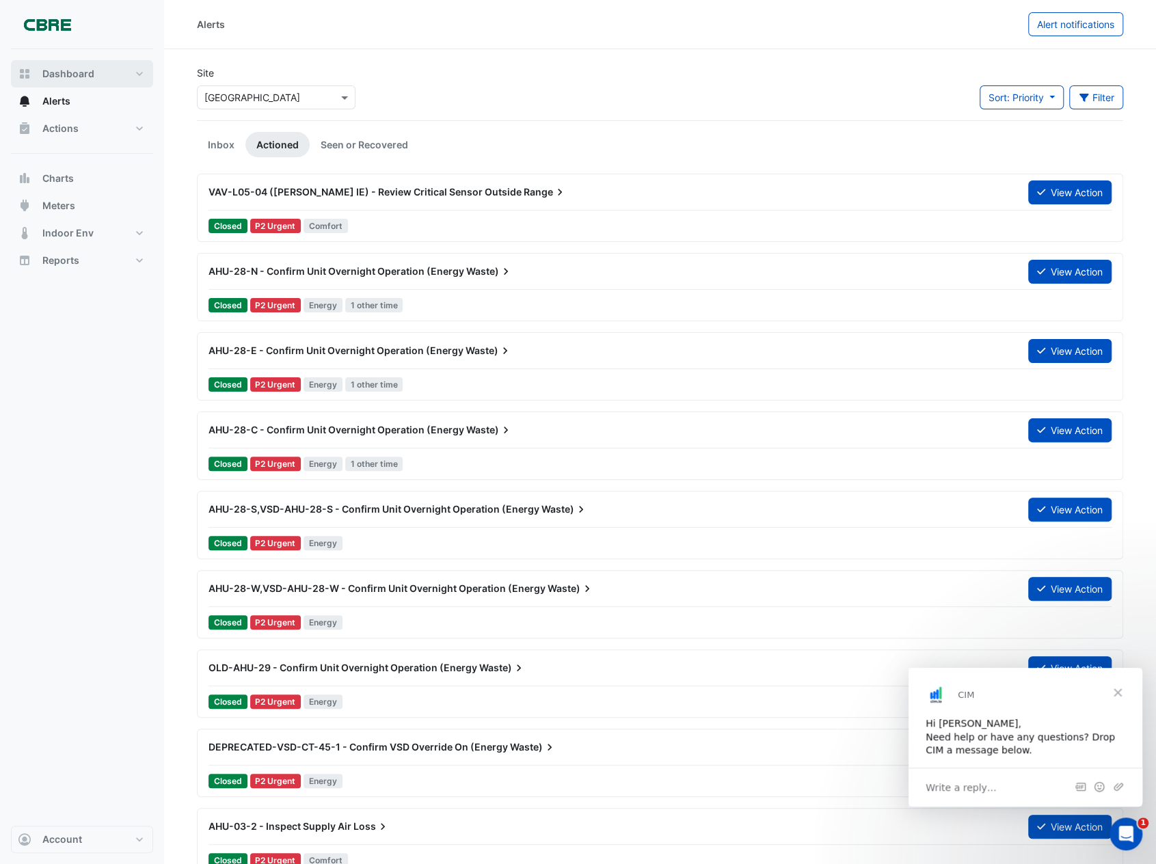
click at [45, 77] on span "Dashboard" at bounding box center [68, 74] width 52 height 14
select select "**"
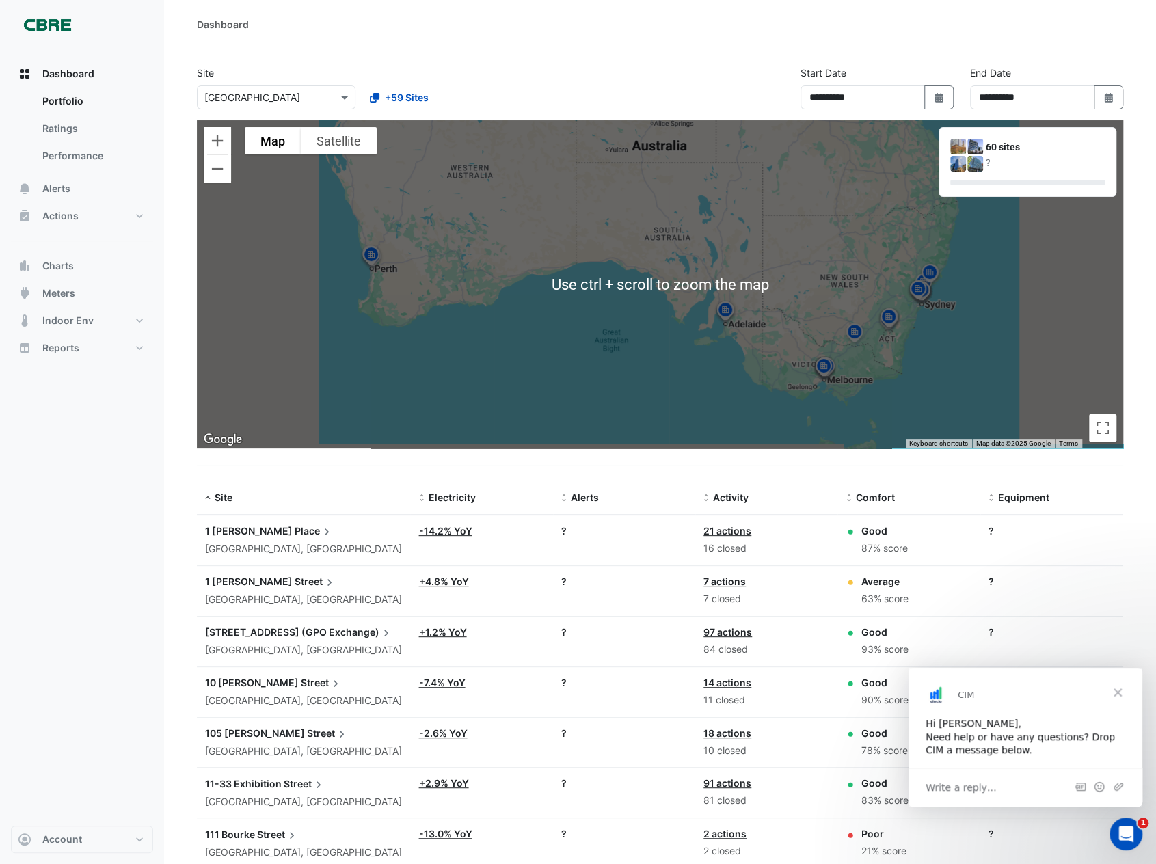
click at [929, 293] on img at bounding box center [922, 292] width 22 height 24
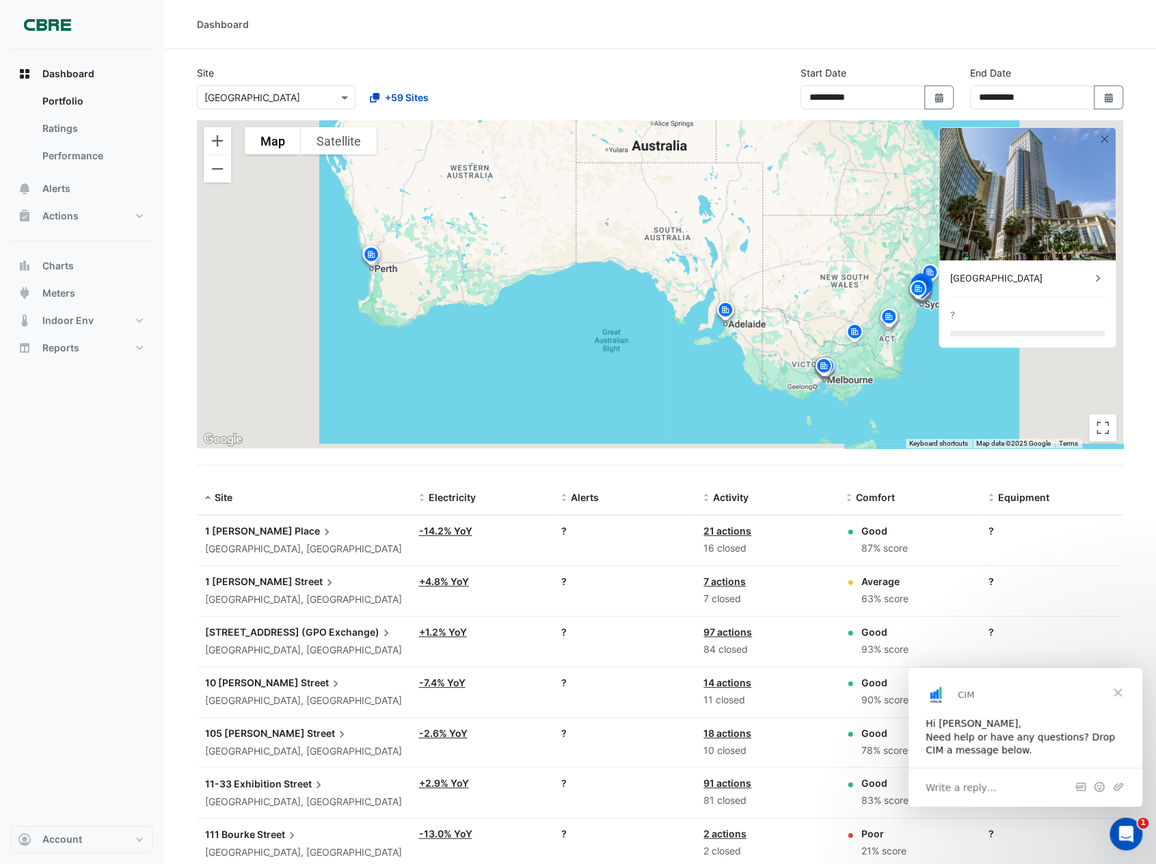
click at [923, 289] on img at bounding box center [918, 291] width 22 height 24
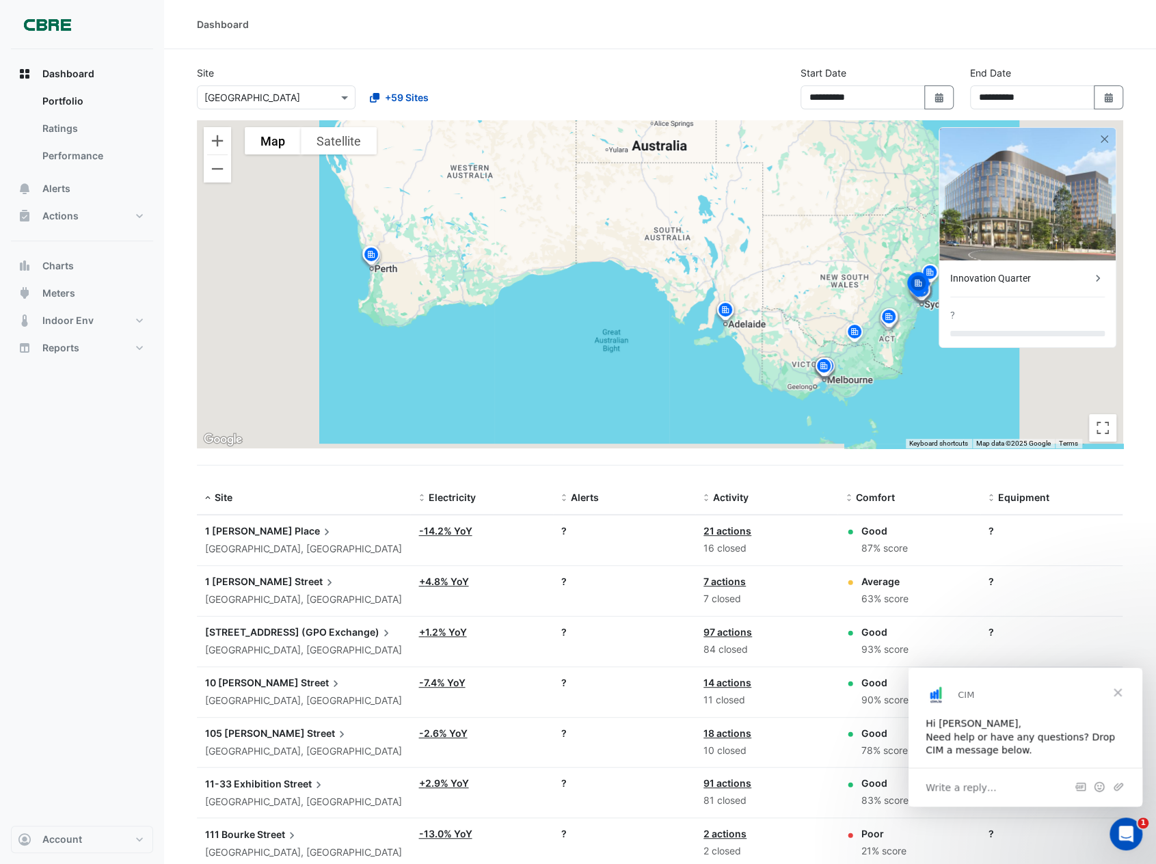
click at [928, 295] on img at bounding box center [918, 286] width 30 height 33
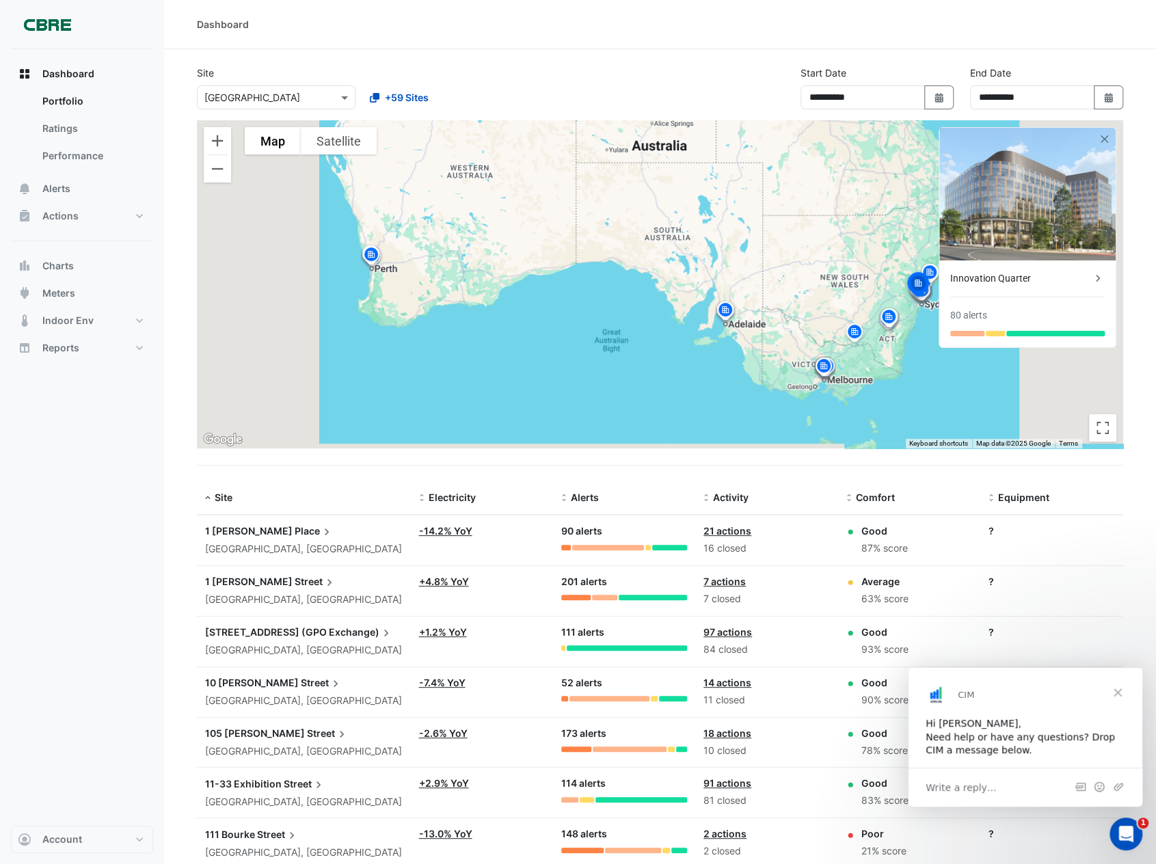
click at [900, 259] on div "To activate drag with keyboard, press Alt + Enter. Once in keyboard drag state,…" at bounding box center [660, 284] width 926 height 328
click at [926, 294] on img at bounding box center [918, 286] width 30 height 33
click at [926, 299] on img at bounding box center [918, 286] width 30 height 33
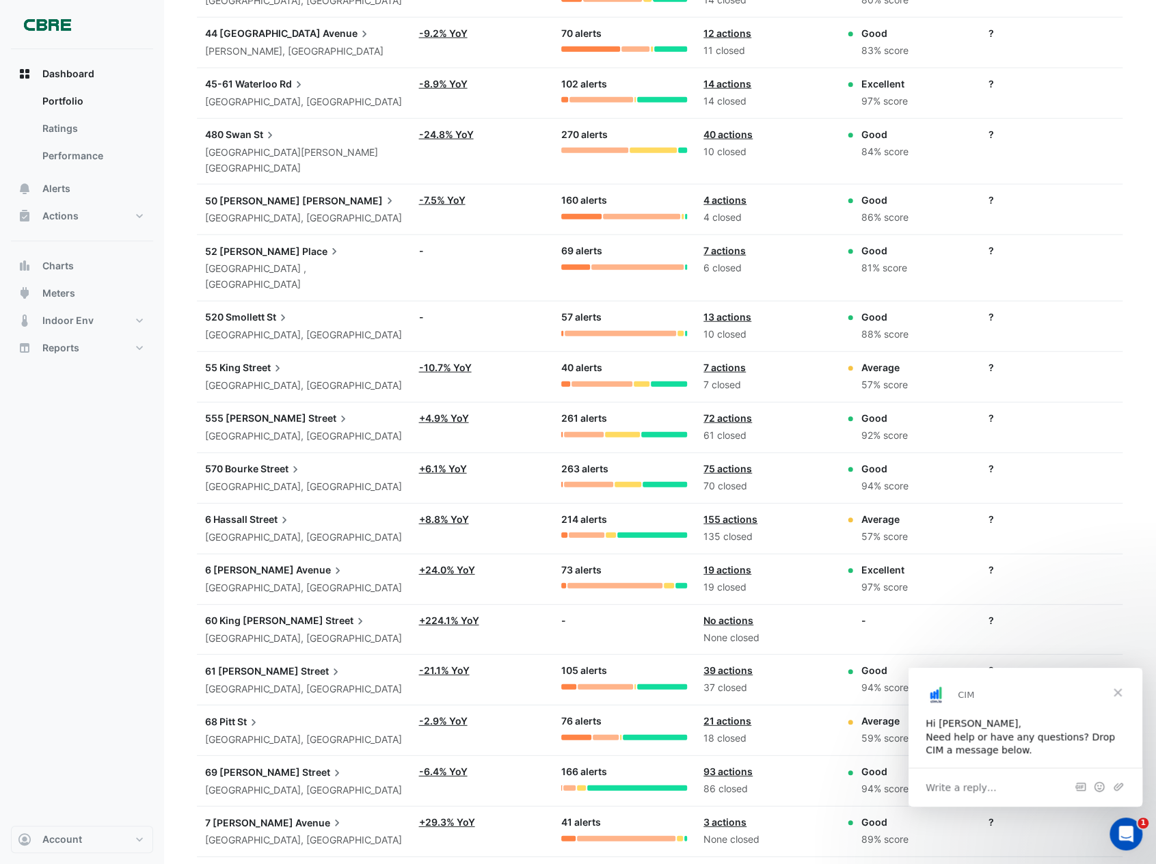
scroll to position [2239, 0]
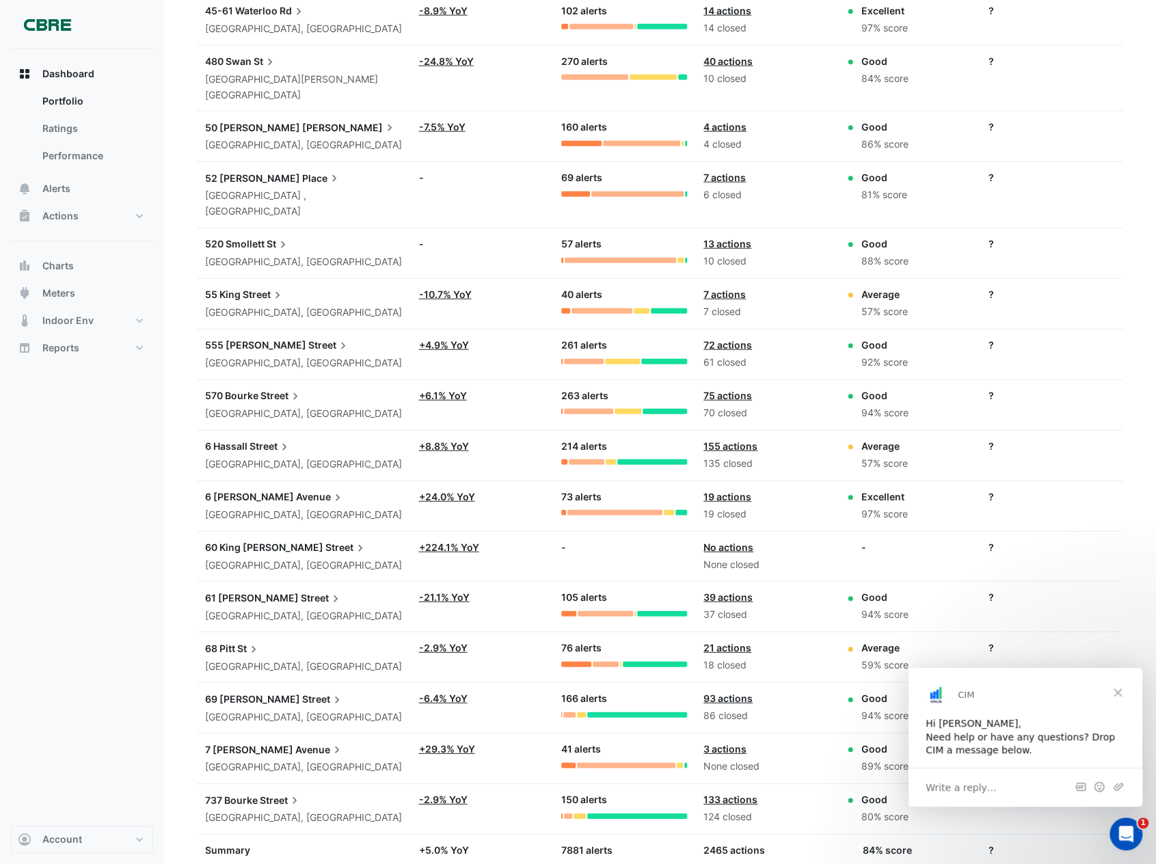
click at [241, 844] on span "Summary" at bounding box center [227, 850] width 45 height 12
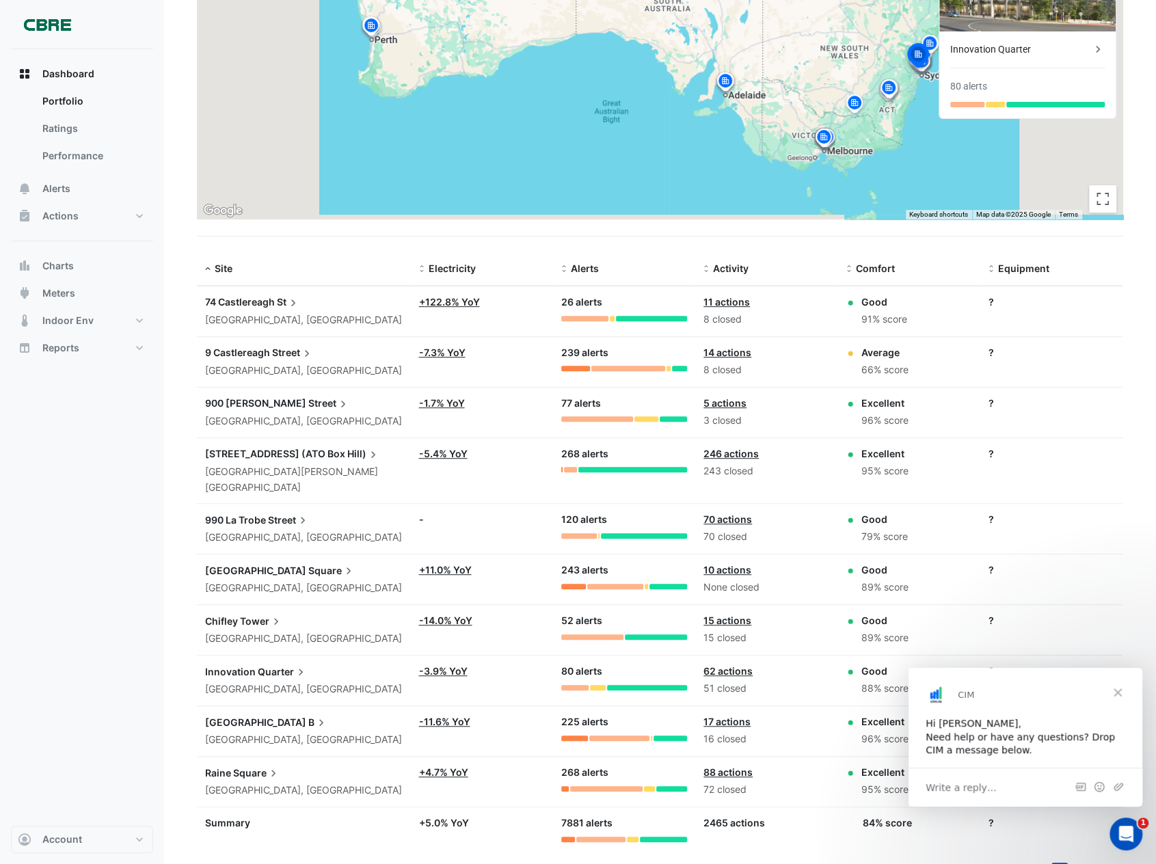
click at [265, 613] on span "Tower" at bounding box center [261, 620] width 43 height 15
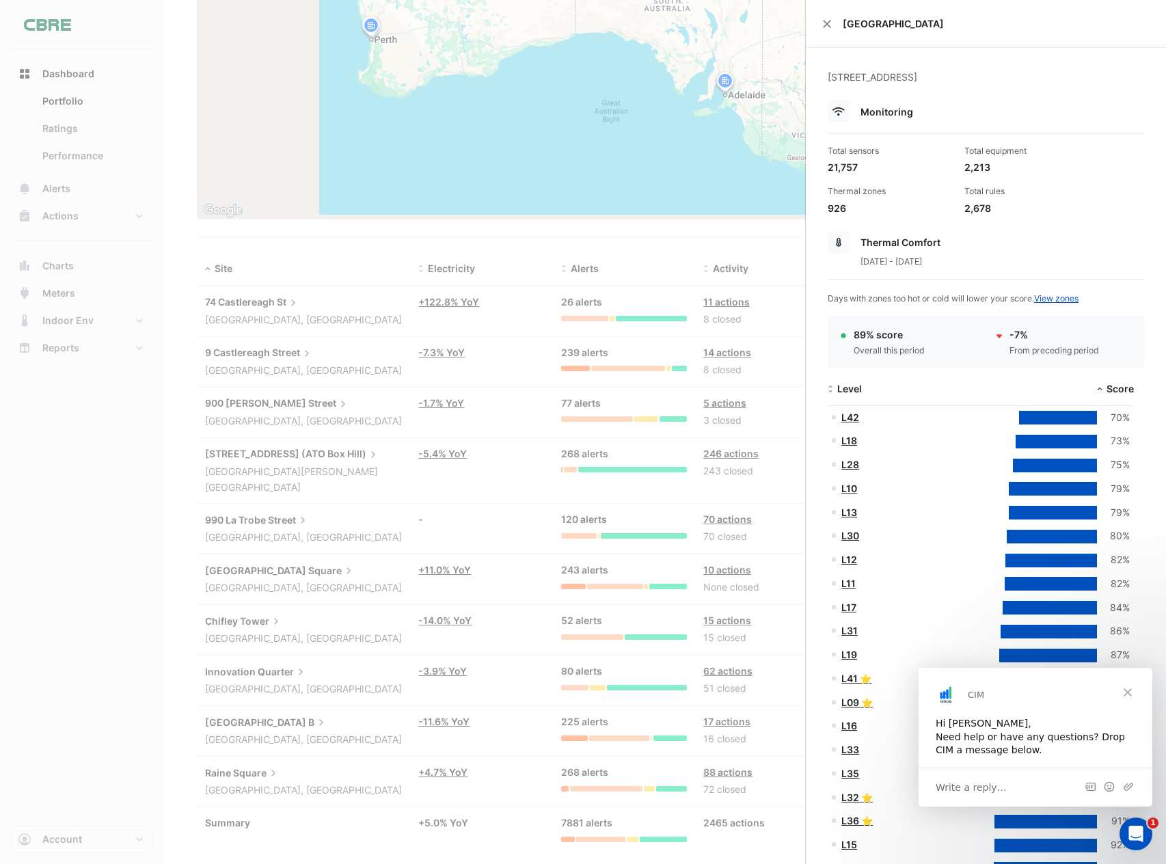
click at [430, 601] on ngb-offcanvas-backdrop at bounding box center [583, 432] width 1166 height 864
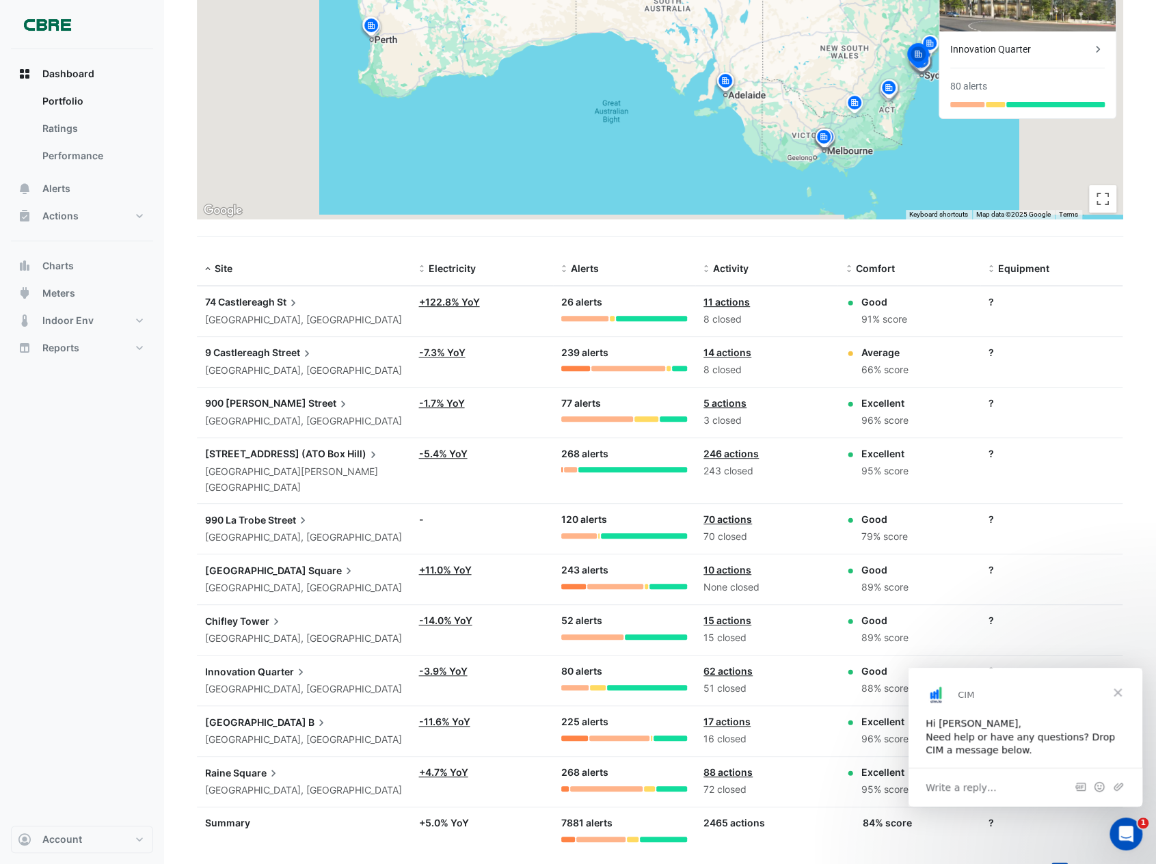
click at [439, 615] on link "-14.0% YoY" at bounding box center [444, 621] width 53 height 12
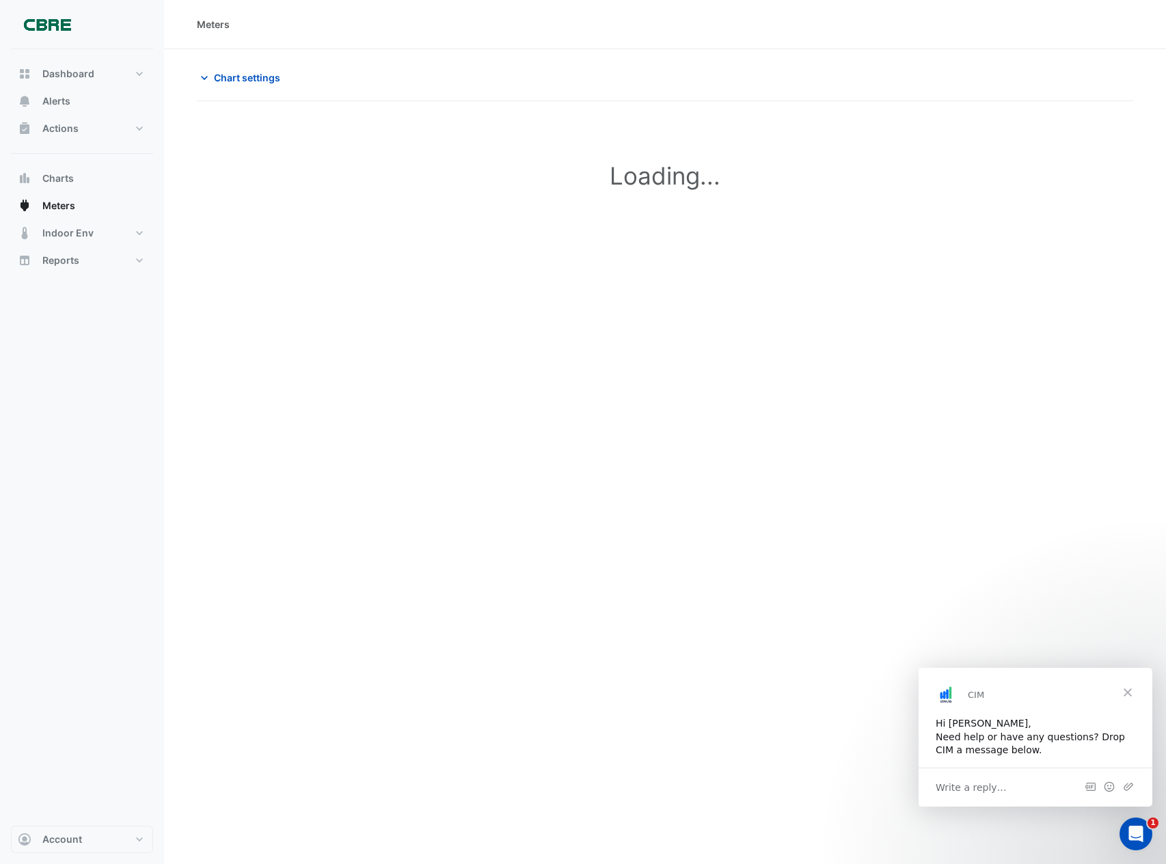
type input "**********"
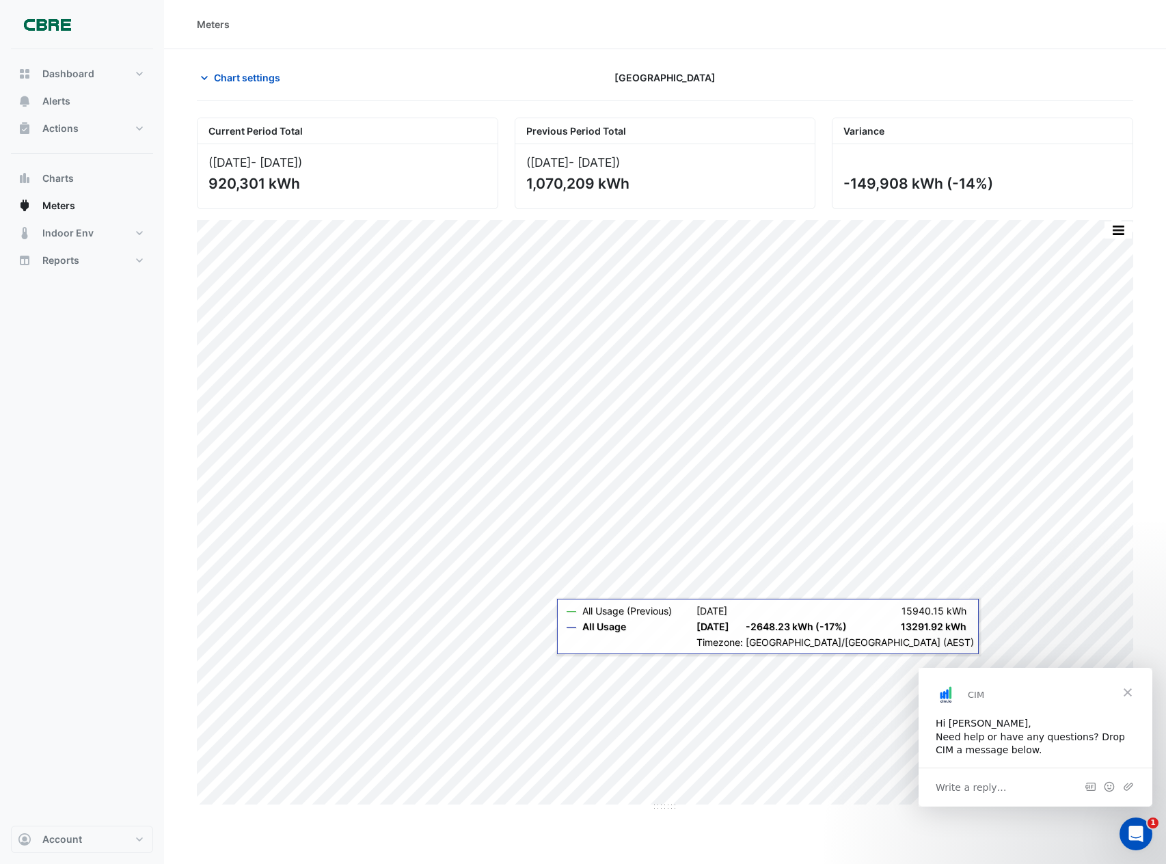
click at [1129, 690] on span "Close" at bounding box center [1127, 692] width 49 height 49
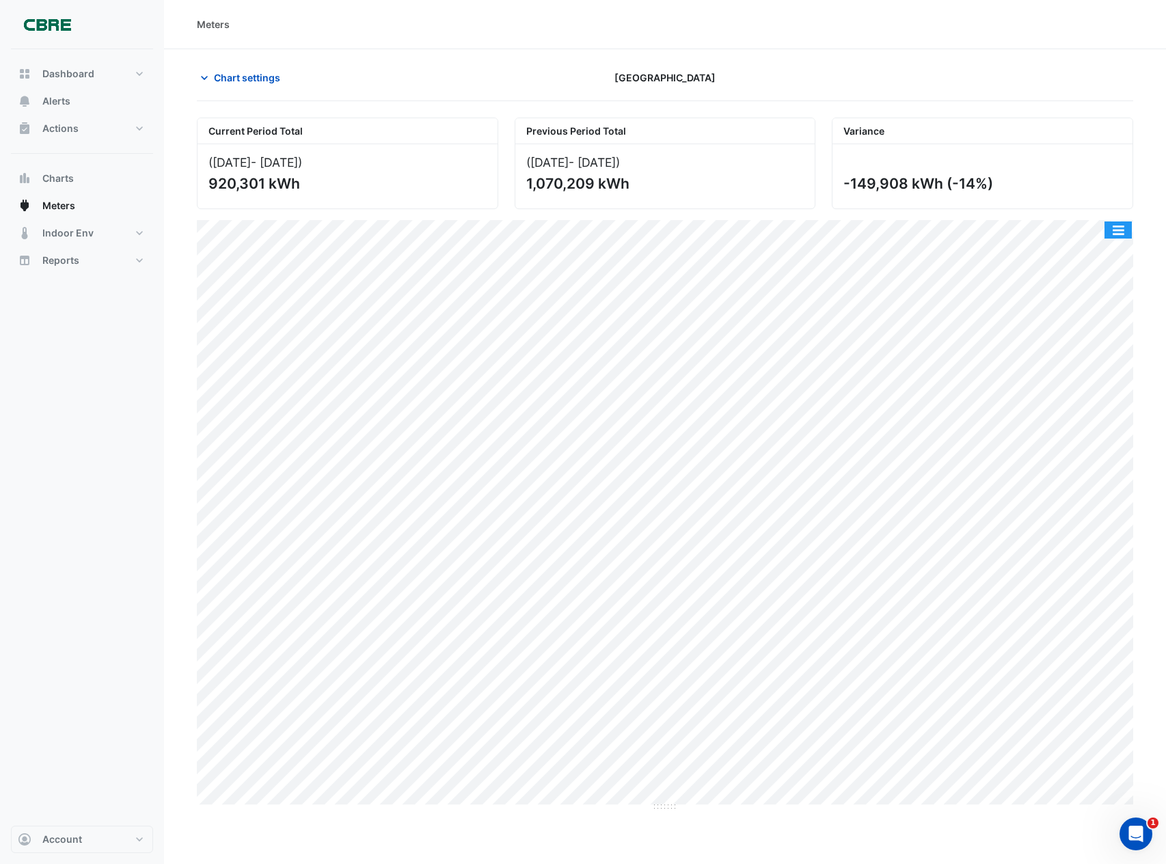
click at [1111, 228] on button "button" at bounding box center [1118, 229] width 27 height 17
click at [249, 83] on span "Chart settings" at bounding box center [247, 77] width 66 height 14
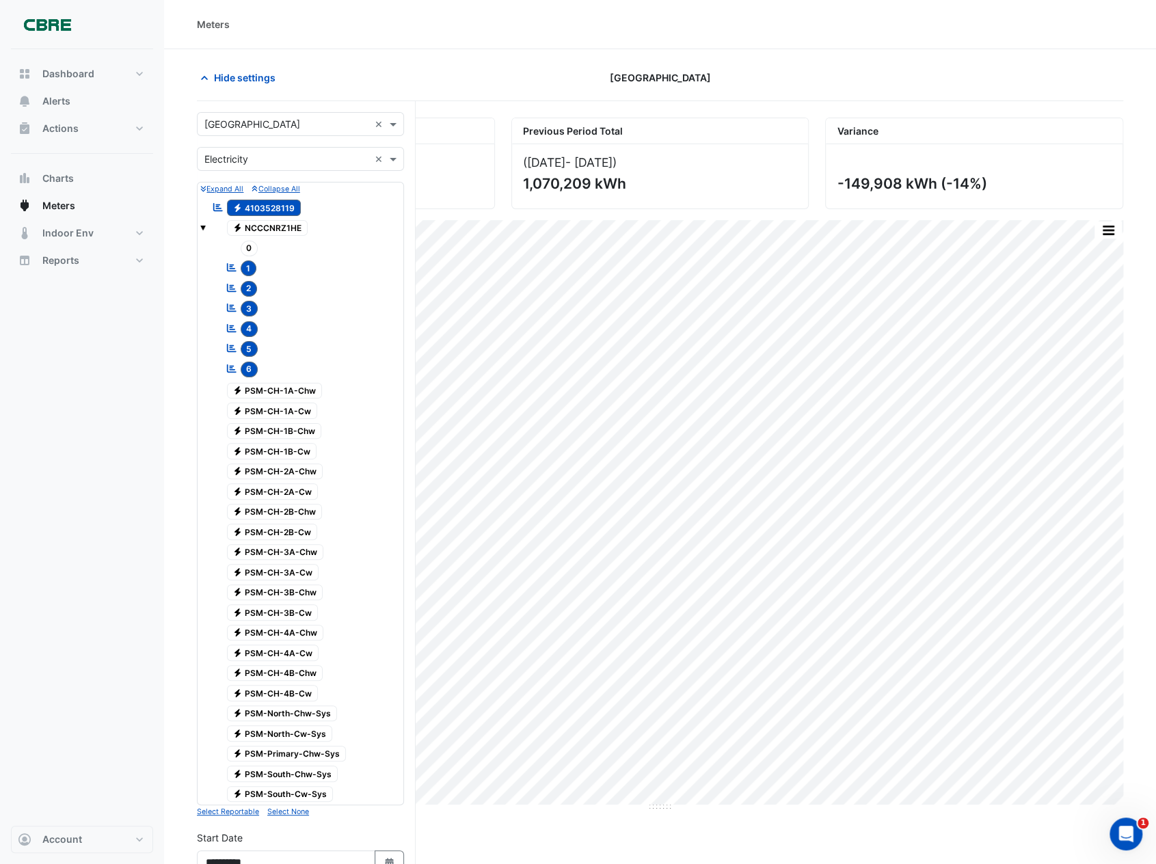
click at [259, 151] on div "Utility Type × Electricity ×" at bounding box center [300, 159] width 207 height 24
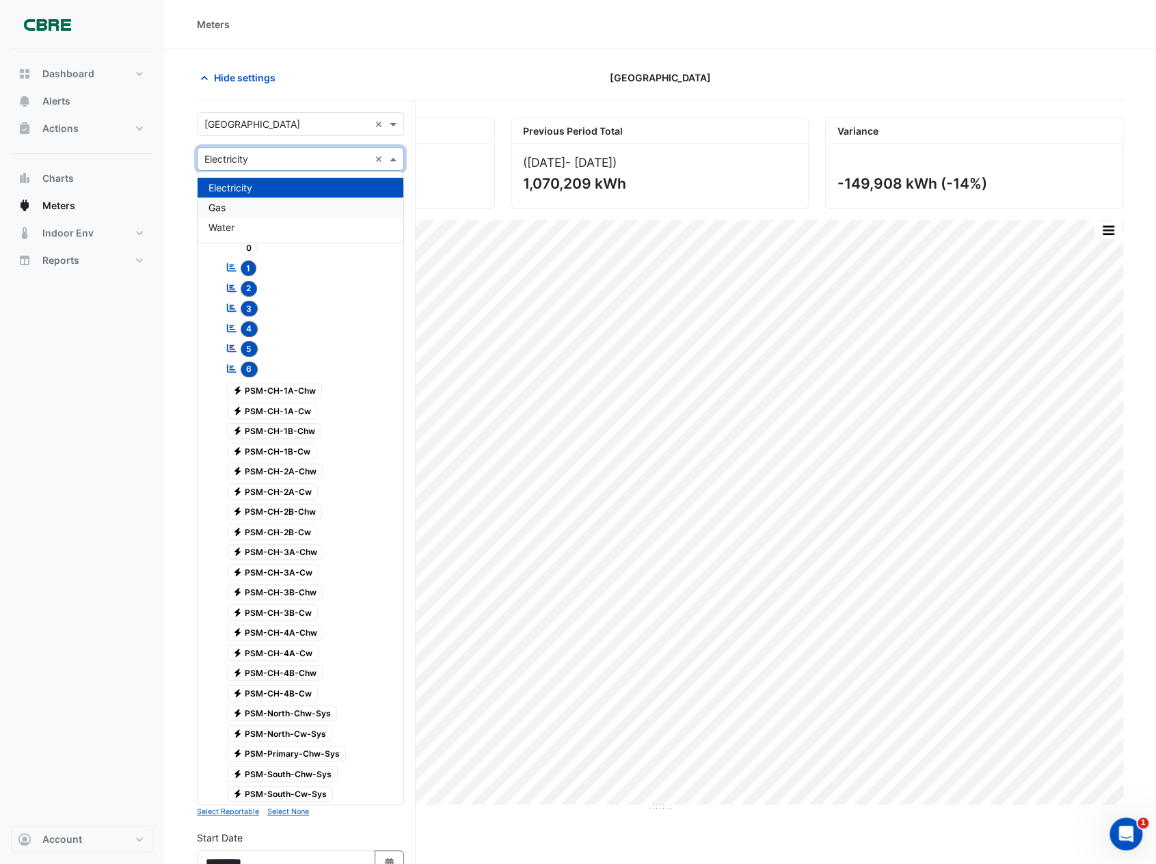
click at [228, 209] on div "Gas" at bounding box center [301, 208] width 206 height 20
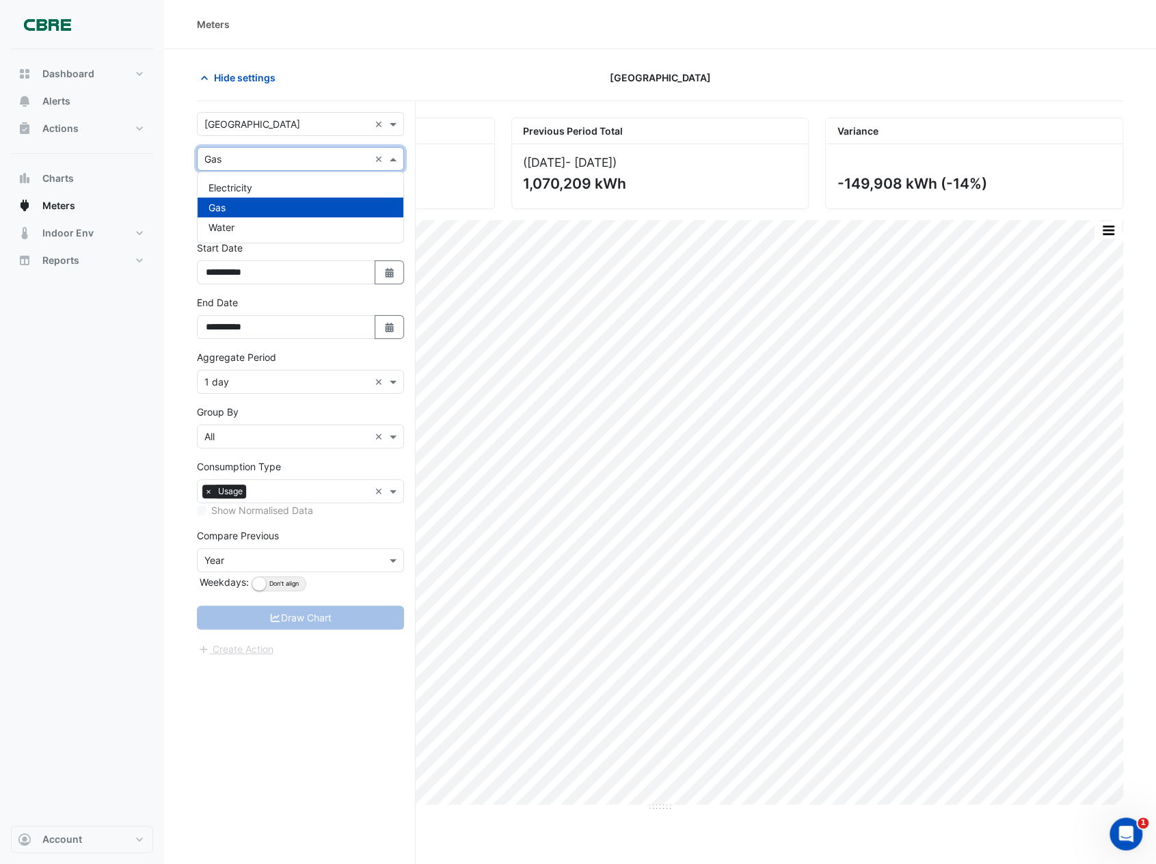
click at [247, 161] on input "text" at bounding box center [286, 159] width 165 height 14
click at [227, 220] on div "Water" at bounding box center [301, 227] width 206 height 20
click at [257, 191] on div "No meters" at bounding box center [300, 198] width 207 height 33
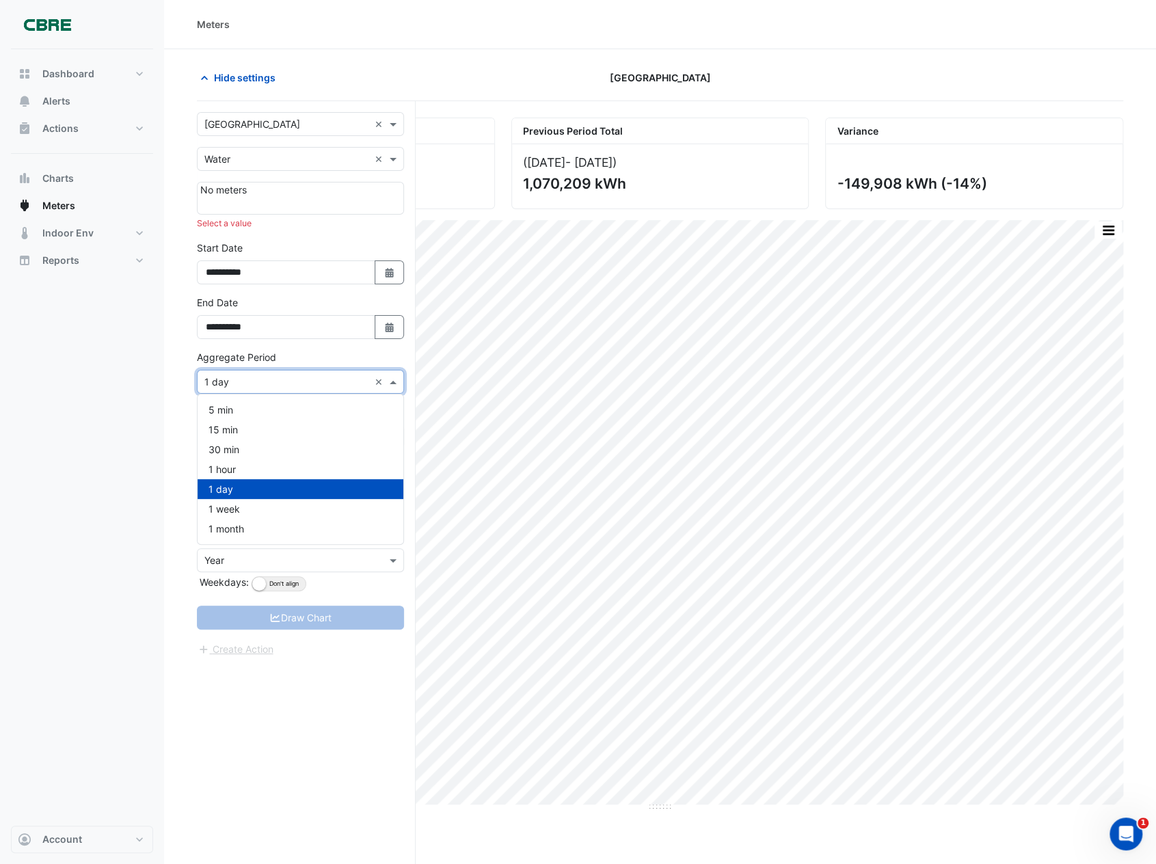
click at [246, 375] on input "text" at bounding box center [286, 382] width 165 height 14
click at [187, 356] on section "Hide settings Chifley Tower Current Period Total (May 25 - Jul 25 ) 920,301 kWh…" at bounding box center [660, 482] width 992 height 867
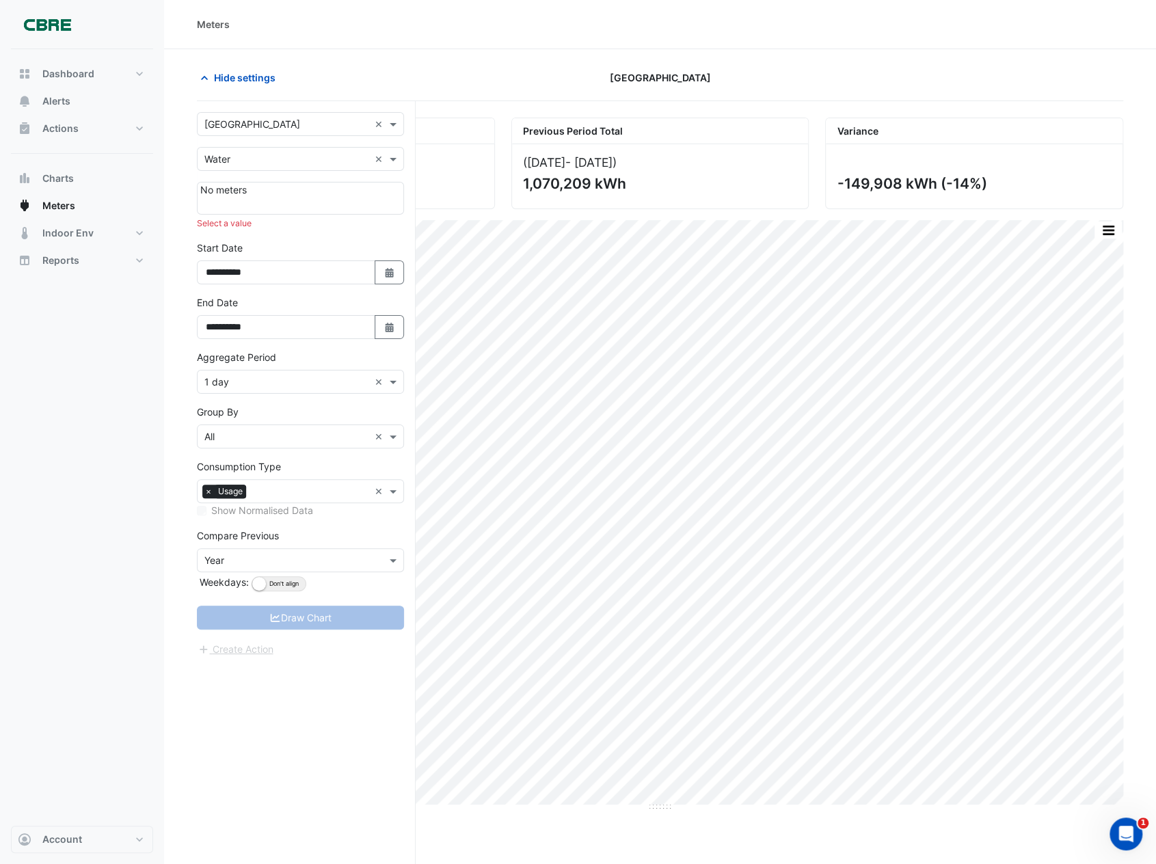
click at [316, 153] on input "text" at bounding box center [286, 159] width 165 height 14
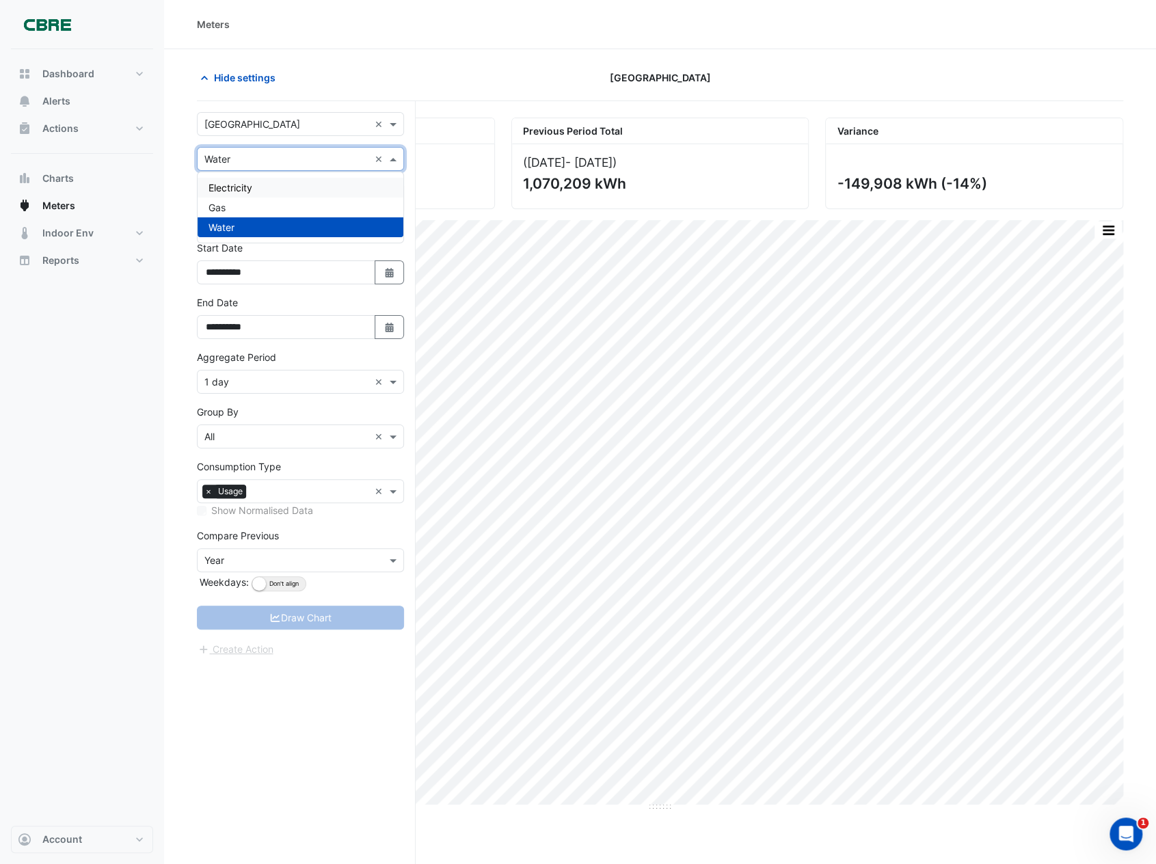
click at [288, 182] on div "Electricity" at bounding box center [301, 188] width 206 height 20
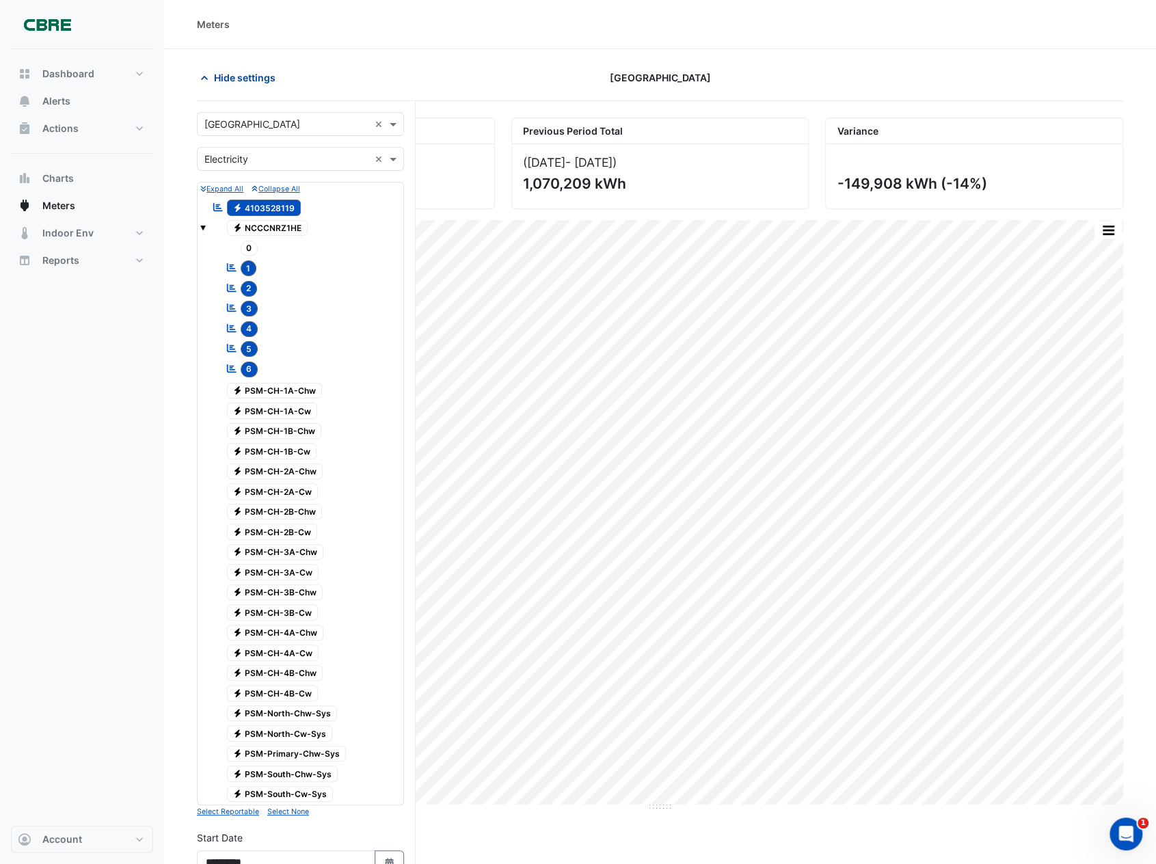
click at [231, 76] on span "Hide settings" at bounding box center [245, 77] width 62 height 14
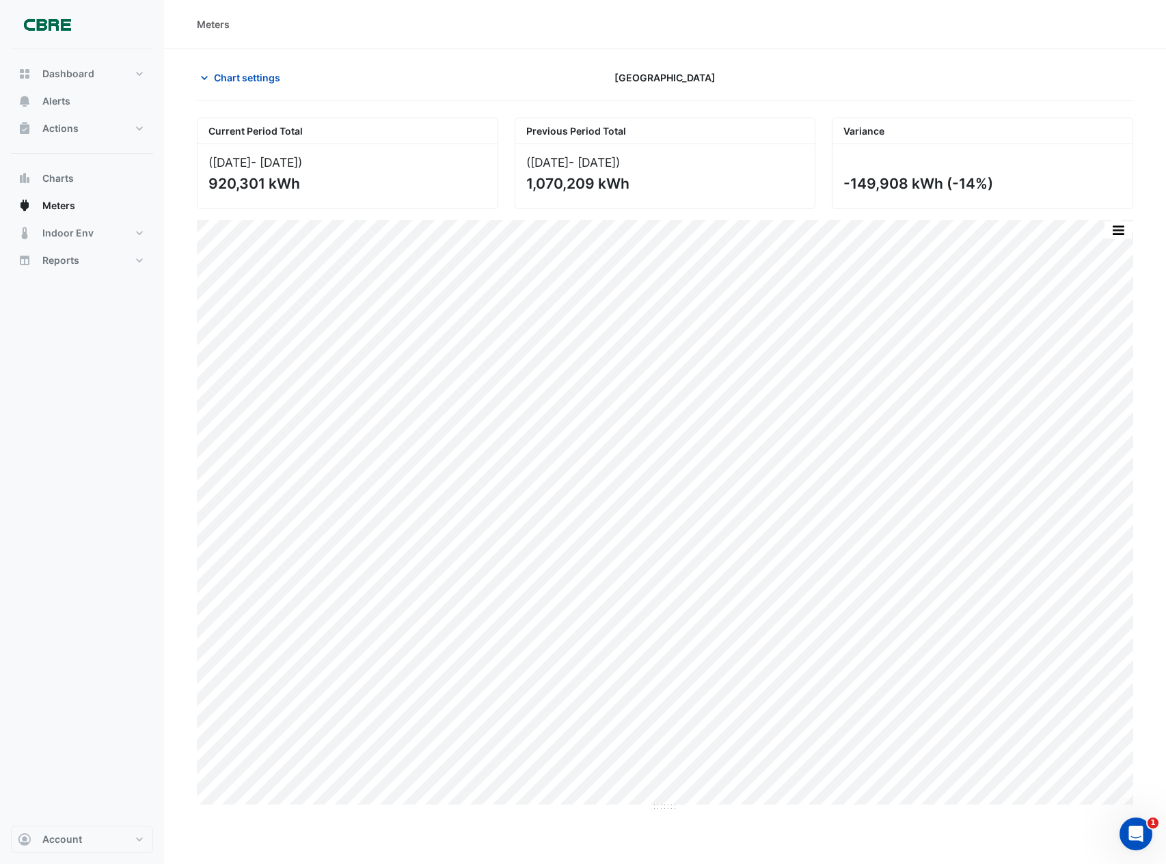
click at [662, 79] on span "[GEOGRAPHIC_DATA]" at bounding box center [665, 77] width 101 height 14
select select "**"
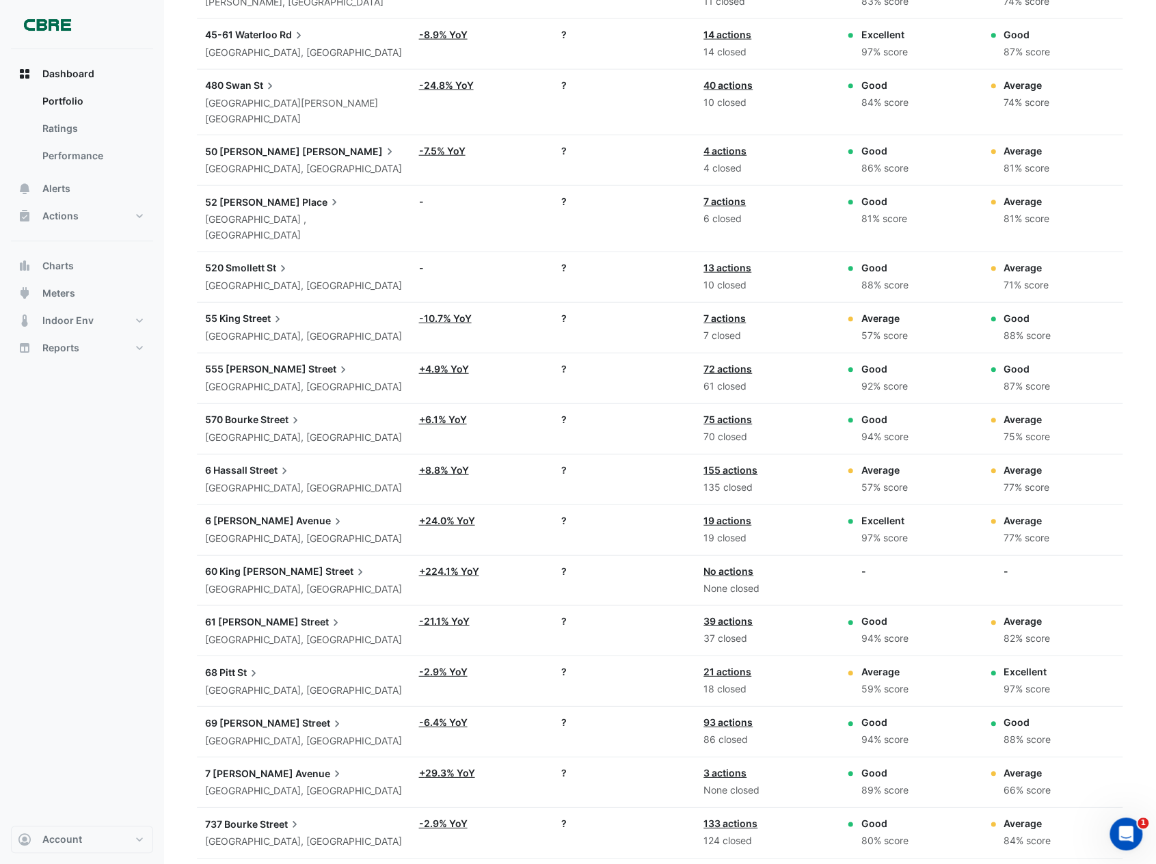
scroll to position [2228, 0]
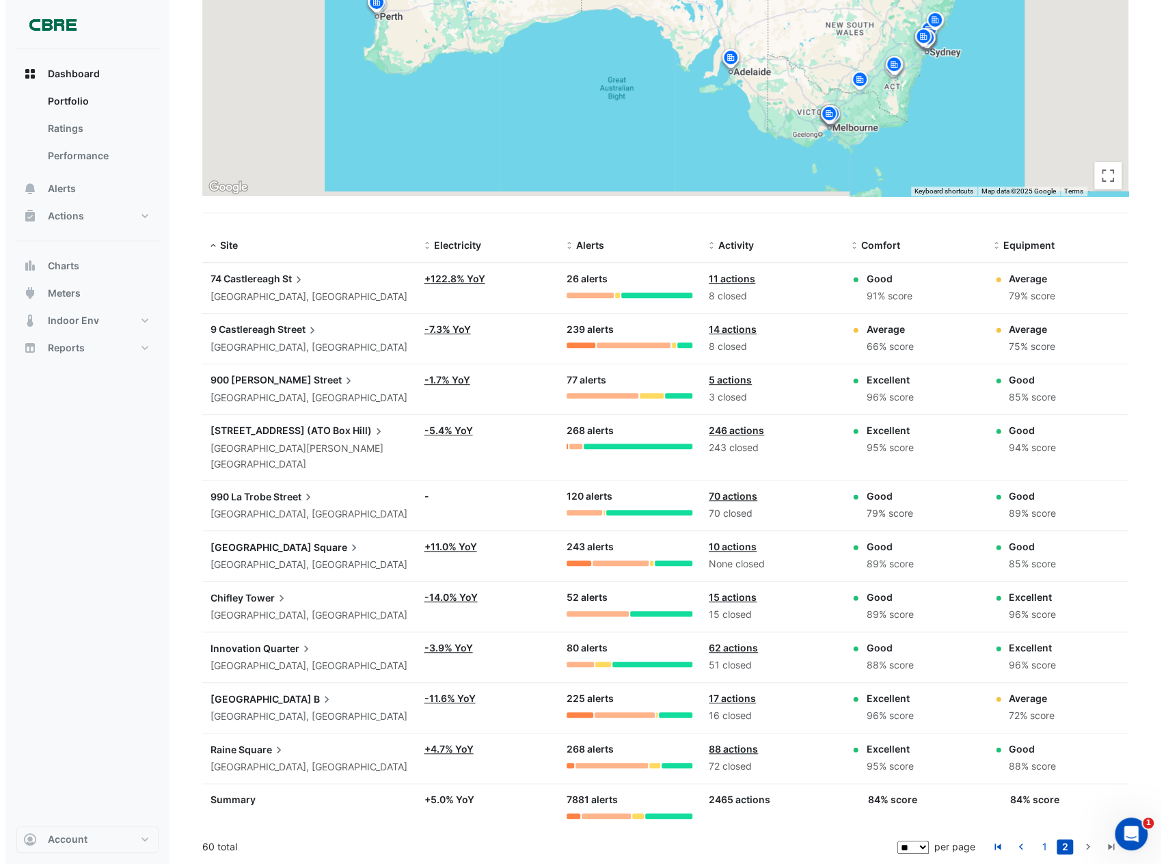
scroll to position [218, 0]
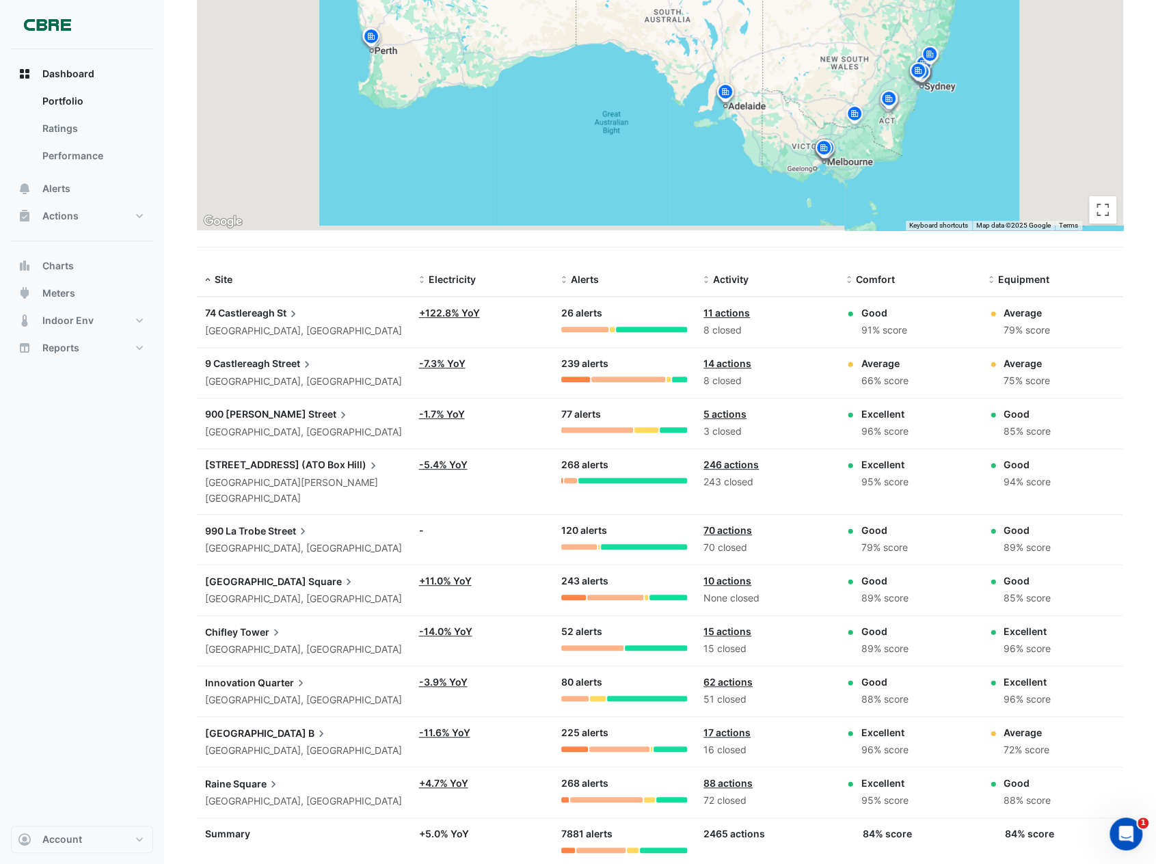
click at [249, 624] on span "Tower" at bounding box center [261, 631] width 43 height 15
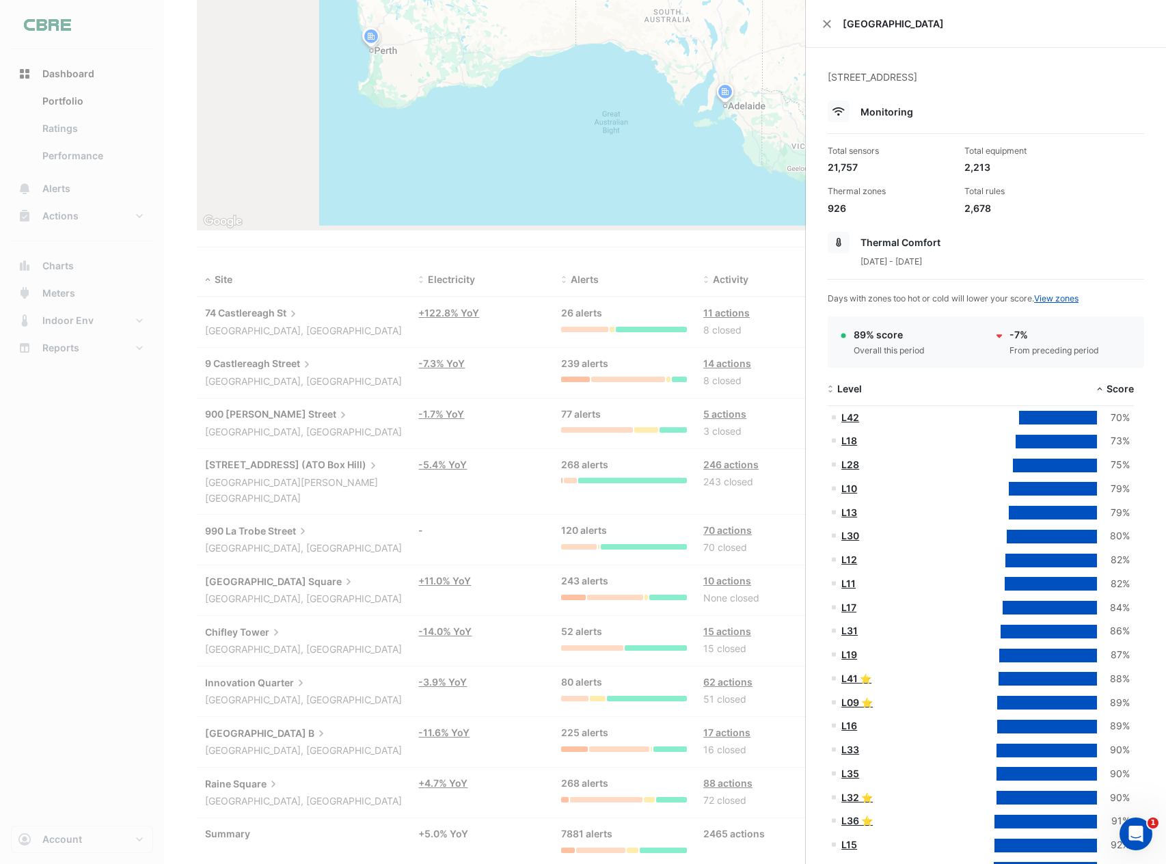
click at [859, 241] on div "Thermal Comfort" at bounding box center [986, 243] width 316 height 22
click at [833, 246] on div at bounding box center [839, 243] width 22 height 22
click at [837, 240] on icon at bounding box center [838, 243] width 5 height 10
click at [900, 265] on span "[DATE] - [DATE]" at bounding box center [892, 261] width 62 height 10
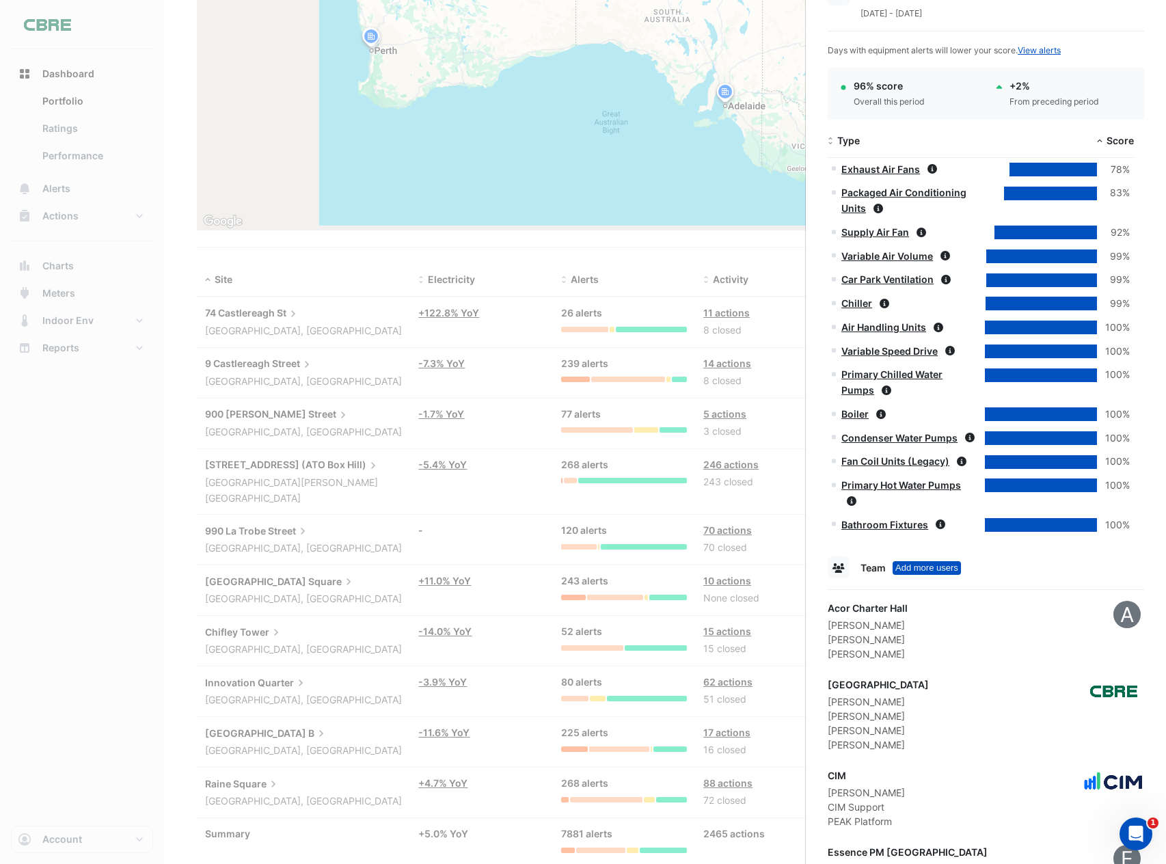
scroll to position [1390, 0]
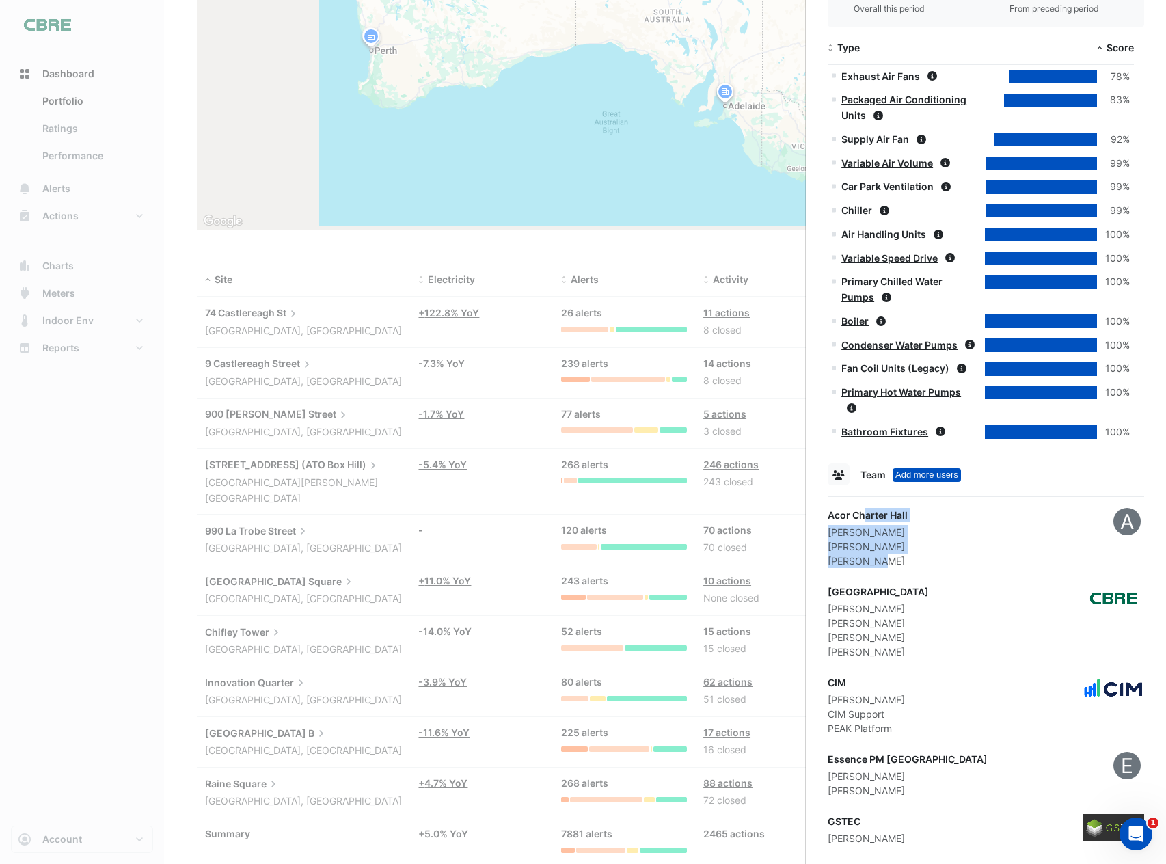
drag, startPoint x: 864, startPoint y: 517, endPoint x: 904, endPoint y: 560, distance: 58.5
click at [904, 560] on div "Acor Charter Hall Brandon Huddle Liana Paolino Ross Milne" at bounding box center [868, 538] width 80 height 60
click at [904, 560] on div "[PERSON_NAME]" at bounding box center [868, 561] width 80 height 14
click at [861, 535] on div "[PERSON_NAME]" at bounding box center [868, 532] width 80 height 14
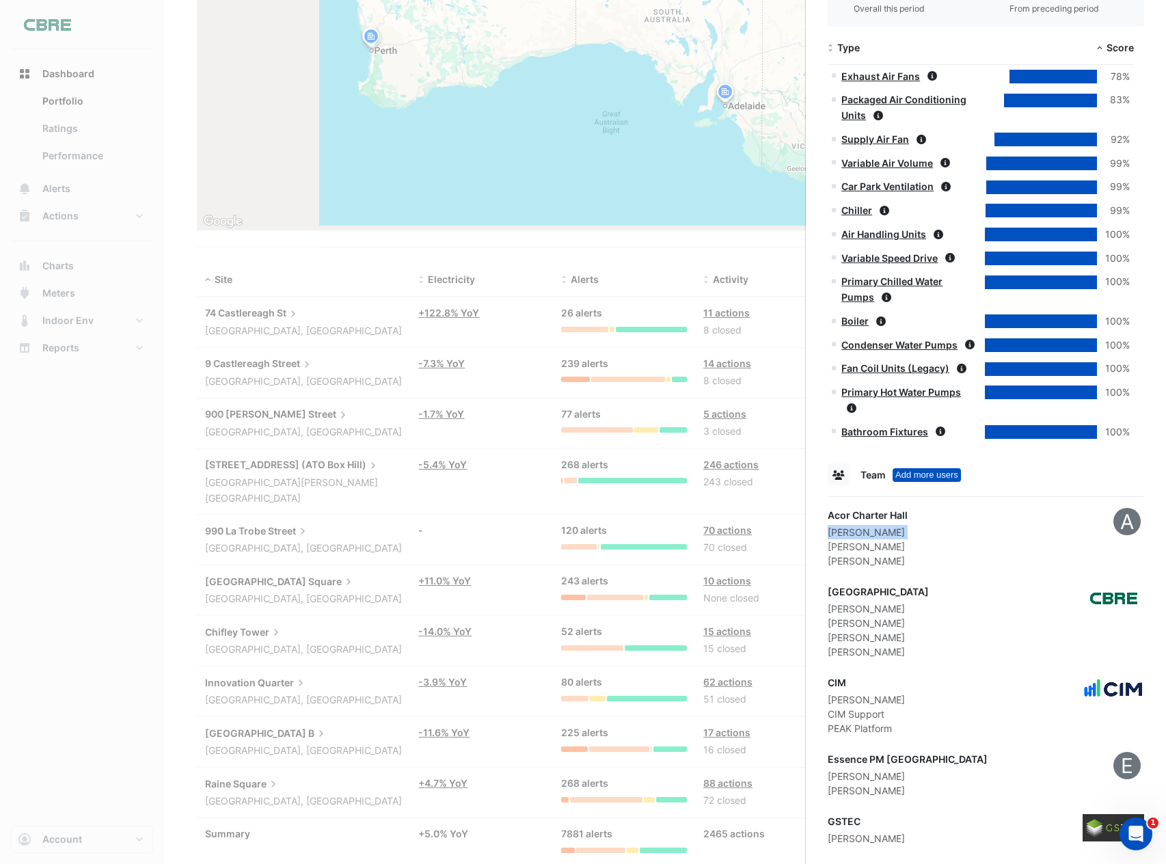
click at [861, 535] on div "[PERSON_NAME]" at bounding box center [868, 532] width 80 height 14
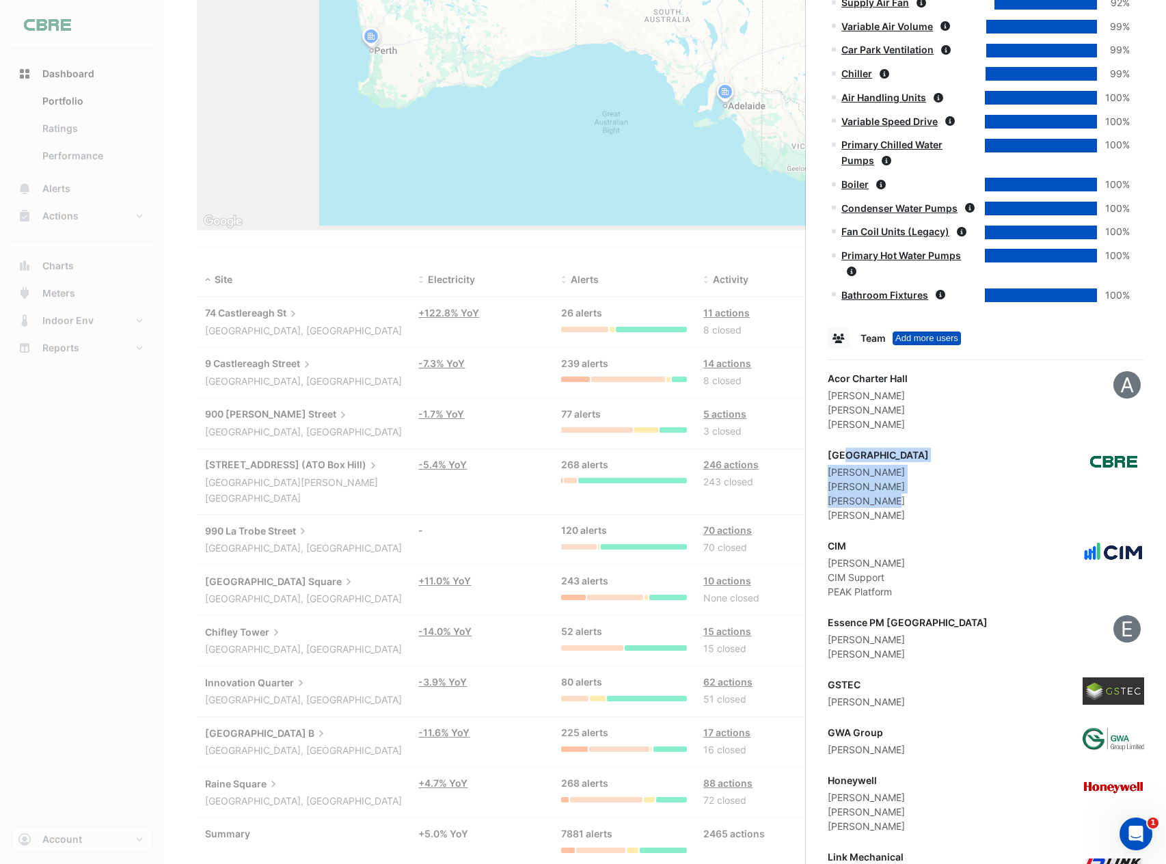
drag, startPoint x: 846, startPoint y: 457, endPoint x: 891, endPoint y: 504, distance: 64.8
click at [891, 504] on div "CBRE Charter Hall Jack Nunn Josh Mcqueen Luke Fanning Scott Pearl" at bounding box center [878, 485] width 101 height 75
click at [889, 515] on div "[PERSON_NAME]" at bounding box center [878, 515] width 101 height 14
drag, startPoint x: 874, startPoint y: 513, endPoint x: 830, endPoint y: 464, distance: 65.8
click at [830, 464] on div "CBRE Charter Hall Jack Nunn Josh Mcqueen Luke Fanning Scott Pearl" at bounding box center [878, 485] width 101 height 75
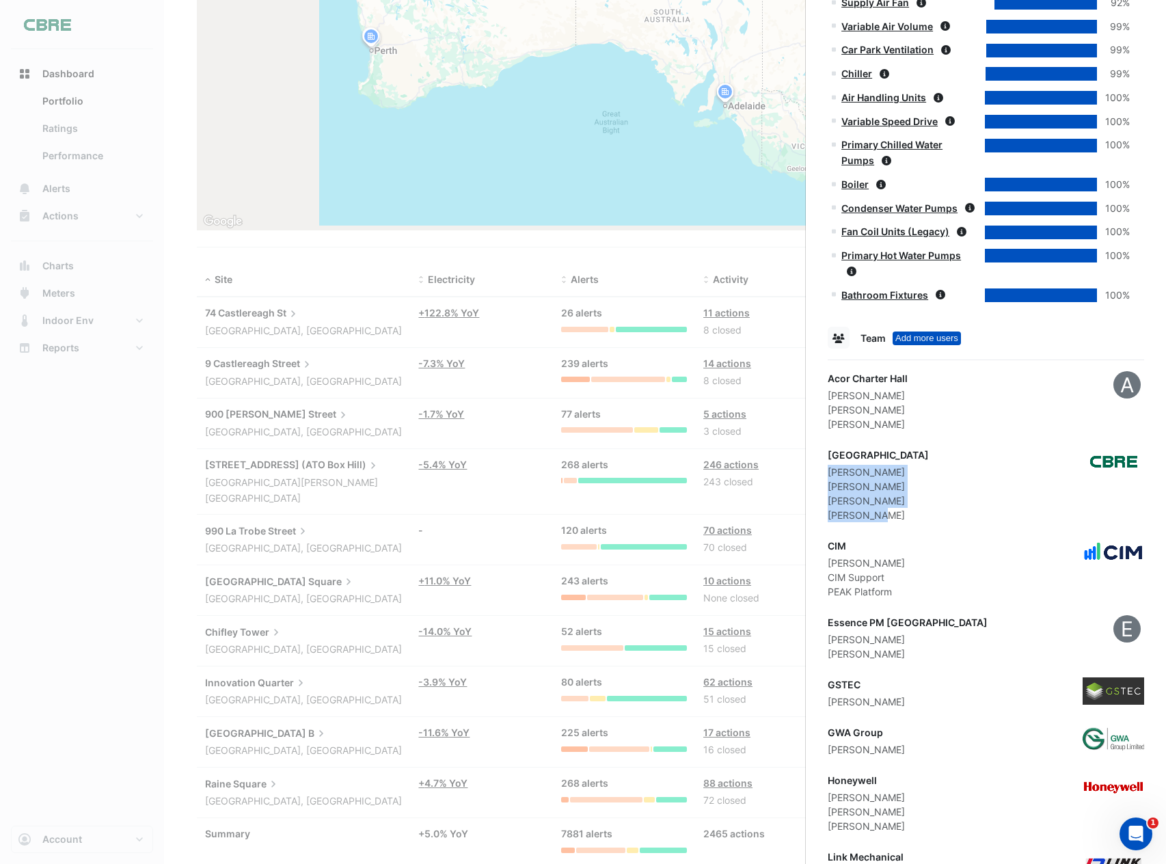
click at [830, 465] on div "[PERSON_NAME]" at bounding box center [878, 472] width 101 height 14
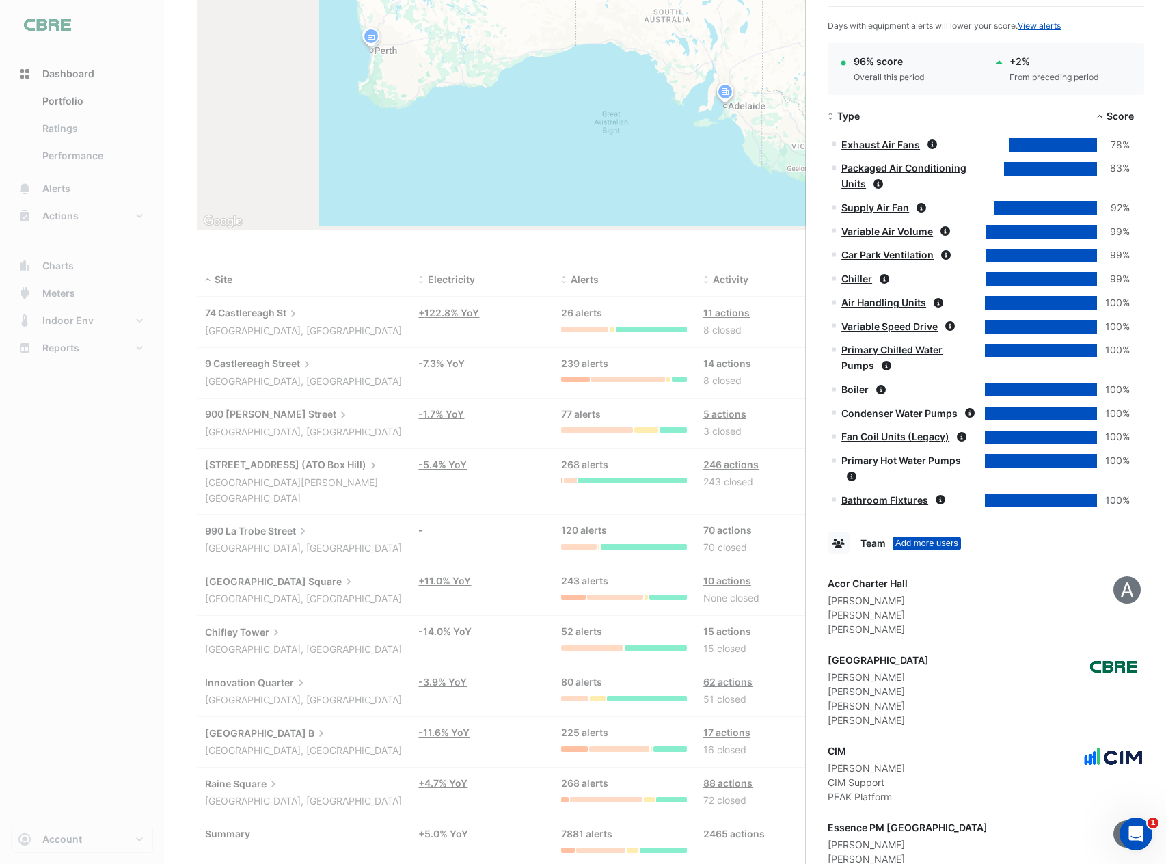
scroll to position [1254, 0]
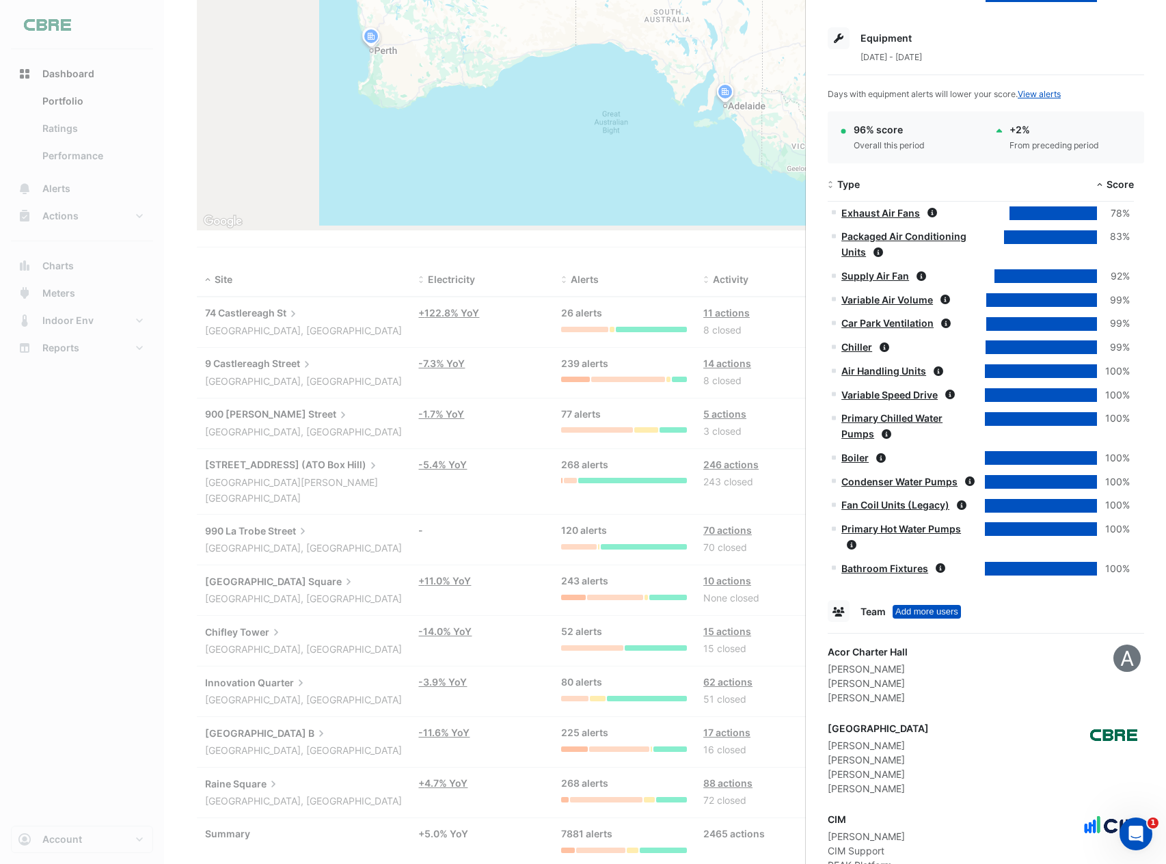
click at [858, 343] on link "Chiller" at bounding box center [856, 347] width 31 height 12
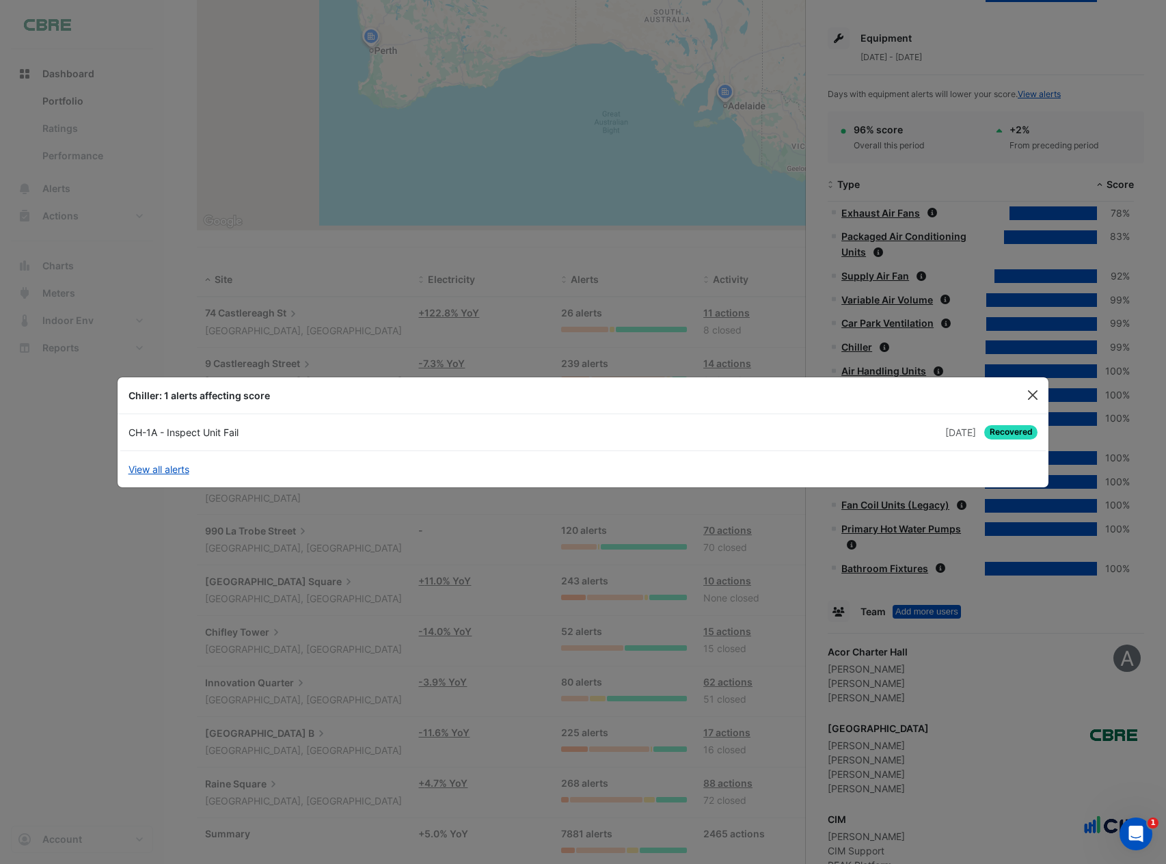
click at [1030, 399] on button "Close" at bounding box center [1033, 395] width 21 height 21
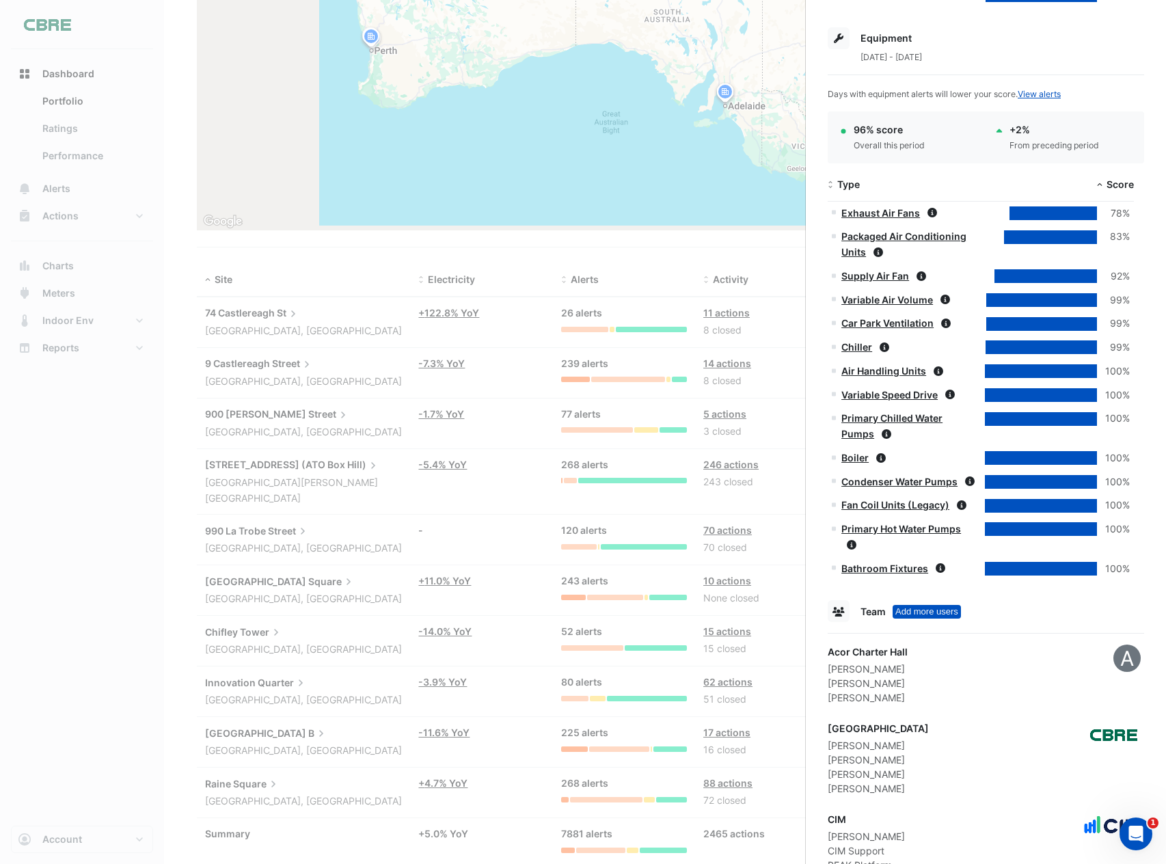
click at [1027, 418] on div at bounding box center [1041, 419] width 112 height 14
click at [1008, 366] on div at bounding box center [1041, 371] width 112 height 14
click at [939, 370] on icon at bounding box center [939, 371] width 10 height 10
click at [886, 345] on icon at bounding box center [885, 347] width 10 height 10
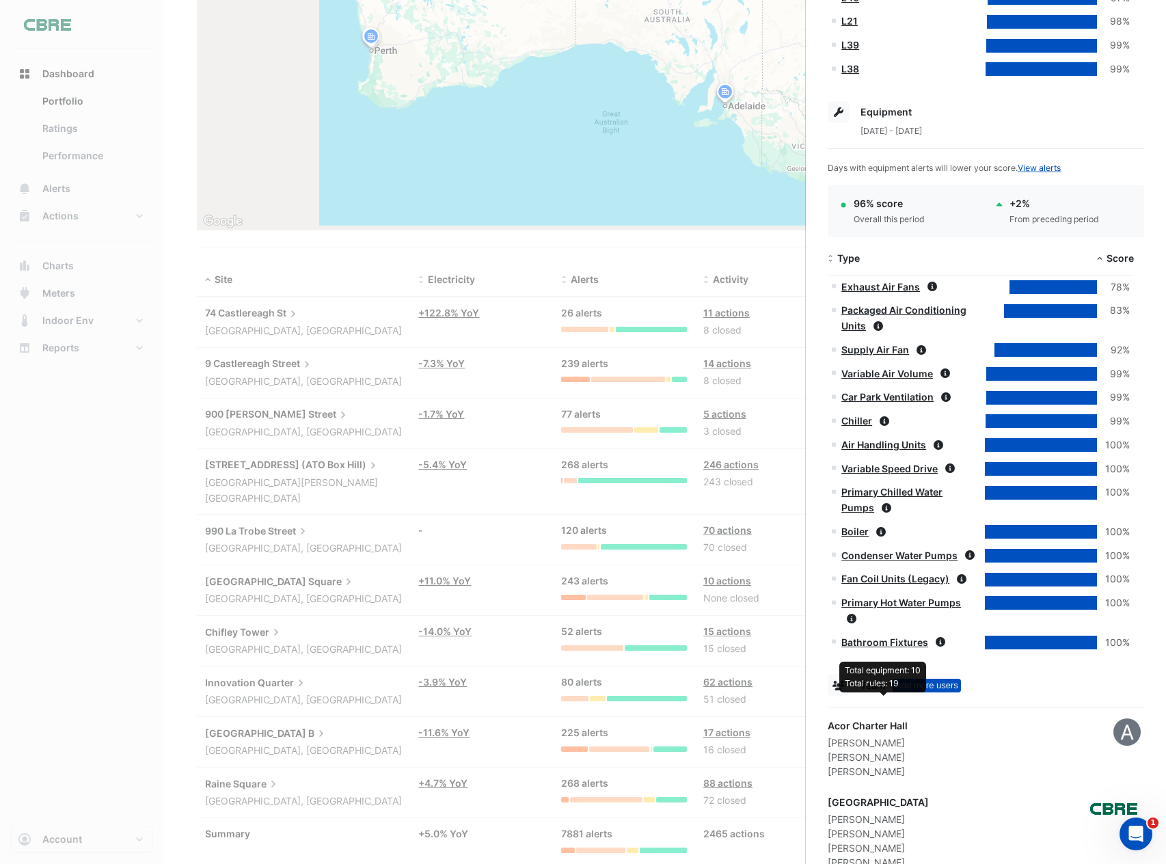
scroll to position [775, 0]
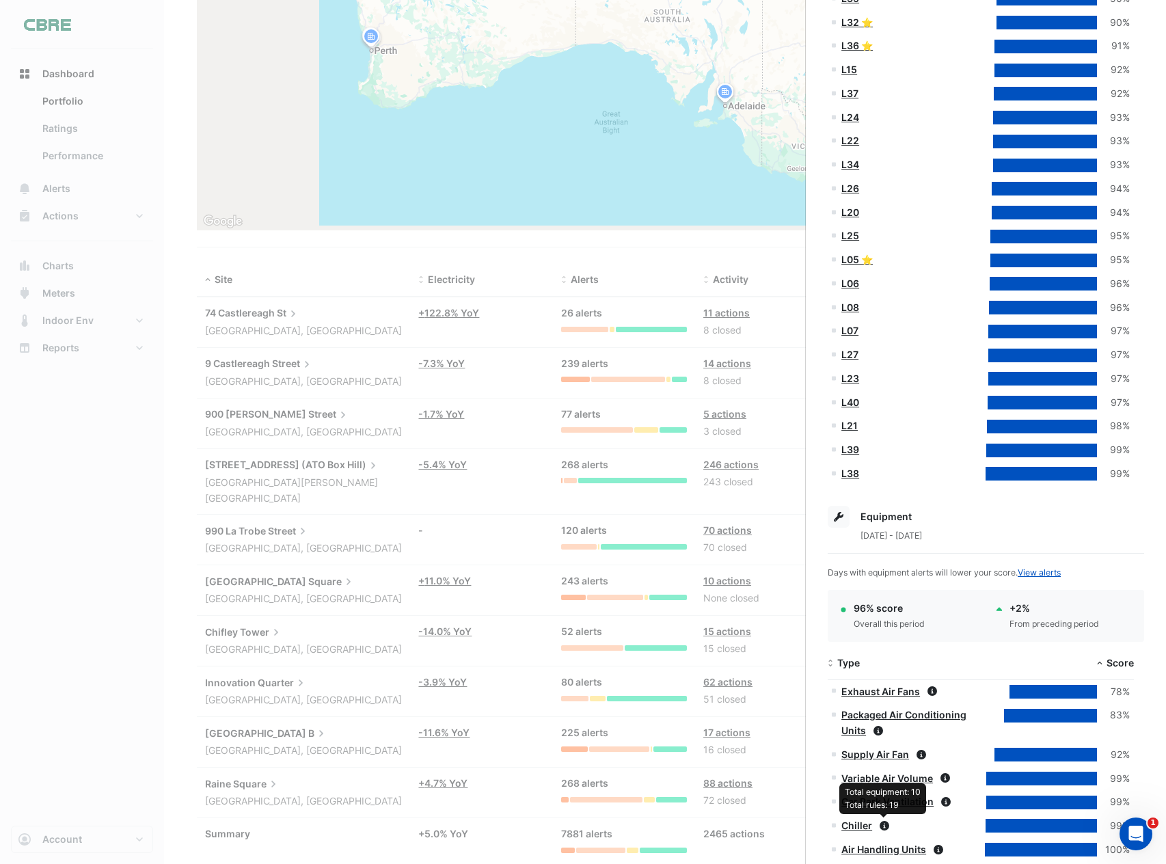
drag, startPoint x: 887, startPoint y: 515, endPoint x: 950, endPoint y: 537, distance: 66.6
click at [887, 515] on span "Equipment" at bounding box center [886, 517] width 51 height 12
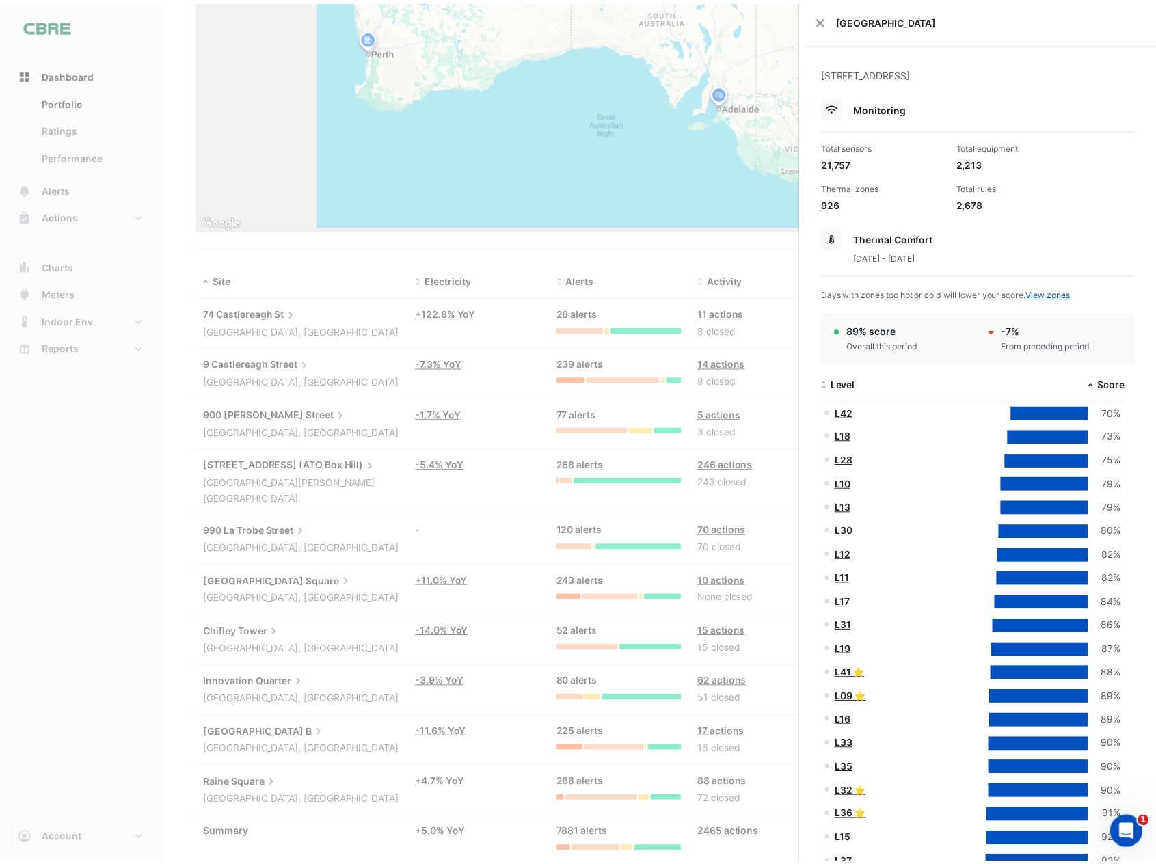
scroll to position [0, 0]
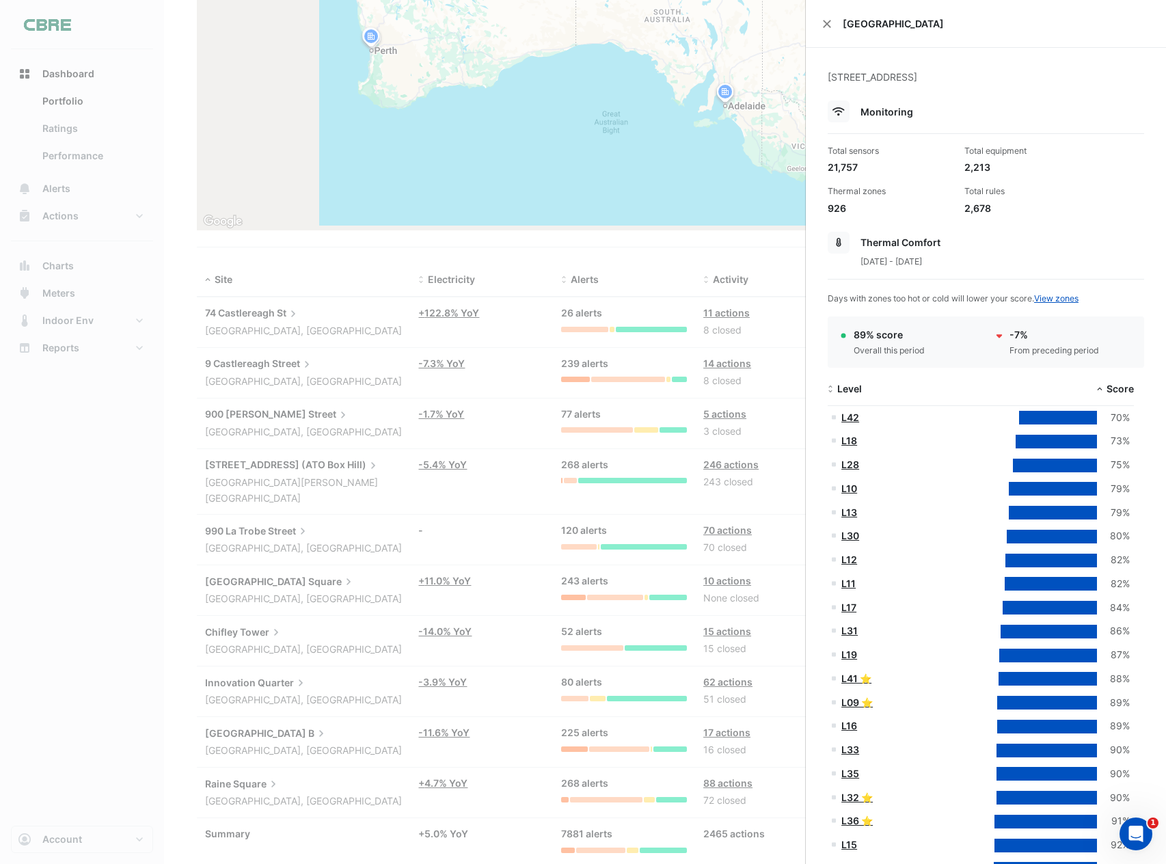
click at [873, 243] on span "Thermal Comfort" at bounding box center [901, 243] width 80 height 12
click at [844, 111] on icon at bounding box center [839, 112] width 12 height 10
click at [863, 111] on div "Monitoring" at bounding box center [986, 111] width 316 height 22
click at [586, 112] on ngb-offcanvas-backdrop at bounding box center [583, 432] width 1166 height 864
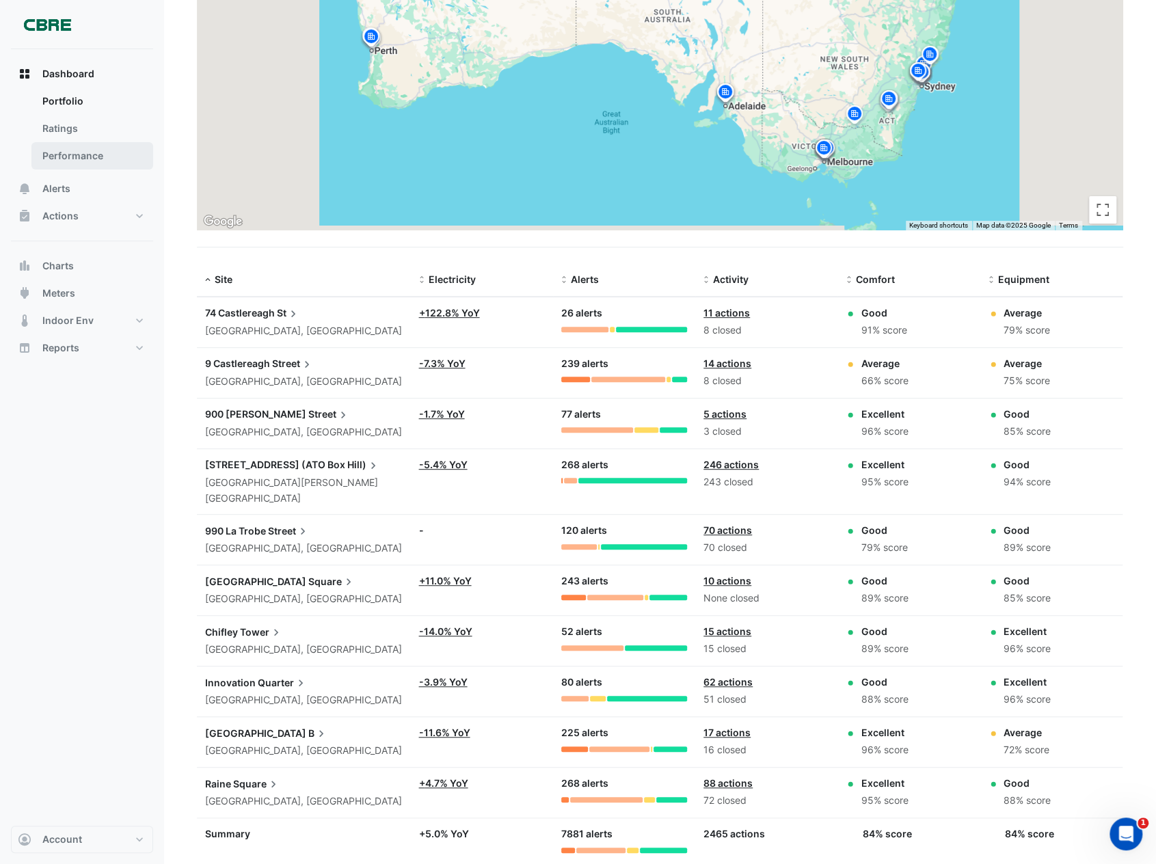
click at [77, 152] on link "Performance" at bounding box center [92, 155] width 122 height 27
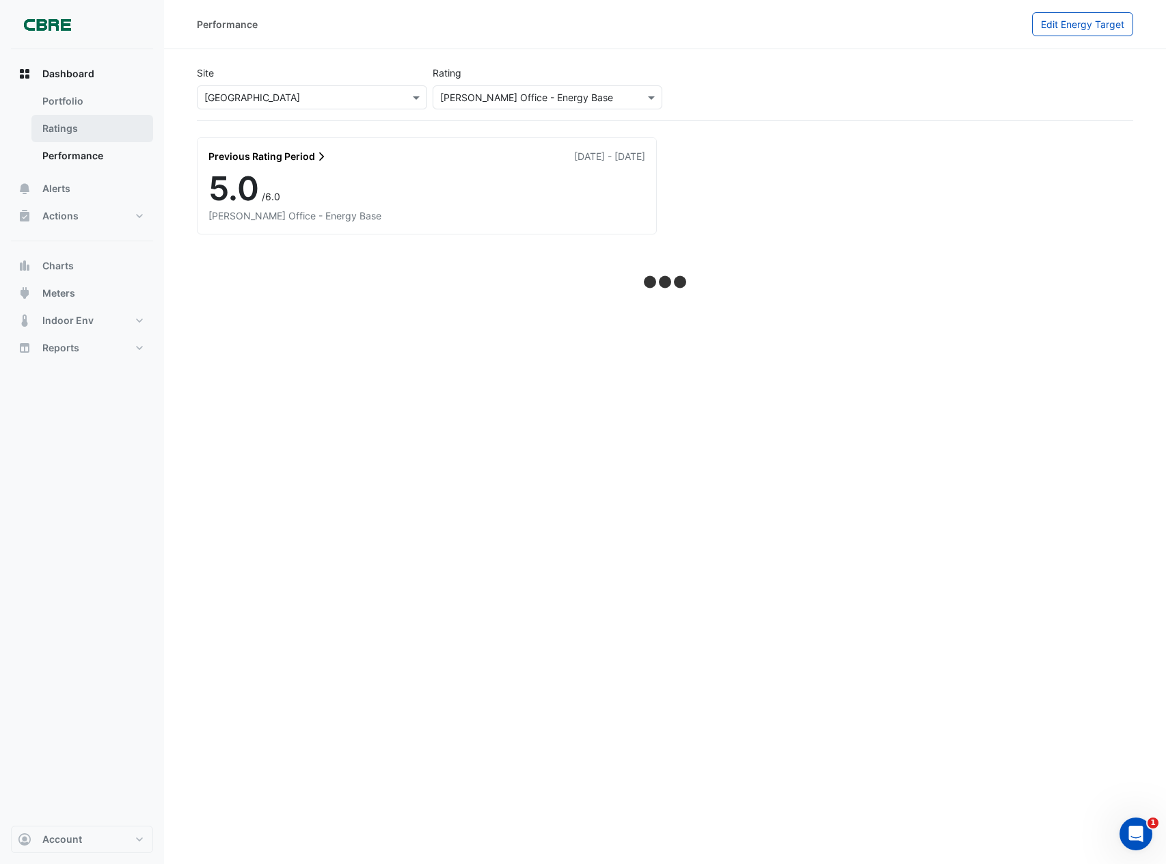
click at [72, 124] on link "Ratings" at bounding box center [92, 128] width 122 height 27
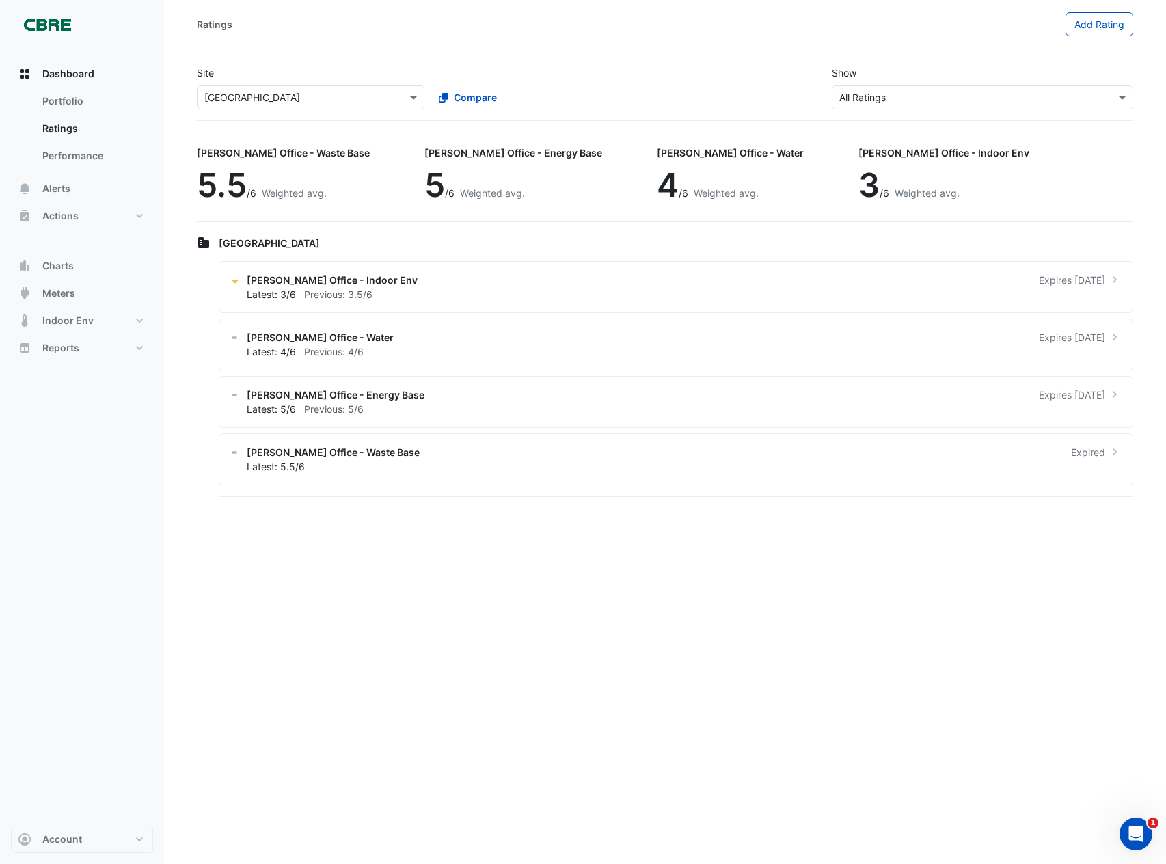
click at [262, 146] on div "NABERS Office - Waste Base" at bounding box center [283, 153] width 173 height 14
click at [265, 151] on div "NABERS Office - Waste Base" at bounding box center [283, 153] width 173 height 14
click at [274, 288] on span "Latest: 3/6" at bounding box center [271, 294] width 49 height 12
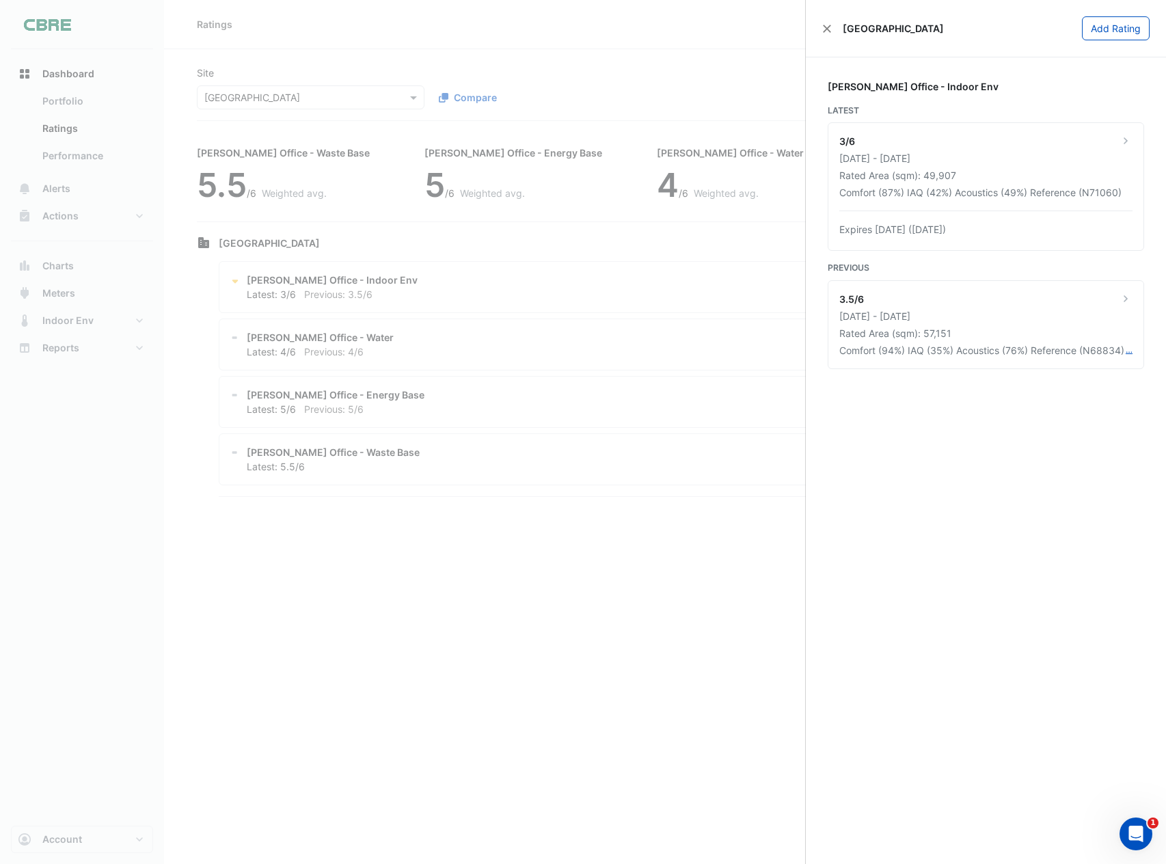
click at [628, 211] on ngb-offcanvas-backdrop at bounding box center [583, 432] width 1166 height 864
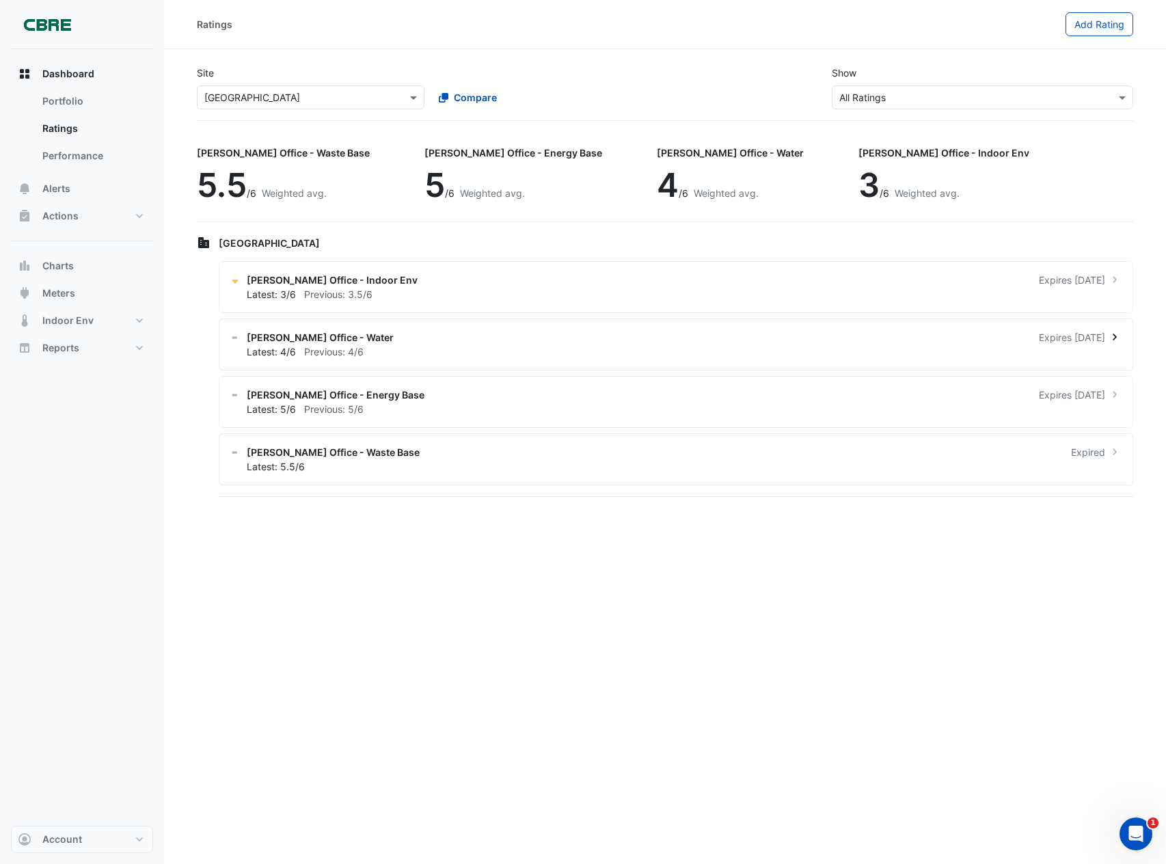
click at [334, 352] on span "Previous: 4/6" at bounding box center [333, 352] width 59 height 12
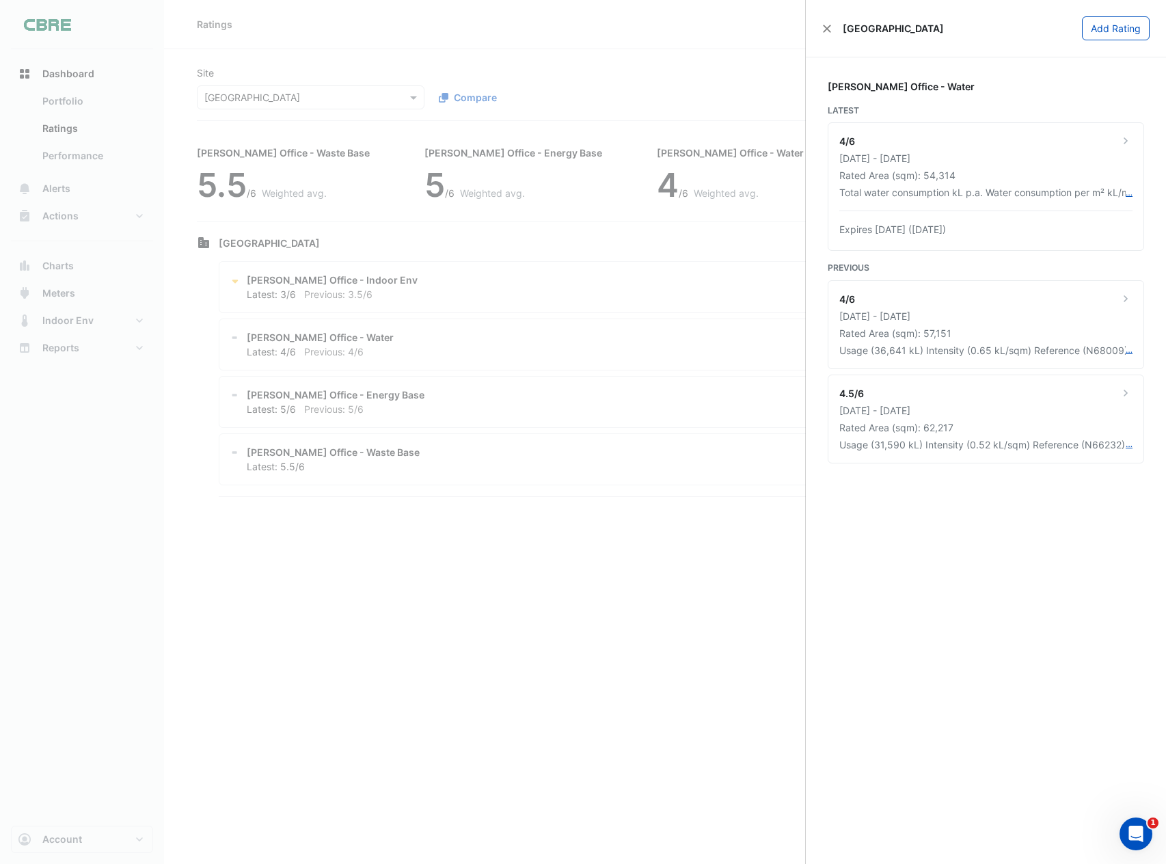
click at [299, 403] on ngb-offcanvas-backdrop at bounding box center [583, 432] width 1166 height 864
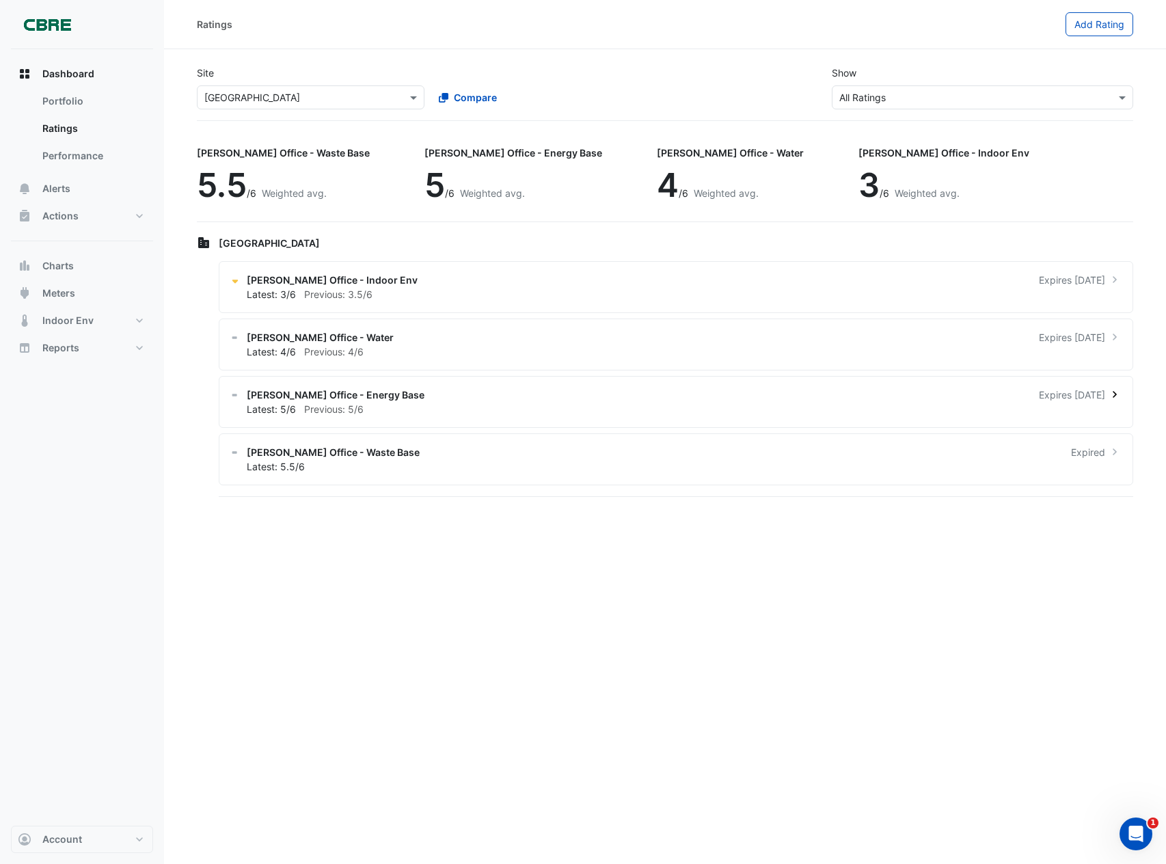
click at [302, 407] on div "Latest: 5/6 Previous: 5/6" at bounding box center [684, 409] width 875 height 14
click at [94, 236] on ngb-offcanvas-backdrop at bounding box center [583, 432] width 1166 height 864
click at [116, 217] on button "Actions" at bounding box center [82, 215] width 142 height 27
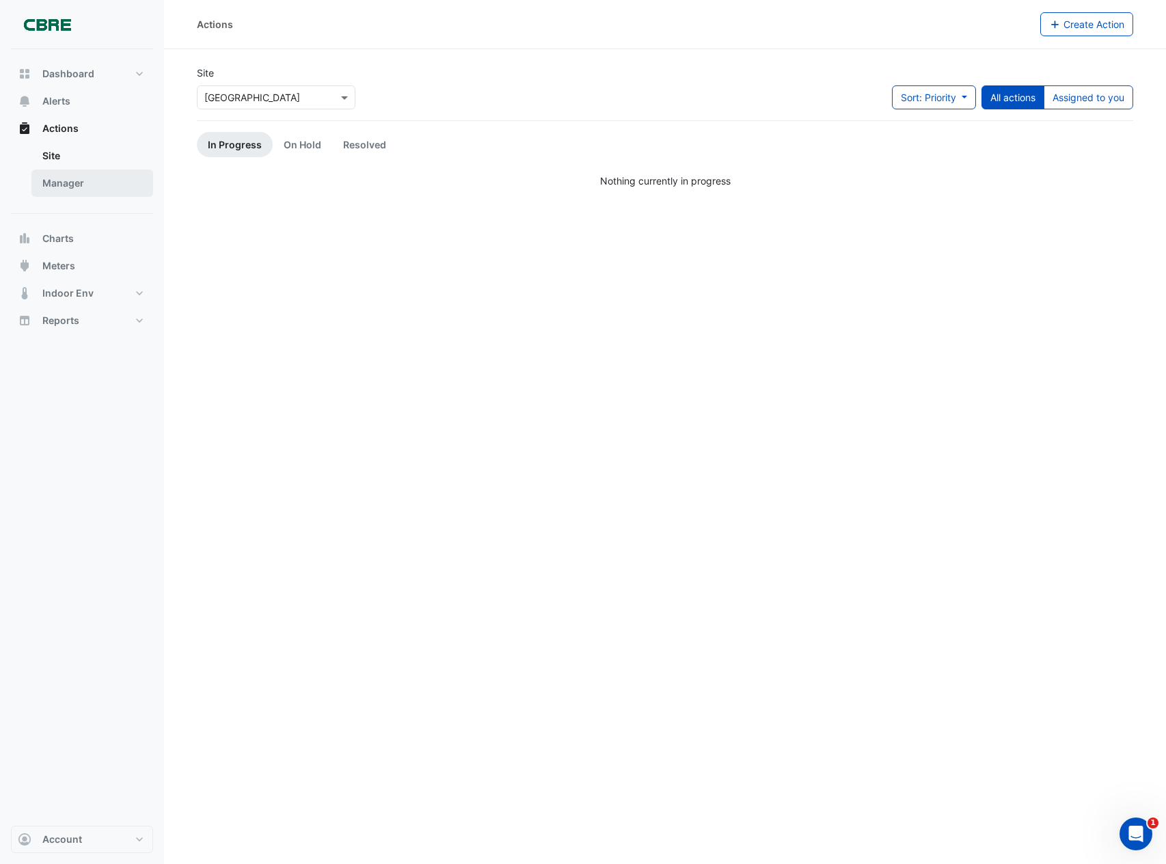
click at [71, 185] on link "Manager" at bounding box center [92, 183] width 122 height 27
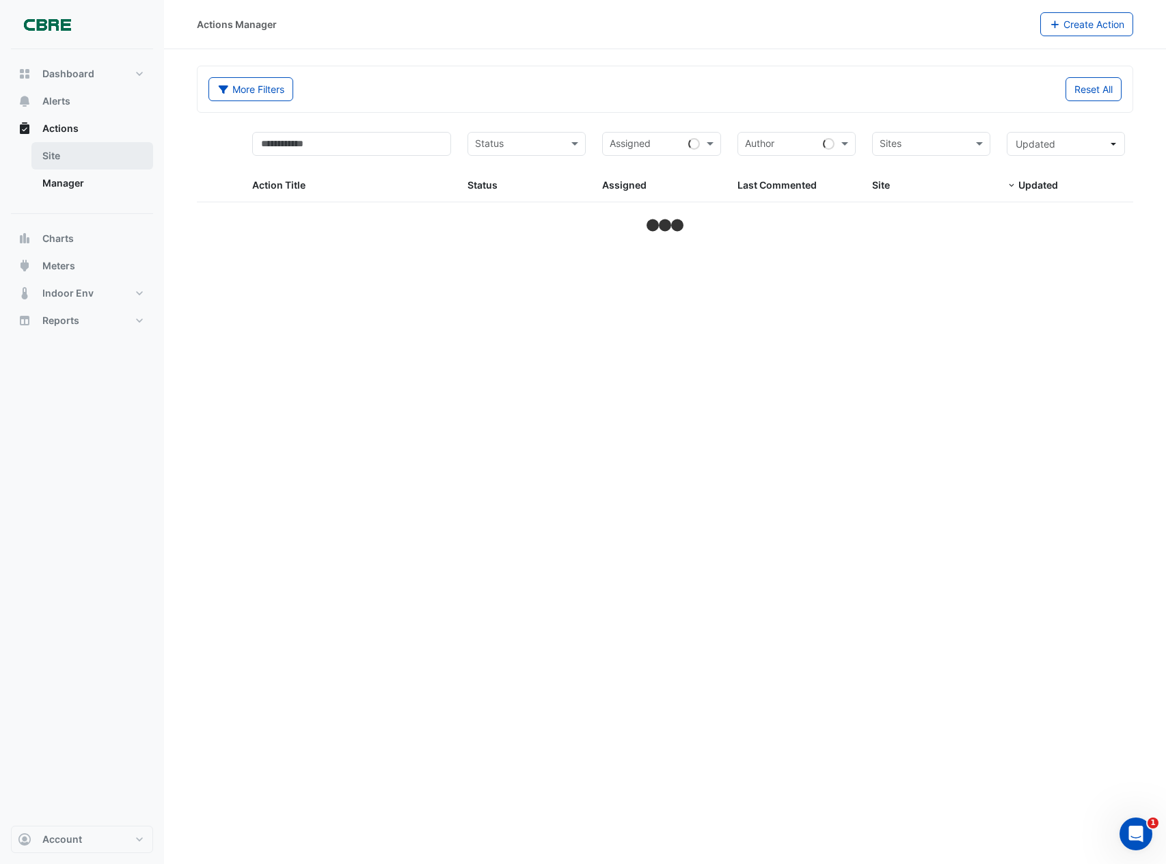
select select "**"
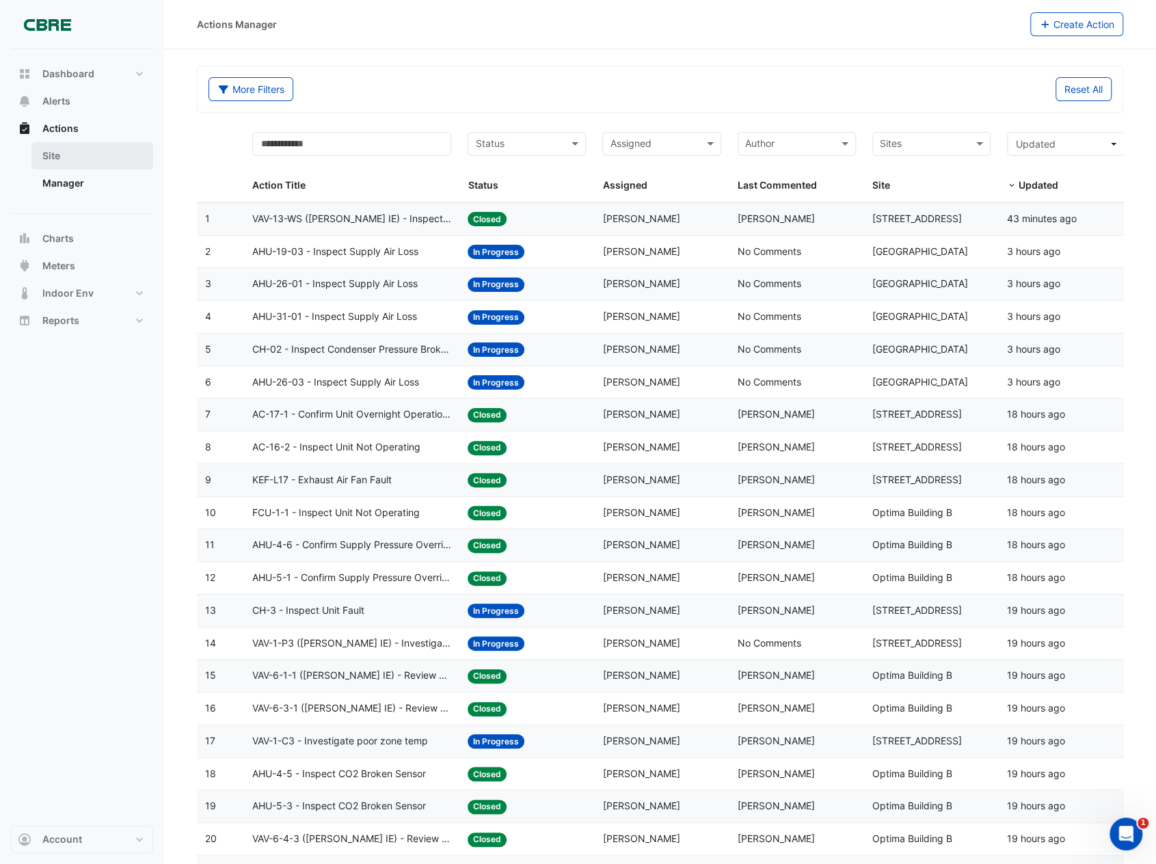
click at [70, 155] on link "Site" at bounding box center [92, 155] width 122 height 27
